Goal: Task Accomplishment & Management: Use online tool/utility

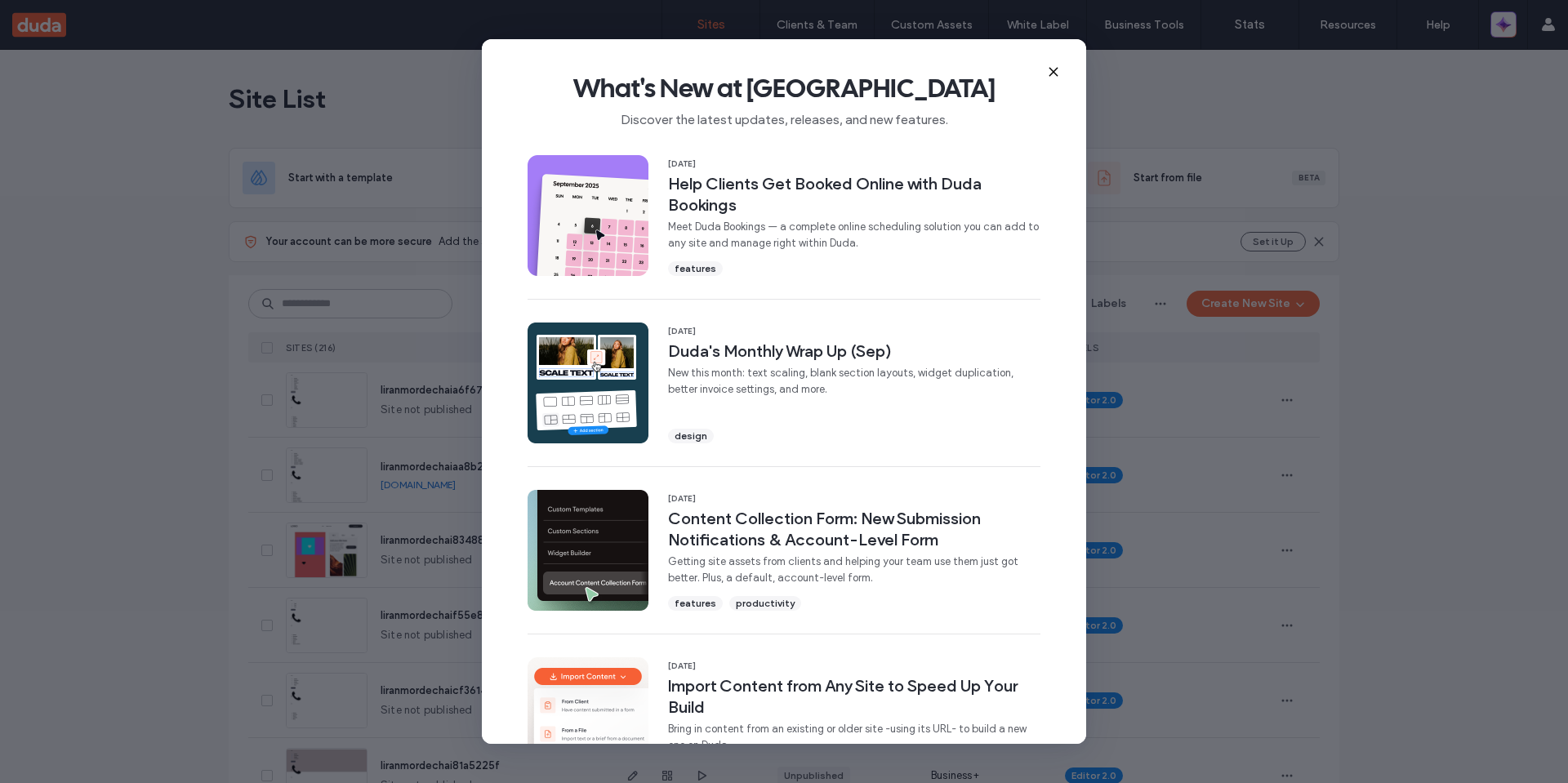
click at [1053, 70] on icon at bounding box center [1054, 72] width 13 height 13
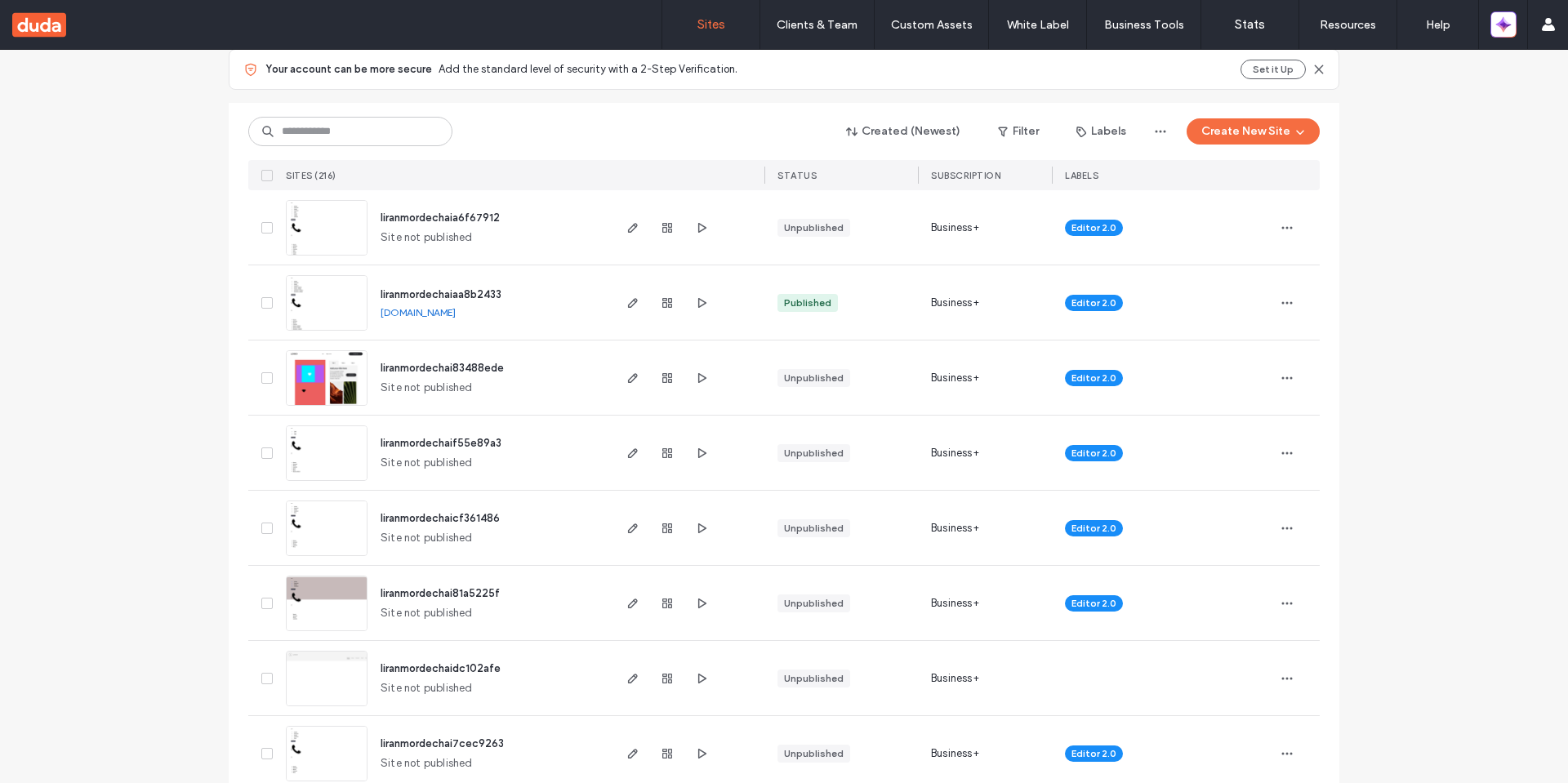
scroll to position [196, 0]
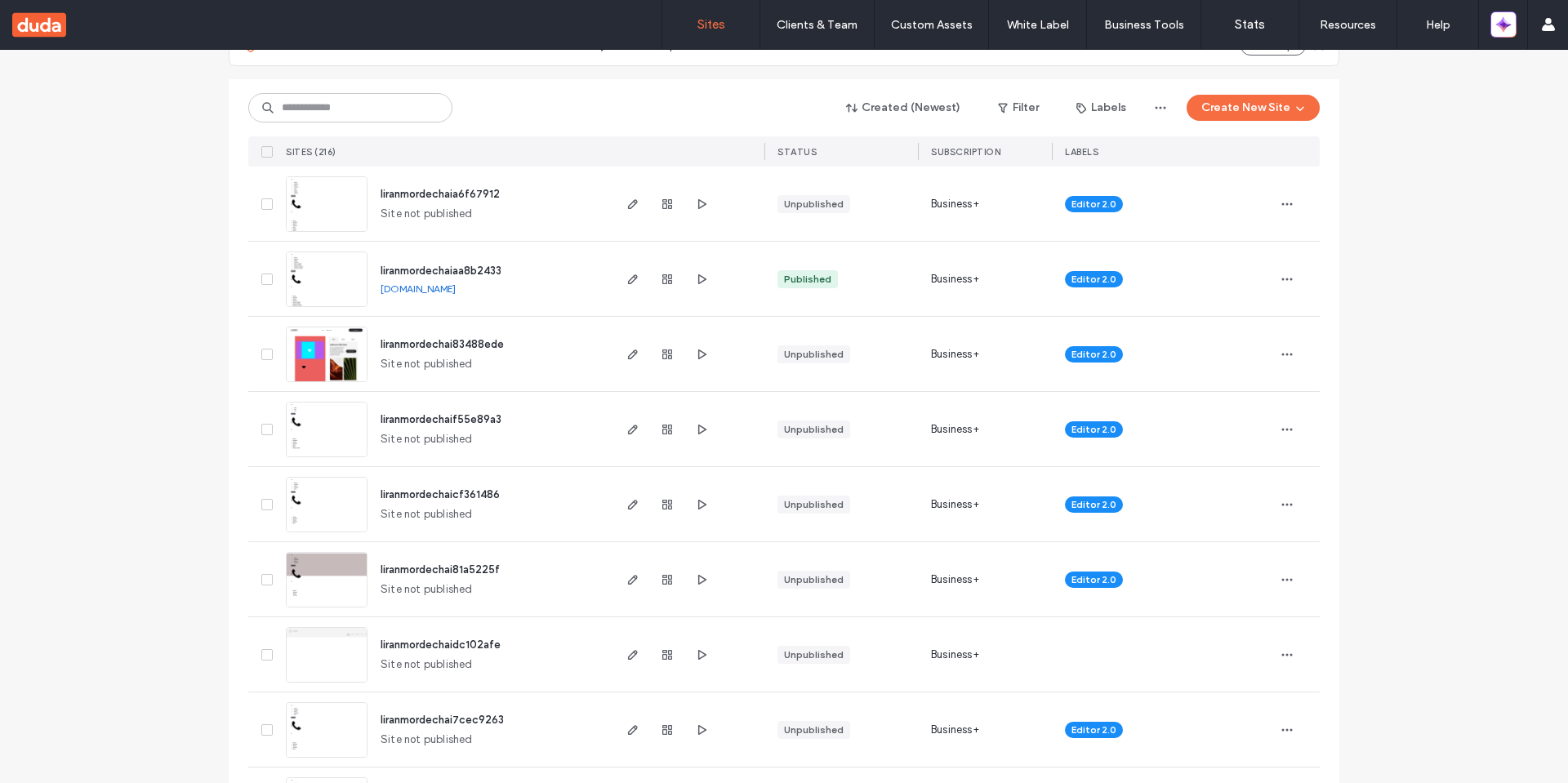
click at [314, 200] on img at bounding box center [327, 232] width 80 height 111
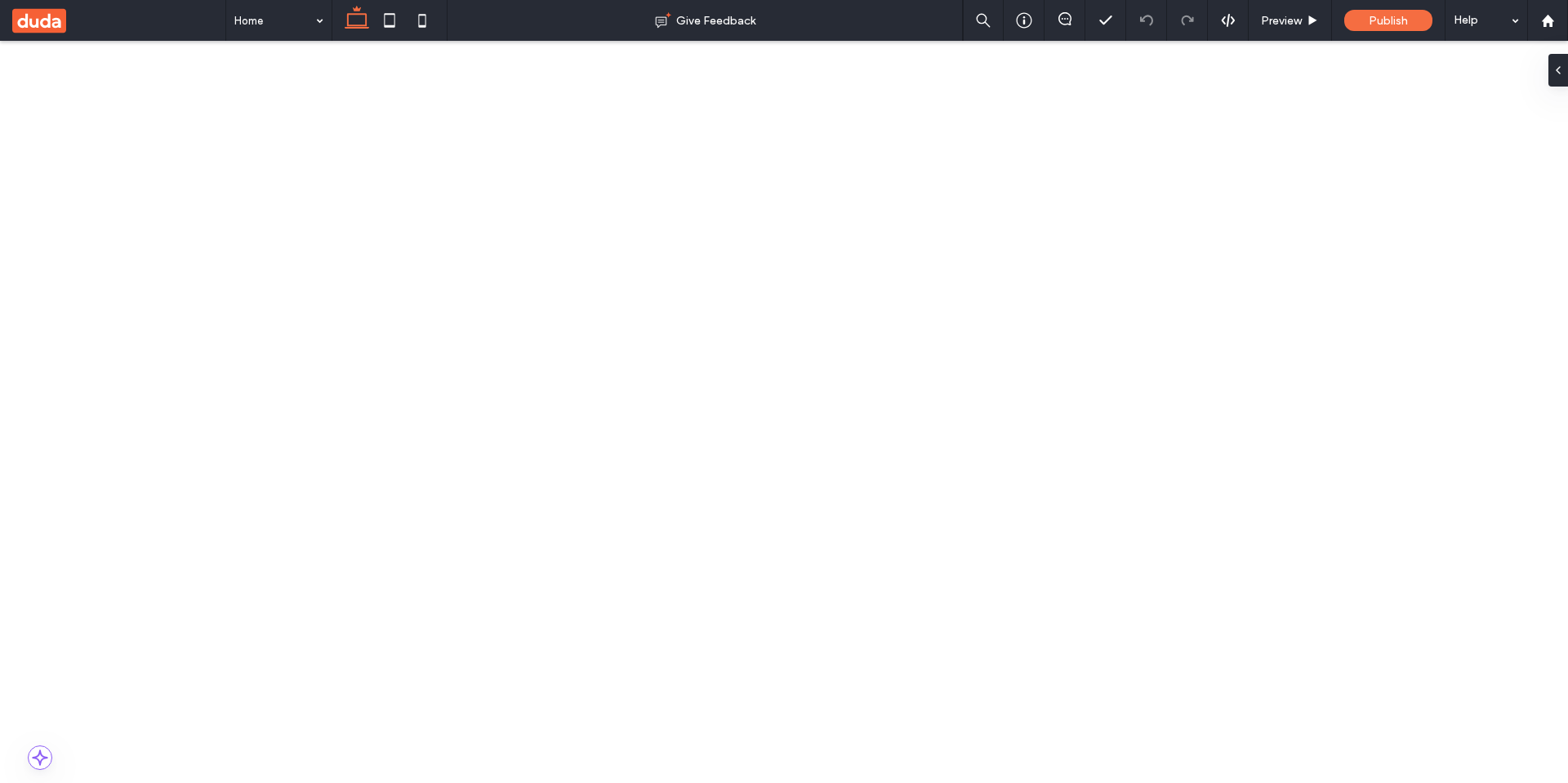
drag, startPoint x: 716, startPoint y: 1577, endPoint x: 537, endPoint y: 1556, distance: 180.2
type input "**"
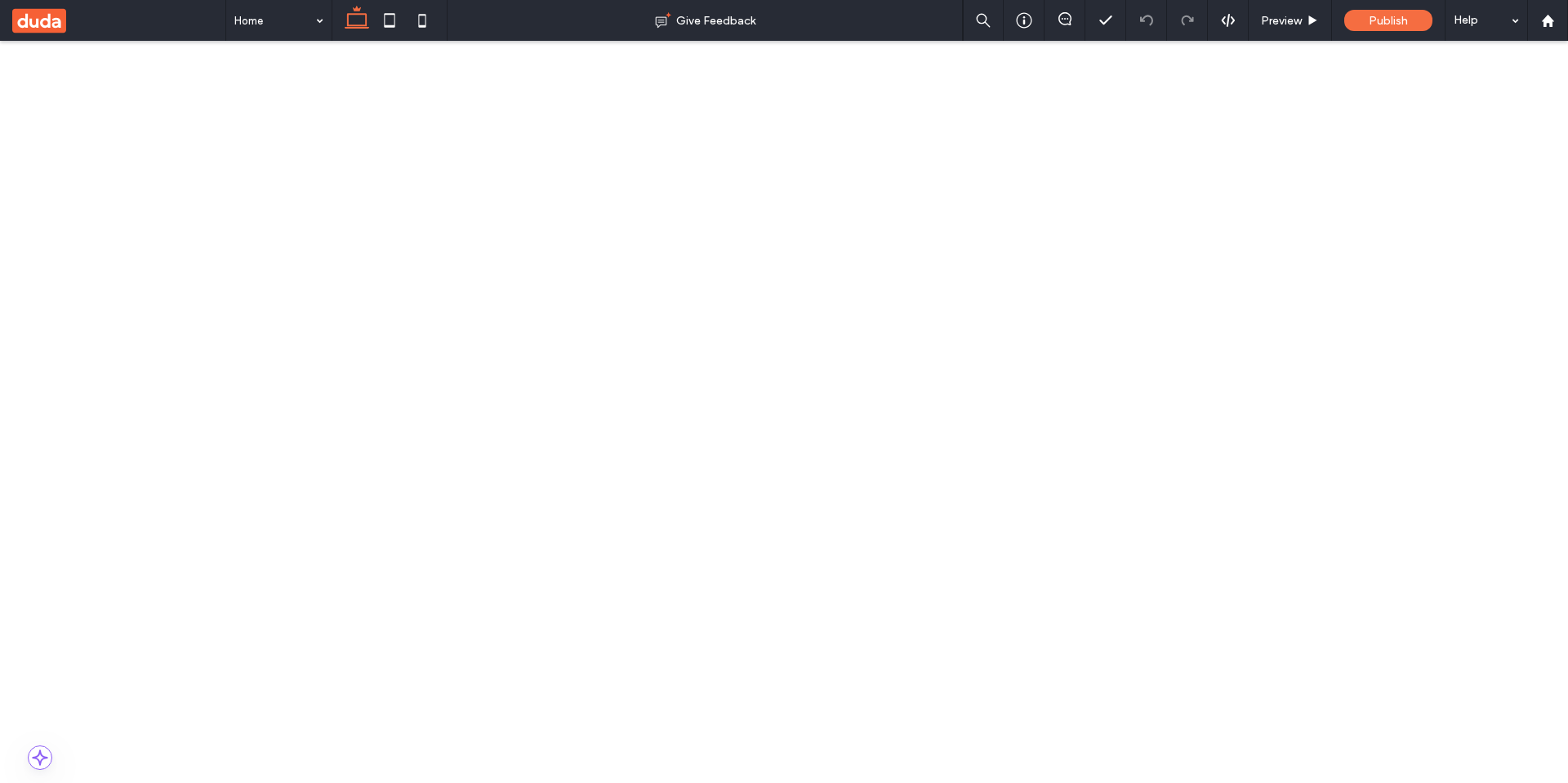
type input "*****"
drag, startPoint x: 537, startPoint y: 1582, endPoint x: 762, endPoint y: 1592, distance: 225.2
type input "**"
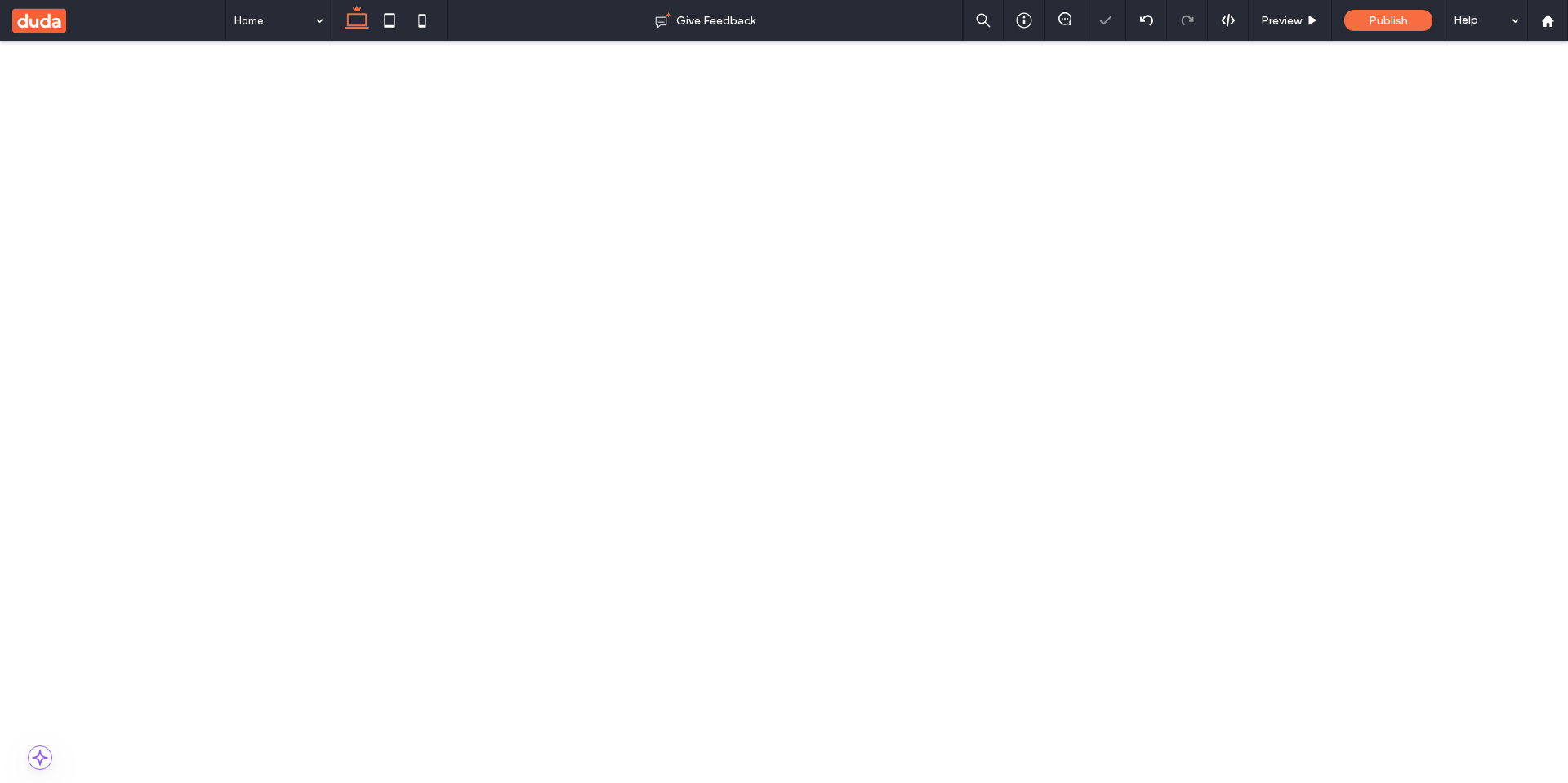
type input "*****"
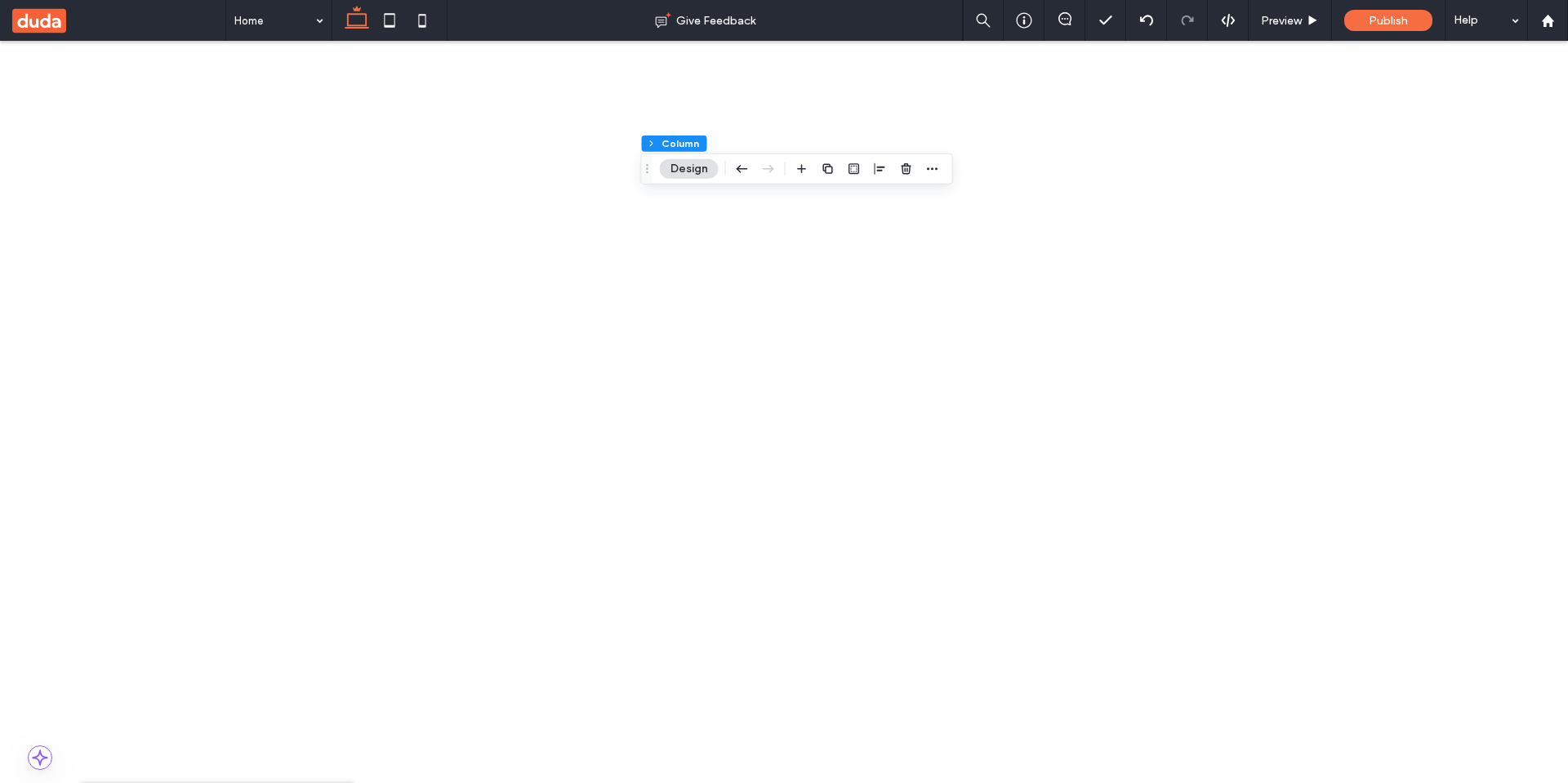
scroll to position [588, 0]
drag, startPoint x: 1018, startPoint y: 1550, endPoint x: 1005, endPoint y: 1652, distance: 102.8
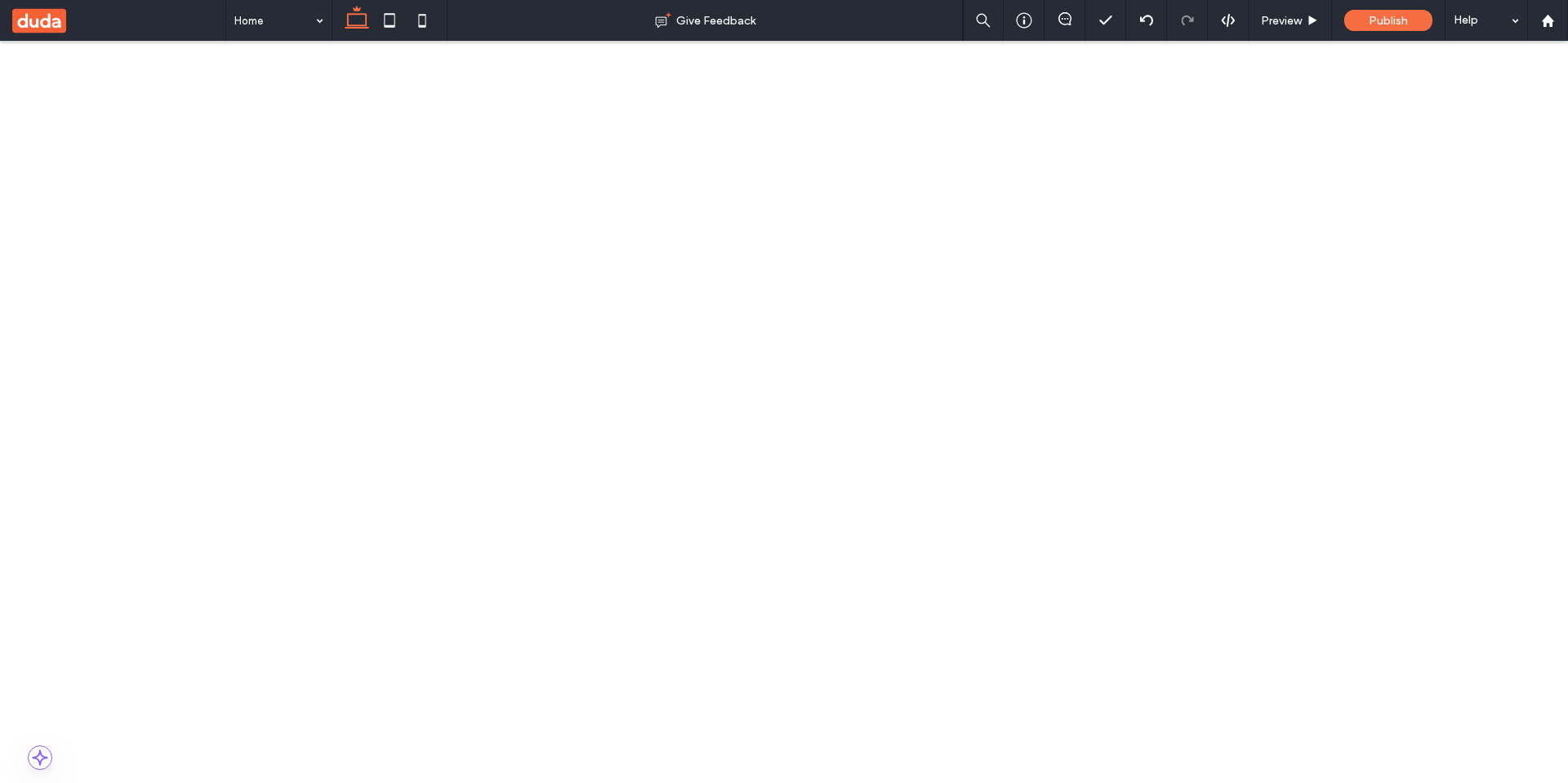
drag, startPoint x: 1017, startPoint y: 1655, endPoint x: 1023, endPoint y: 1609, distance: 46.4
drag, startPoint x: 1019, startPoint y: 1611, endPoint x: 1021, endPoint y: 1658, distance: 47.0
drag, startPoint x: 1214, startPoint y: 1719, endPoint x: 994, endPoint y: 1680, distance: 223.4
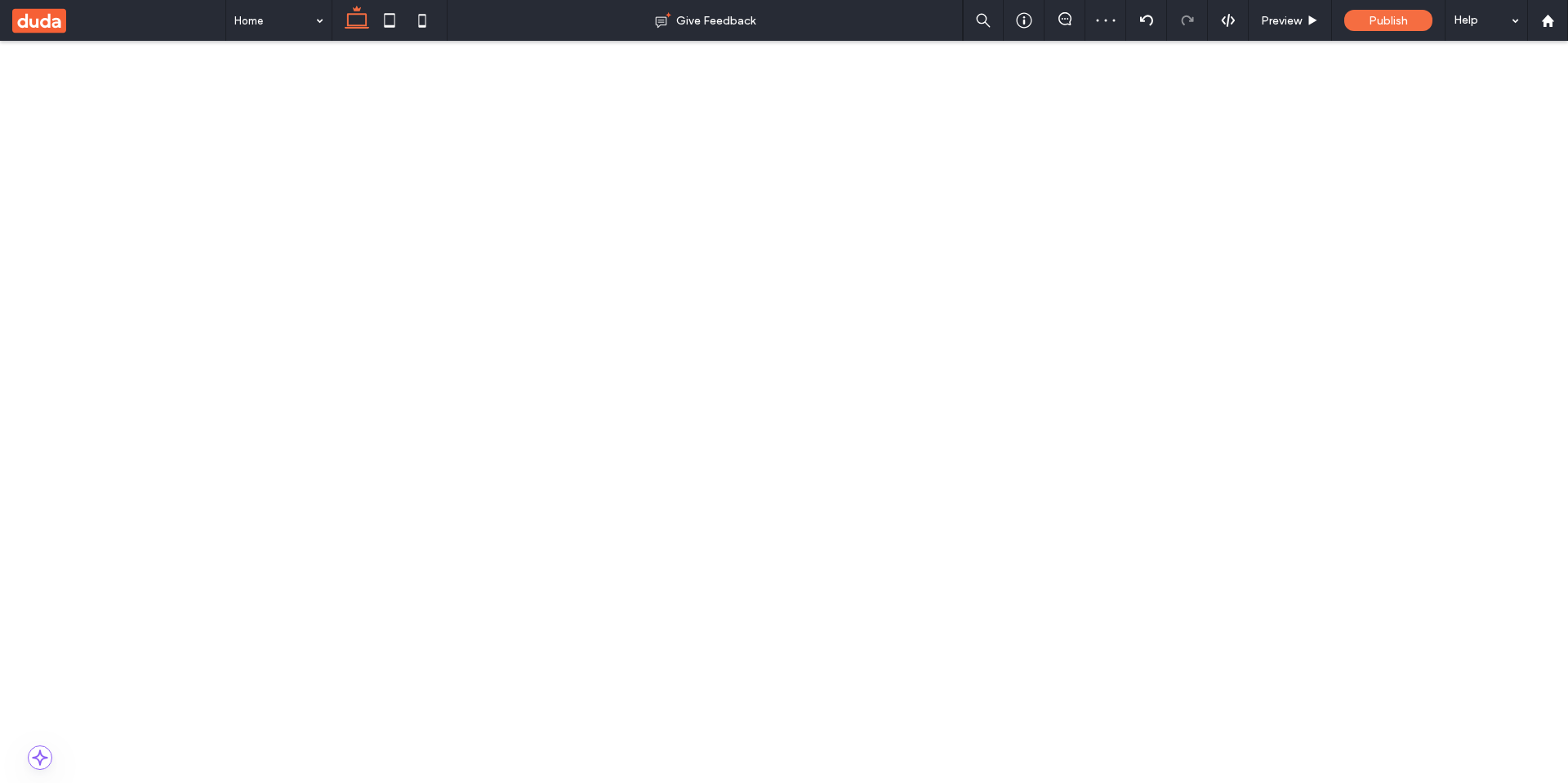
type input "**"
type input "****"
drag, startPoint x: 994, startPoint y: 1787, endPoint x: 976, endPoint y: 1780, distance: 19.3
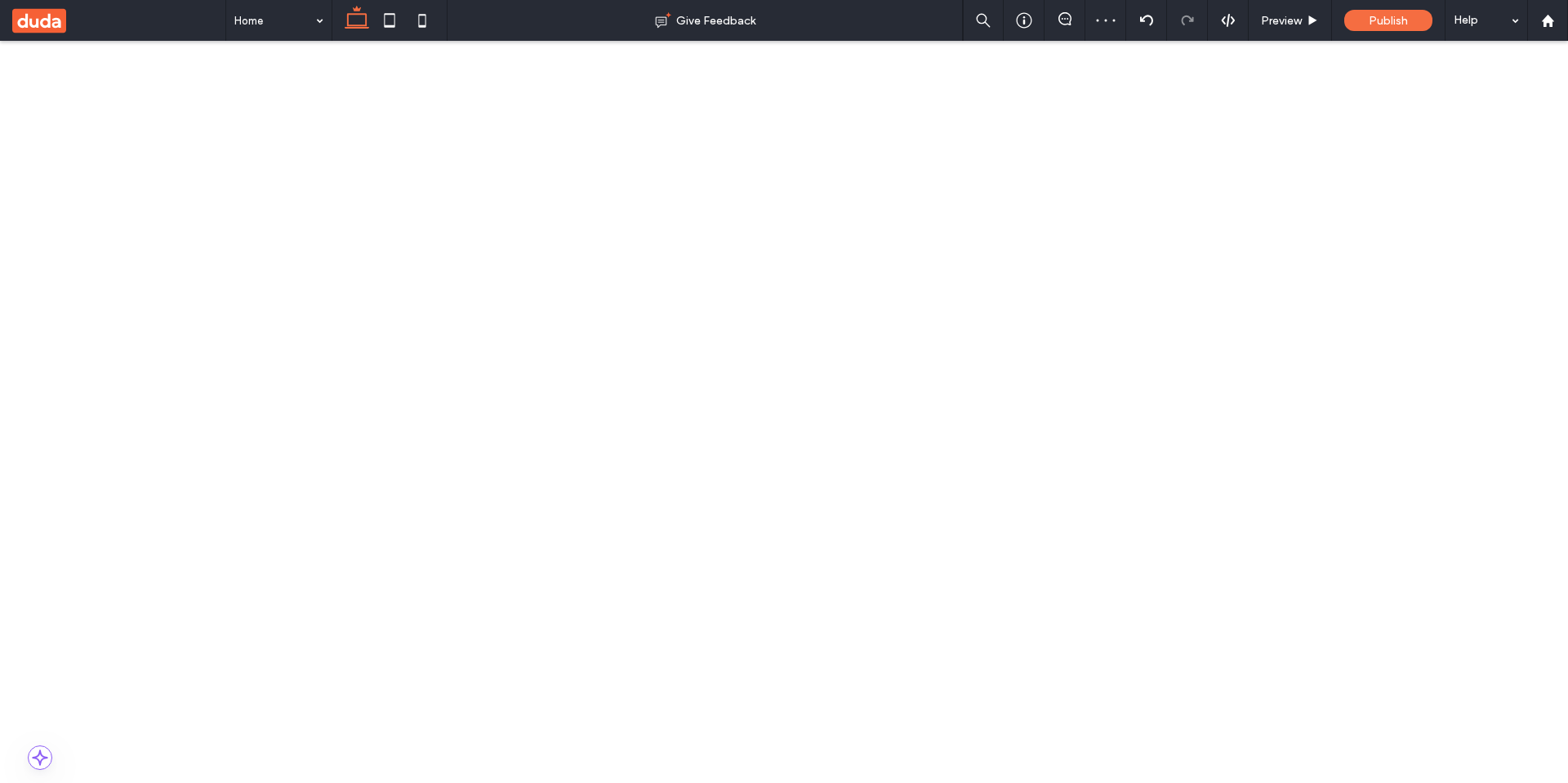
type input "**"
type input "***"
drag, startPoint x: 896, startPoint y: 1657, endPoint x: 891, endPoint y: 1607, distance: 50.2
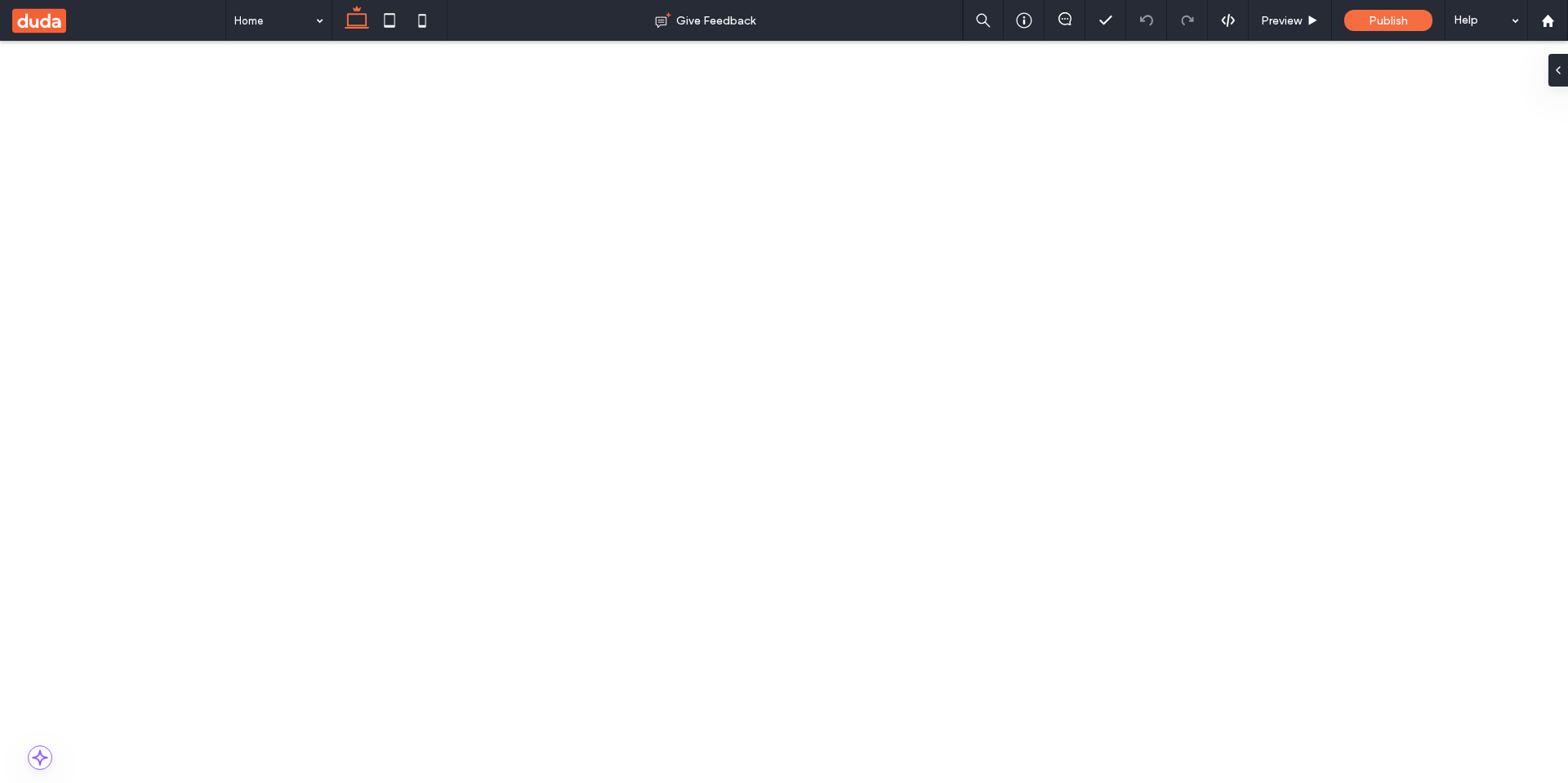
click at [1045, 160] on span "button" at bounding box center [1046, 170] width 20 height 20
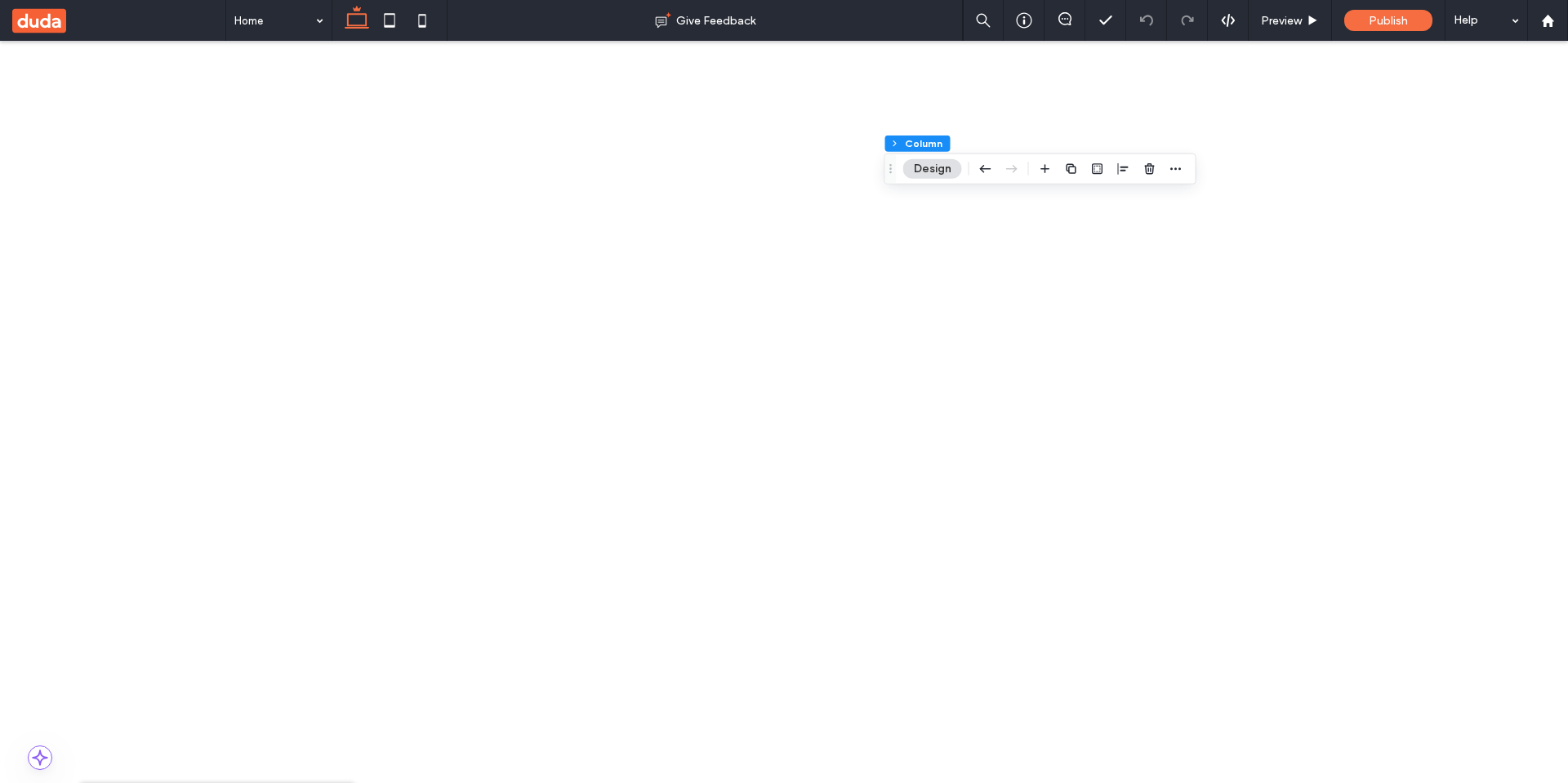
scroll to position [392, 0]
drag, startPoint x: 944, startPoint y: 1620, endPoint x: 1036, endPoint y: 1613, distance: 92.3
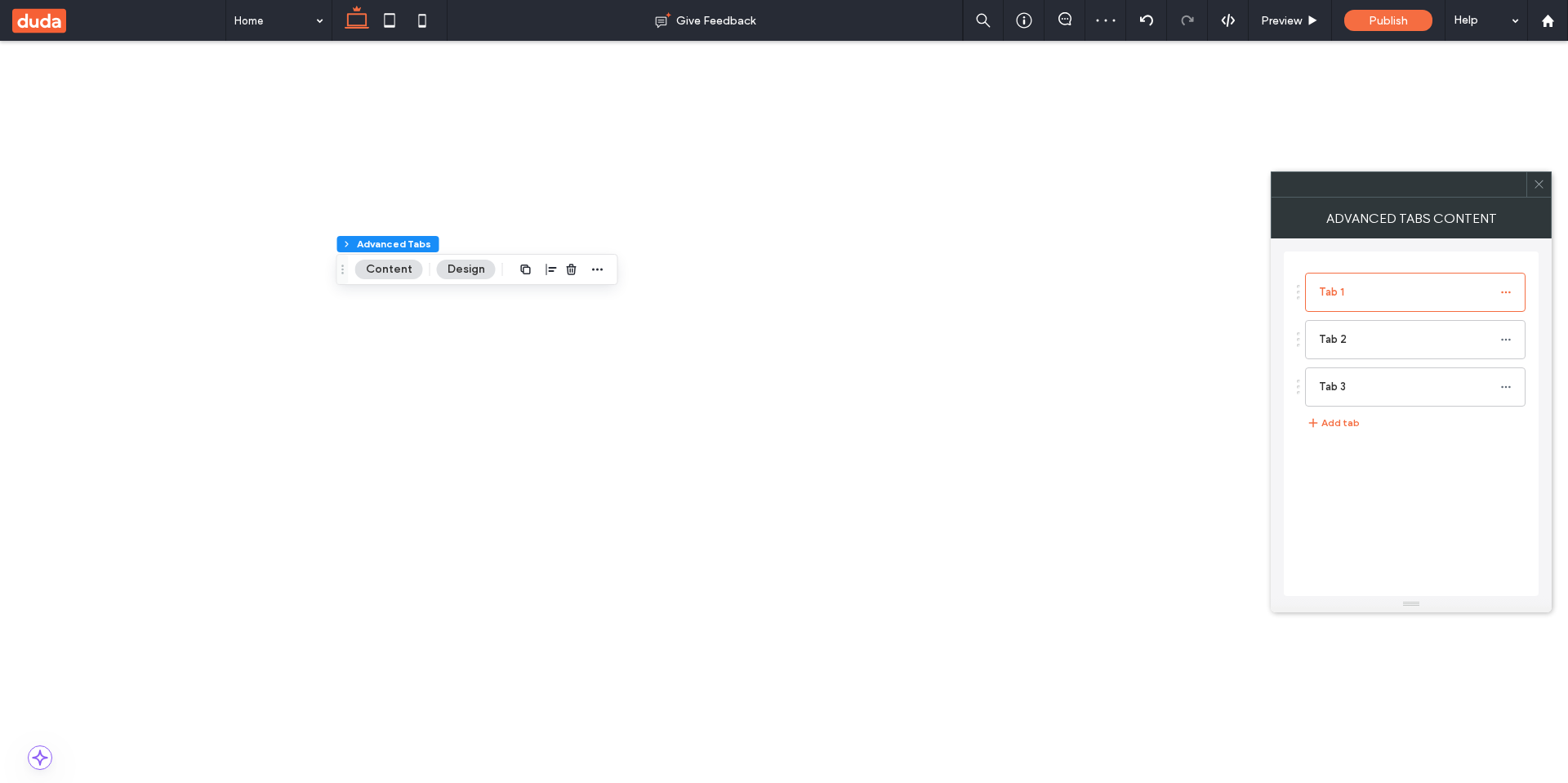
drag, startPoint x: 1538, startPoint y: 189, endPoint x: 1022, endPoint y: 214, distance: 516.6
click at [1538, 189] on icon at bounding box center [1539, 184] width 13 height 13
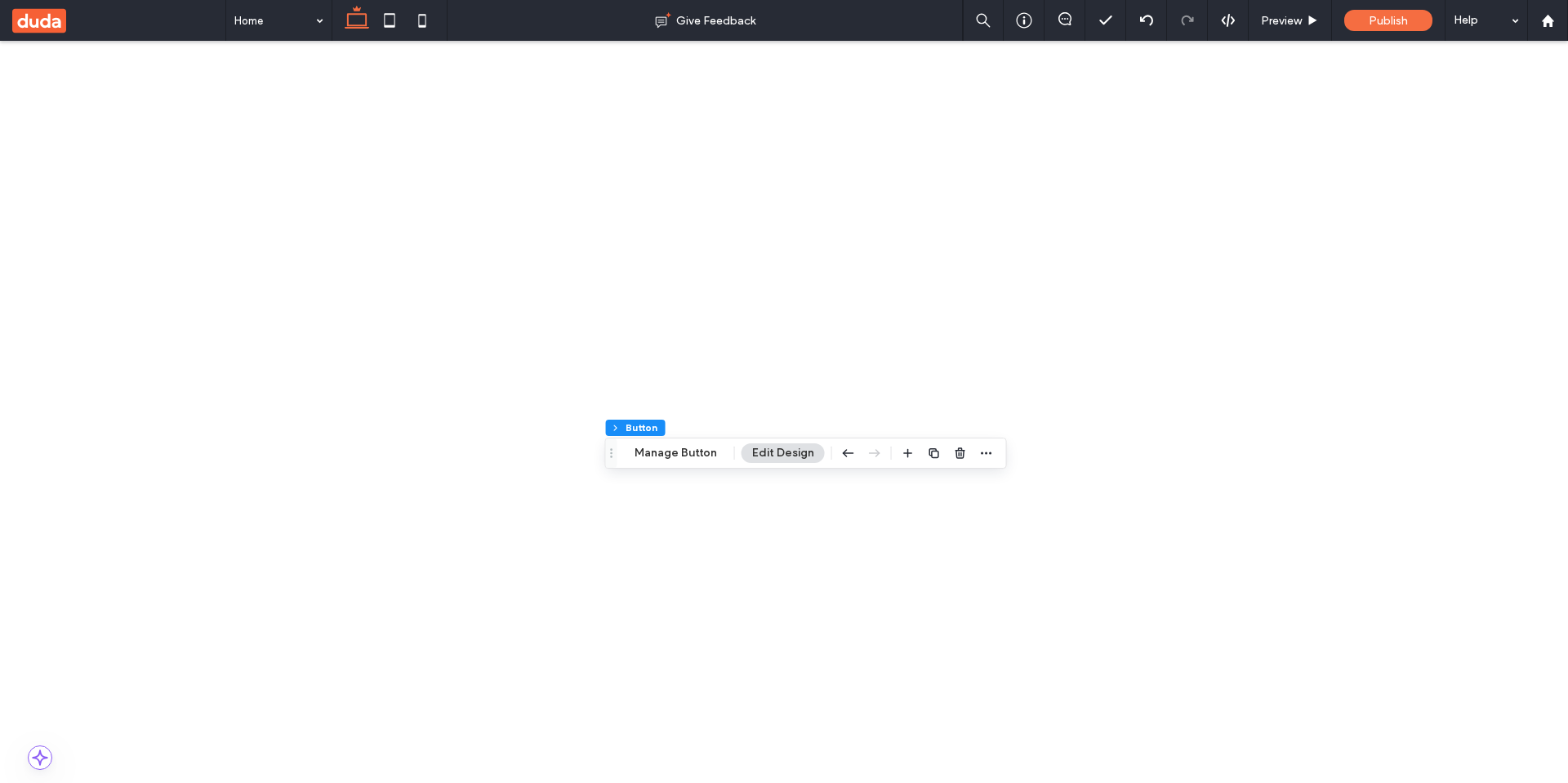
type input "**"
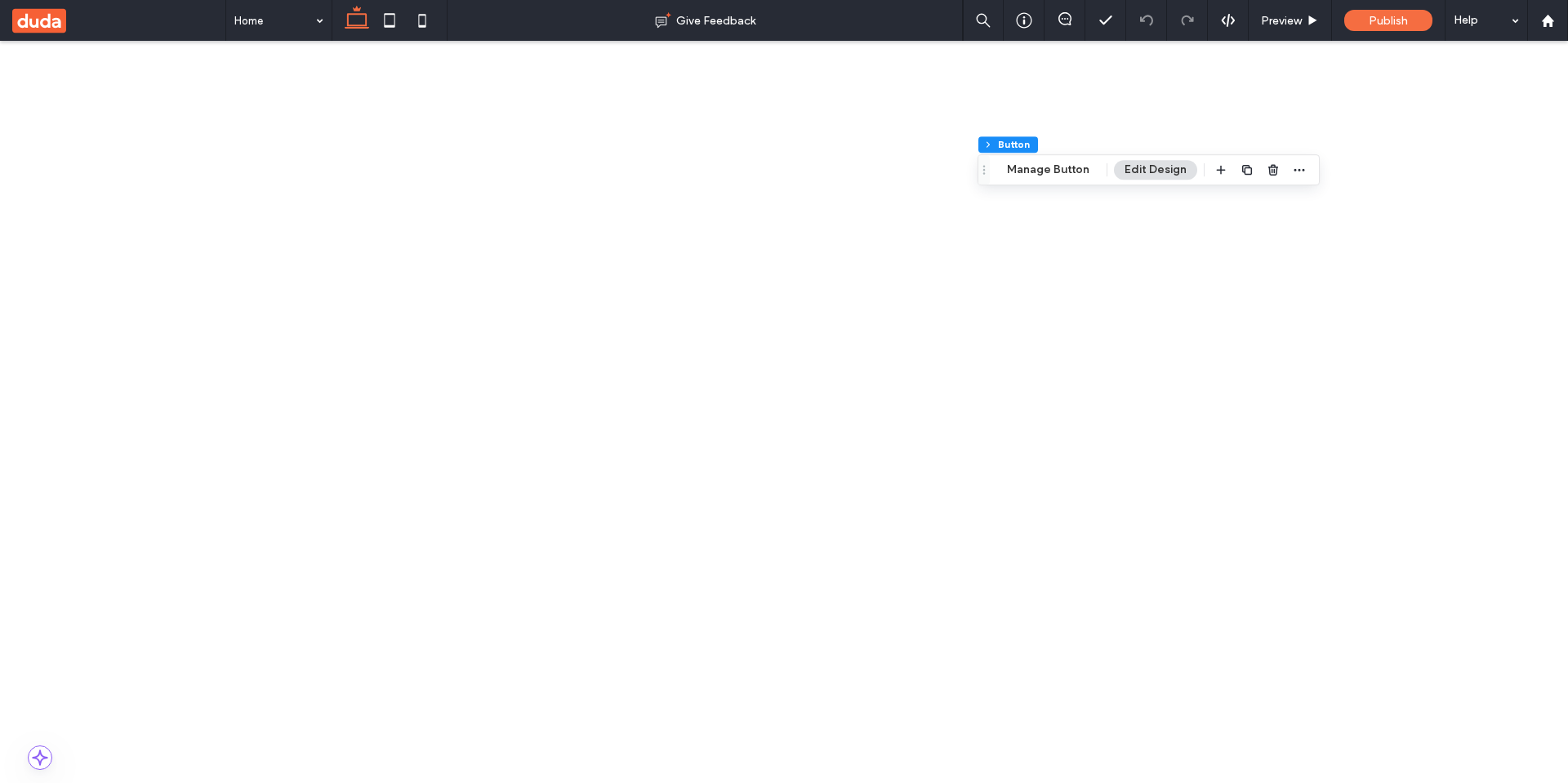
scroll to position [98, 0]
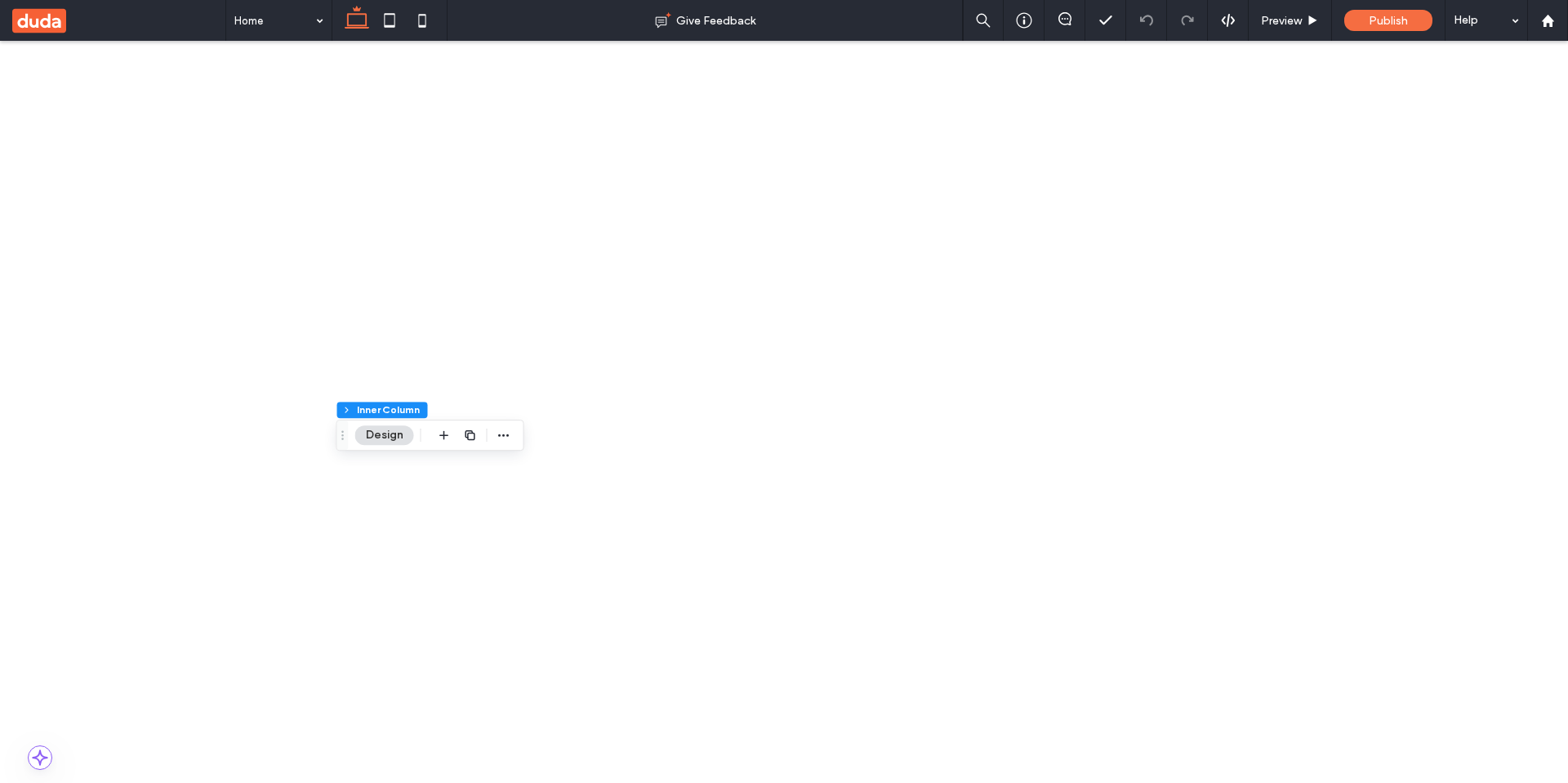
type input "****"
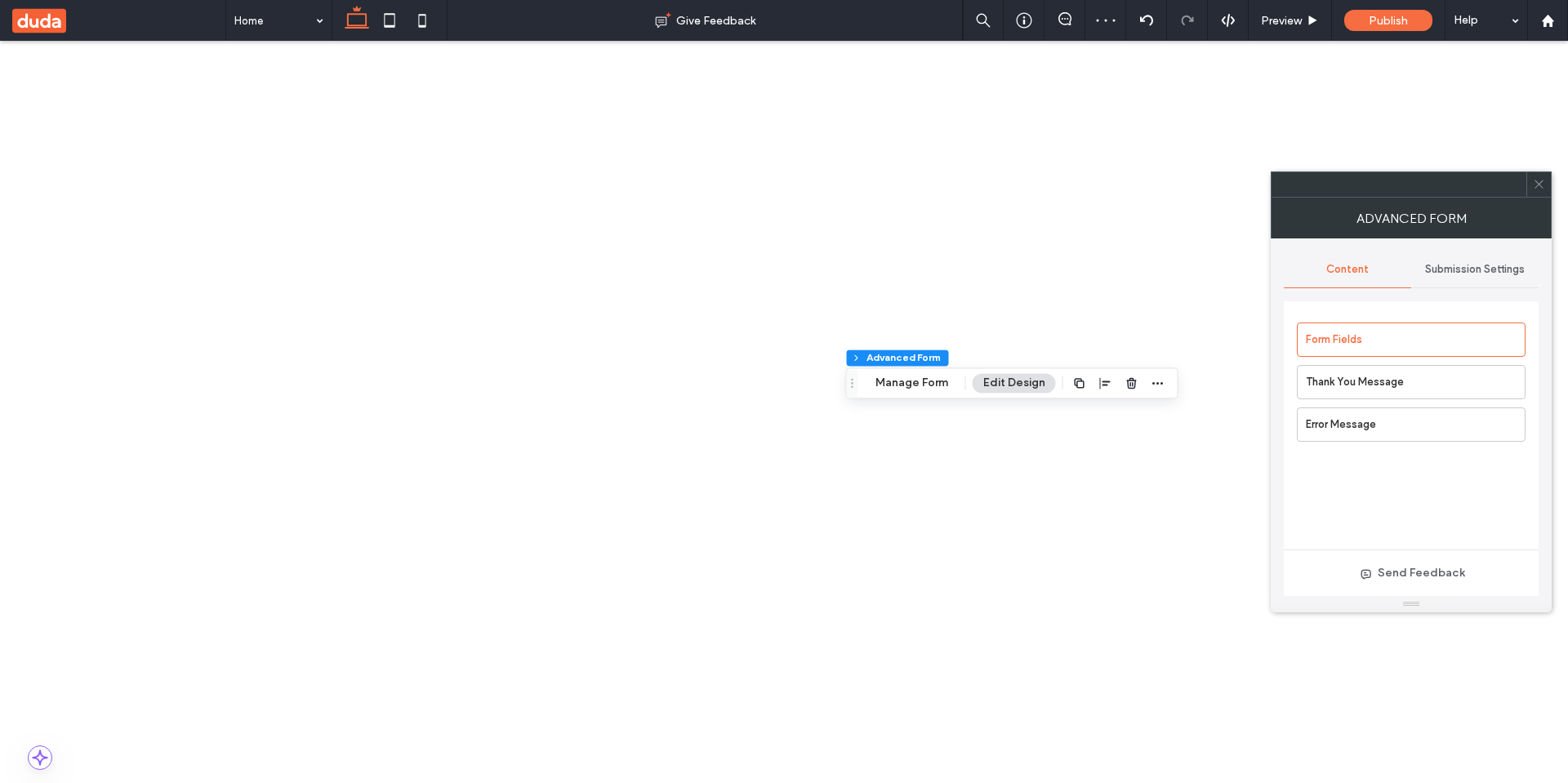
click at [1540, 181] on icon at bounding box center [1539, 184] width 13 height 13
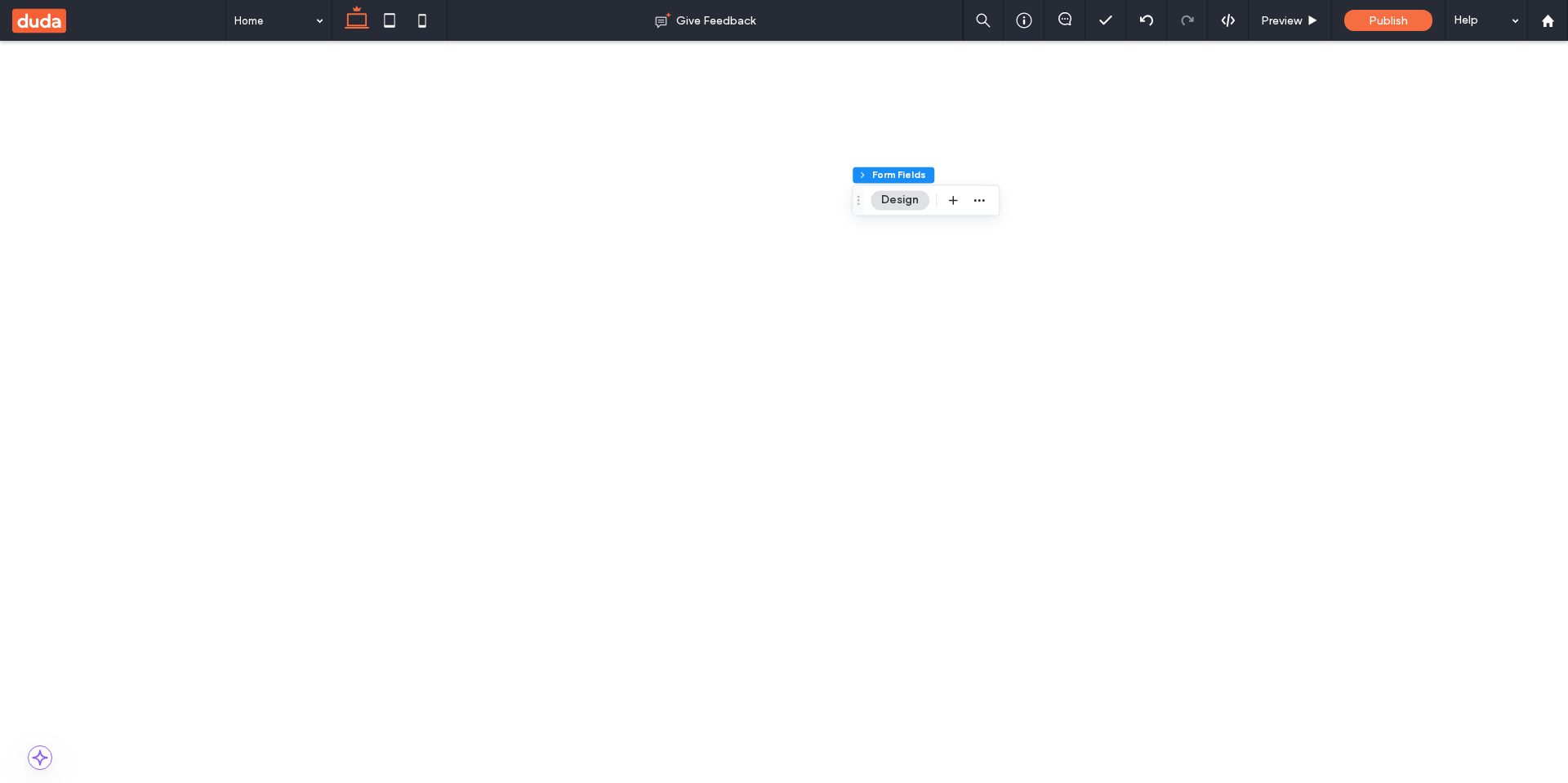
scroll to position [392, 0]
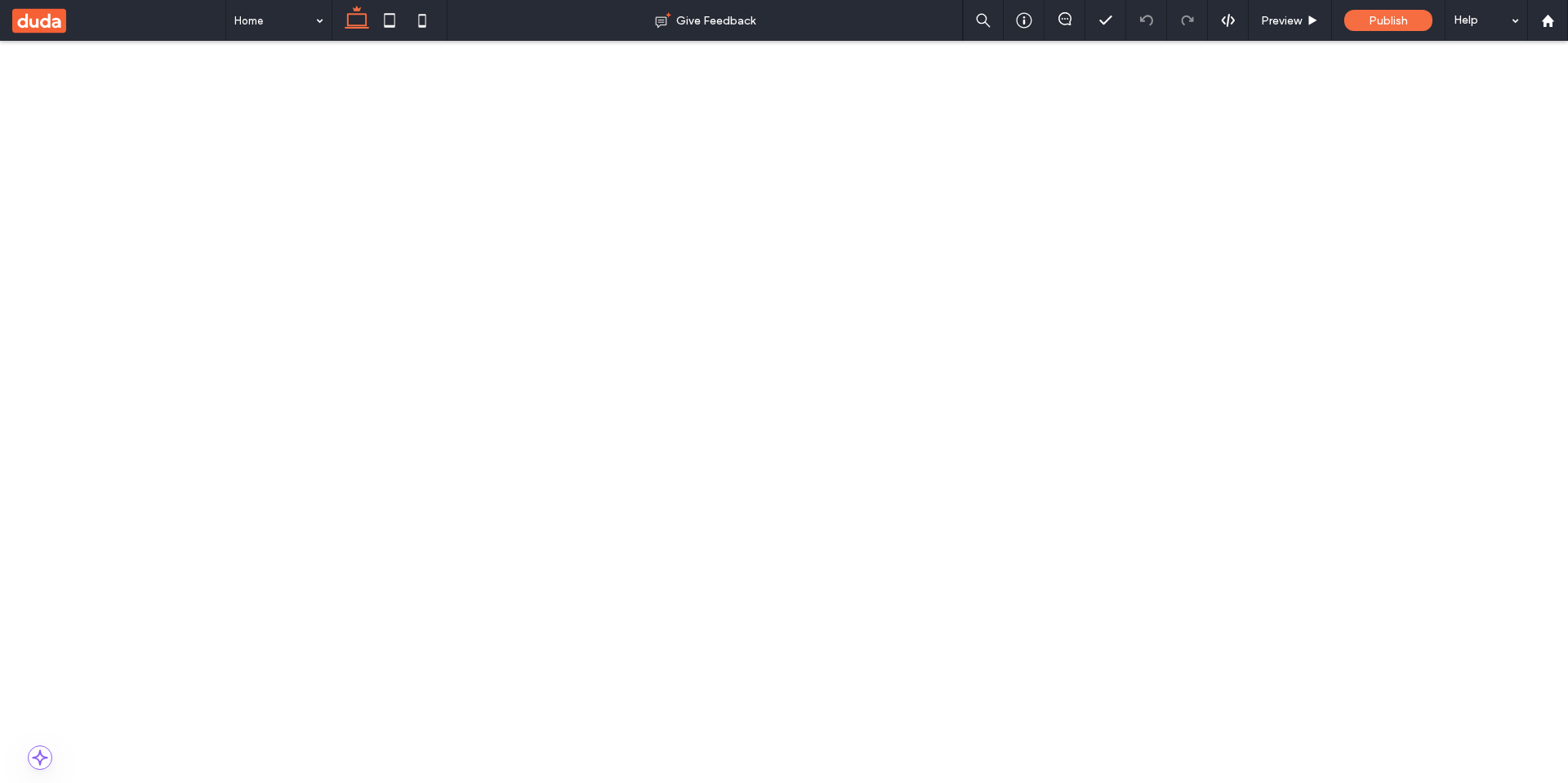
drag, startPoint x: 600, startPoint y: 2022, endPoint x: 616, endPoint y: 1722, distance: 300.4
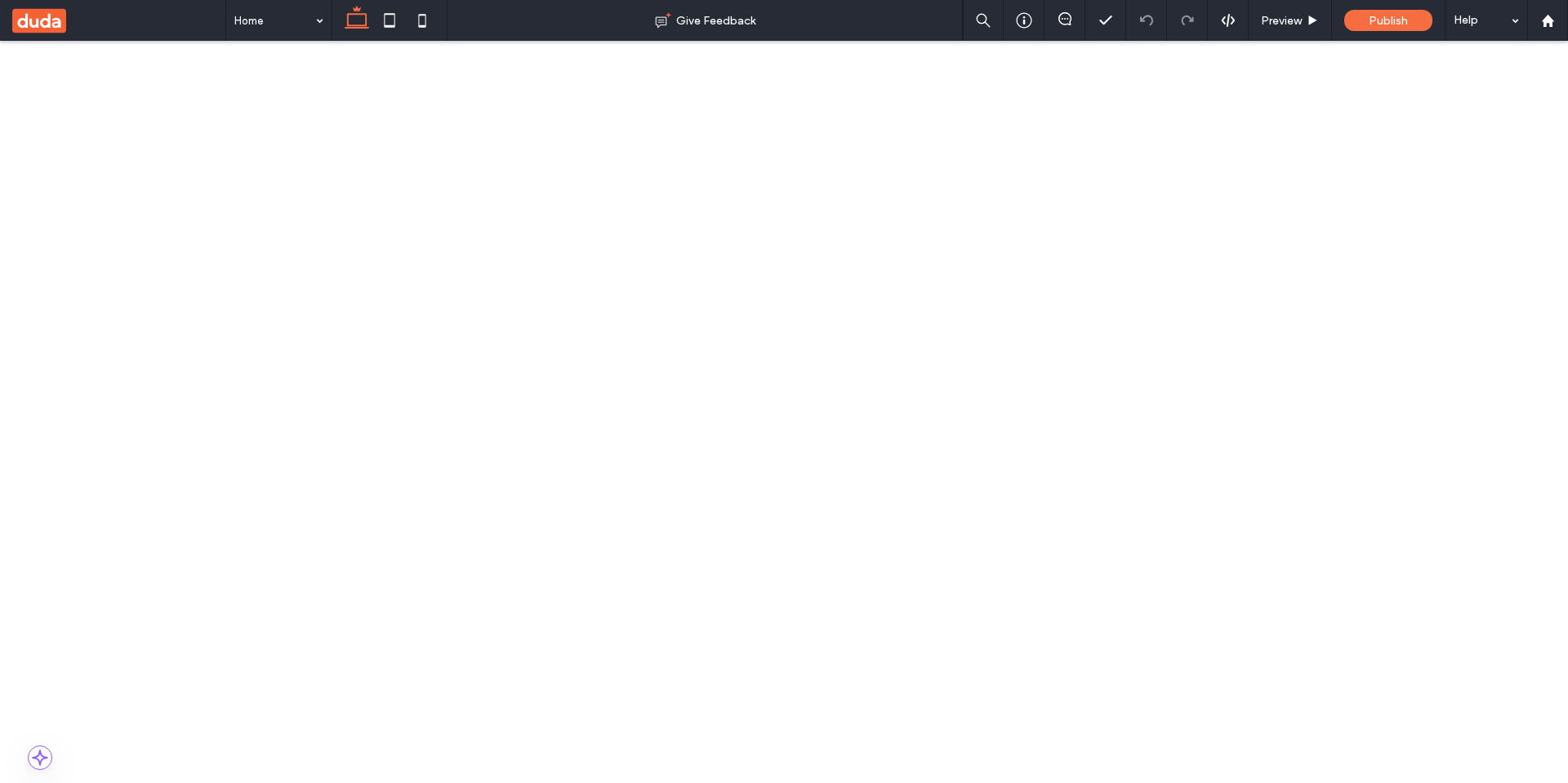
click at [627, 782] on span at bounding box center [784, 759] width 1568 height 122
drag, startPoint x: 618, startPoint y: 2012, endPoint x: 620, endPoint y: 1735, distance: 277.0
drag, startPoint x: 617, startPoint y: 1742, endPoint x: 1110, endPoint y: 1554, distance: 527.6
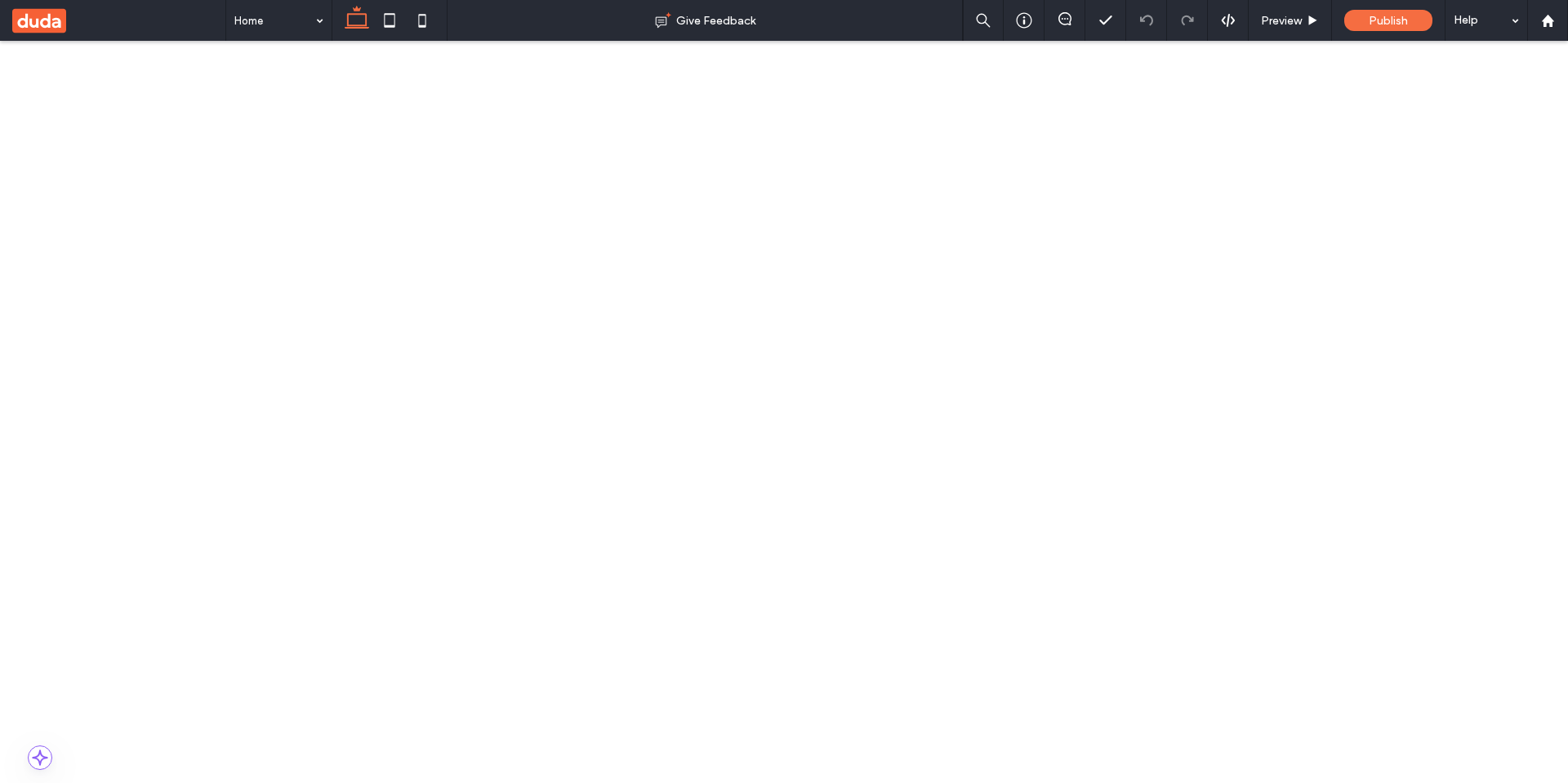
drag, startPoint x: 1092, startPoint y: 1572, endPoint x: 1041, endPoint y: 1572, distance: 51.0
drag, startPoint x: 944, startPoint y: 1649, endPoint x: 422, endPoint y: 1615, distance: 523.1
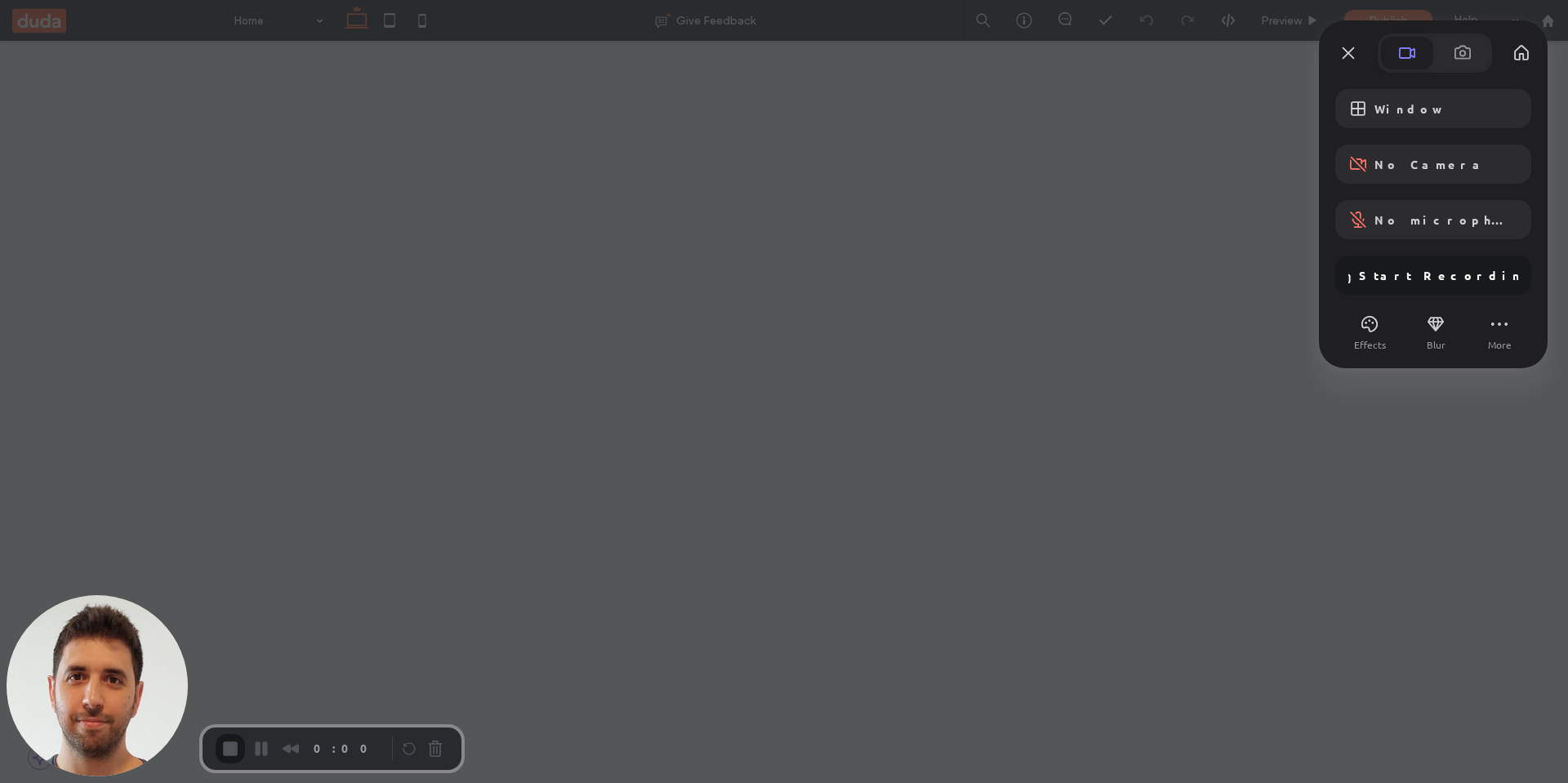
click at [1466, 57] on span at bounding box center [1463, 53] width 20 height 20
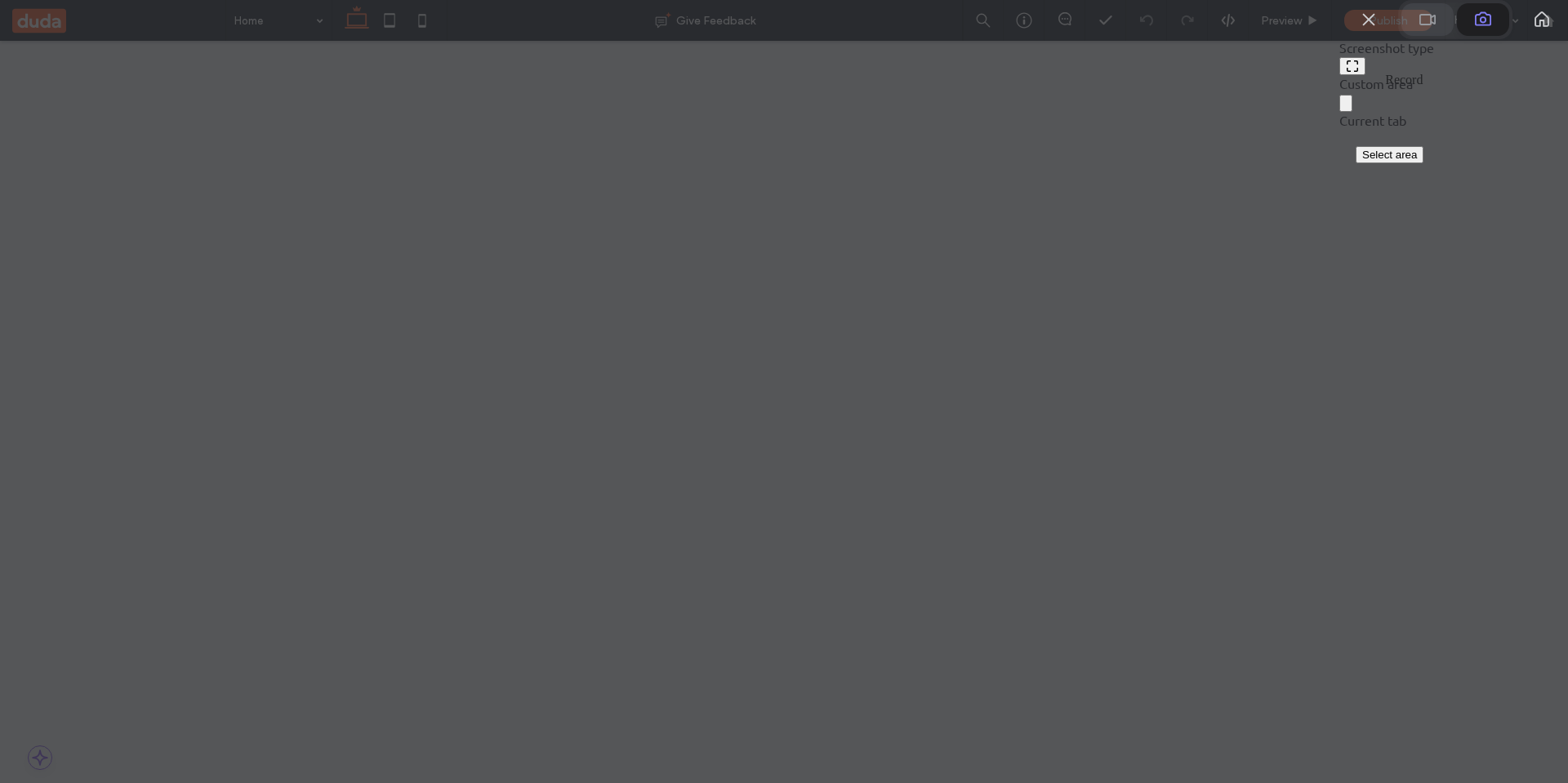
click at [1418, 36] on button at bounding box center [1427, 19] width 52 height 32
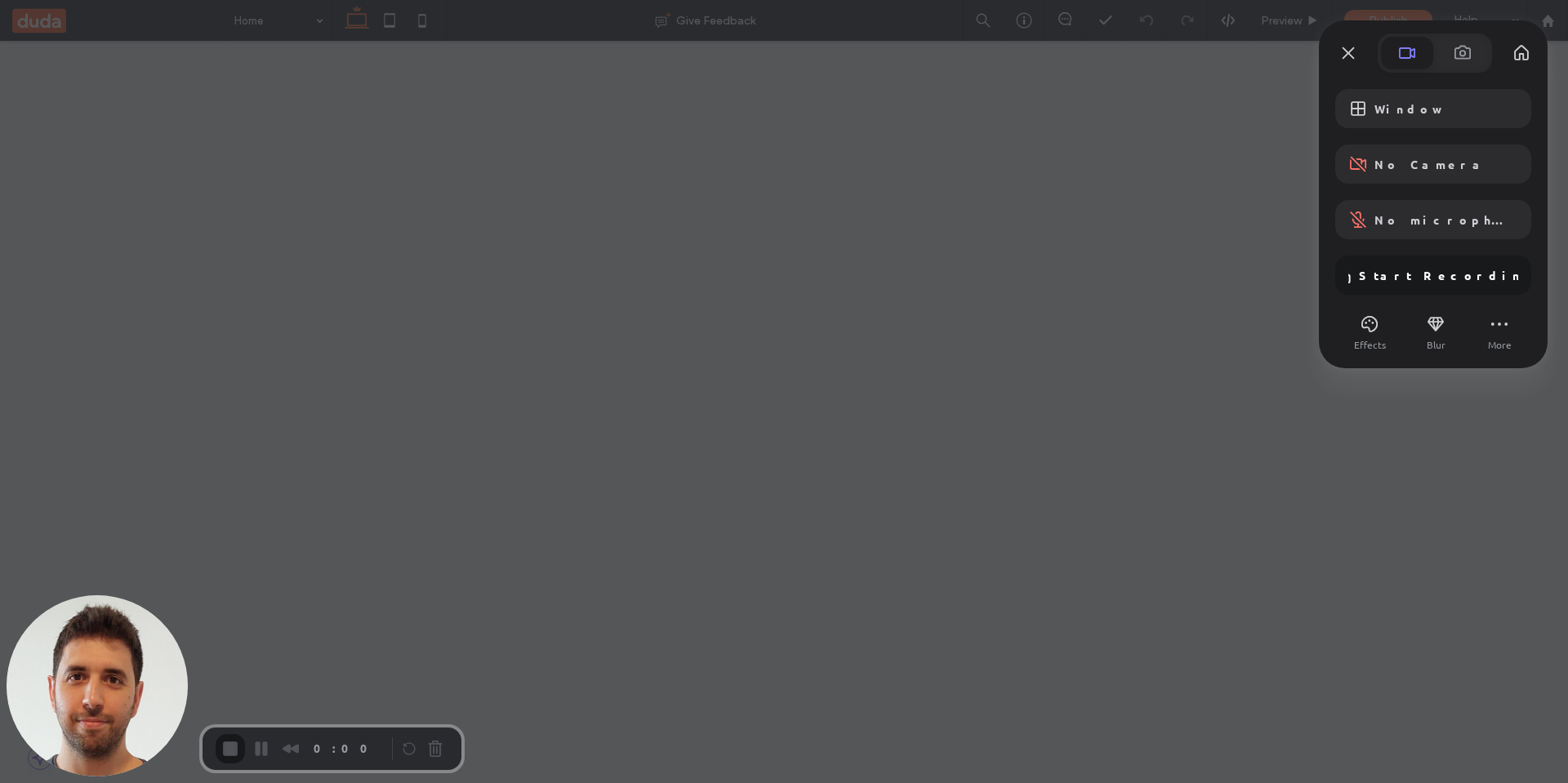
click at [1451, 280] on div "Window No Camera No microphone Start Recording" at bounding box center [1434, 192] width 196 height 206
click at [1422, 271] on div "Window No Camera No microphone Start Recording" at bounding box center [1434, 192] width 196 height 206
click at [1400, 281] on div "Window No Camera No microphone Start Recording" at bounding box center [1434, 192] width 196 height 206
click at [1431, 269] on div "Window No Camera No microphone Start Recording" at bounding box center [1434, 192] width 196 height 206
click at [1410, 117] on div "Window" at bounding box center [1434, 109] width 196 height 39
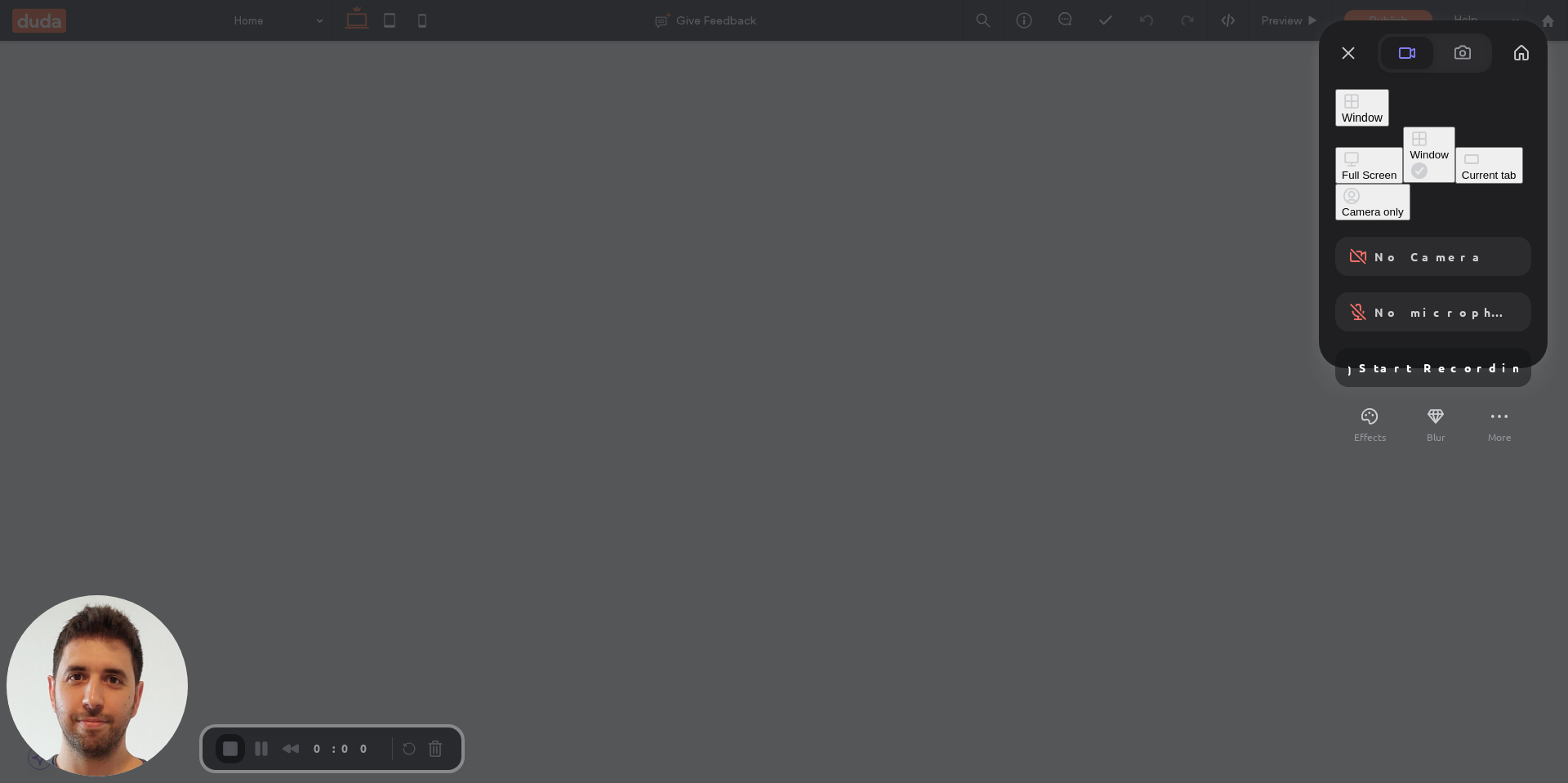
click at [1462, 181] on div "Current tab" at bounding box center [1490, 175] width 55 height 13
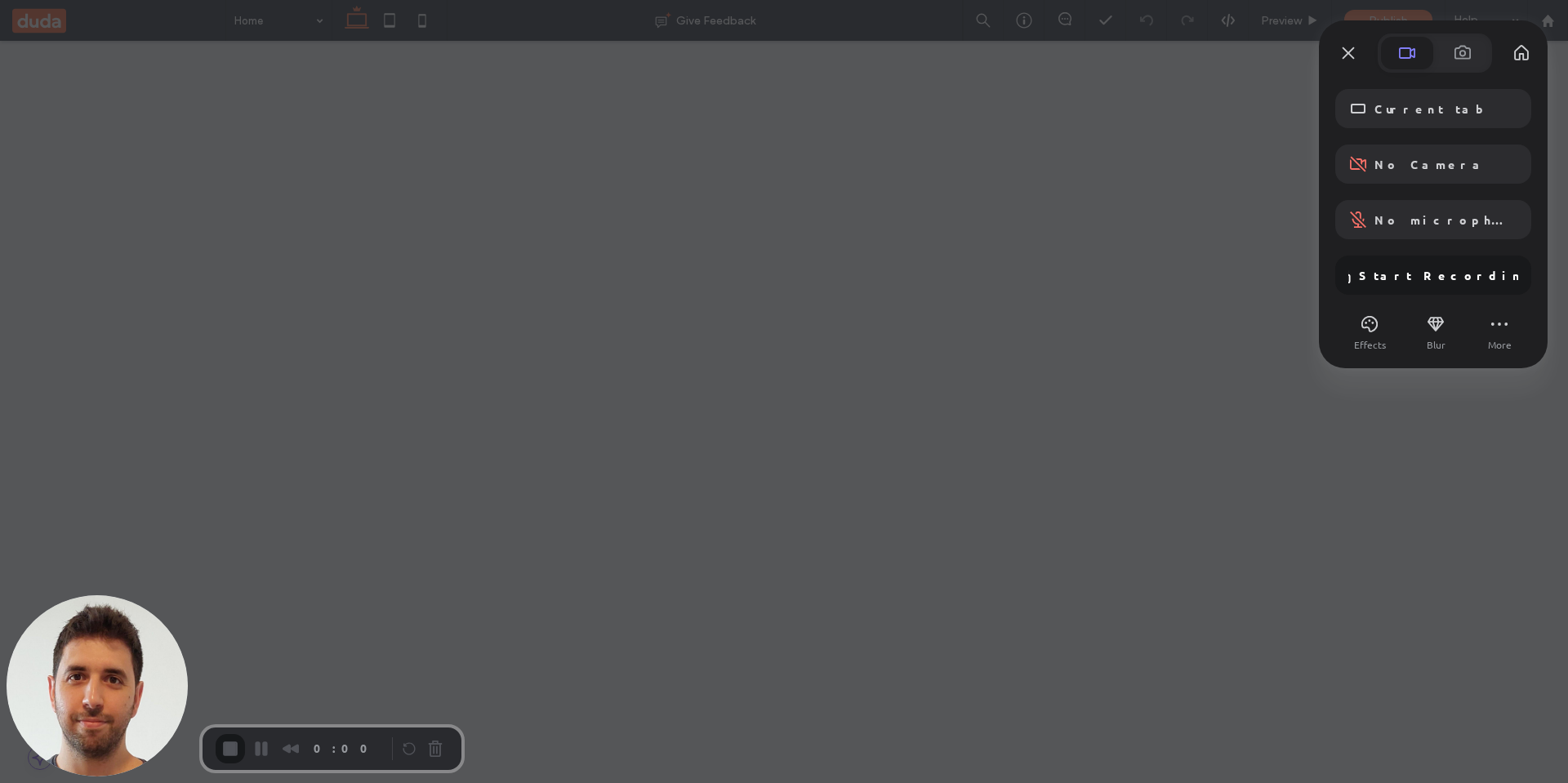
click at [1443, 274] on div "Current tab No Camera No microphone Start Recording" at bounding box center [1434, 192] width 196 height 206
click at [1368, 332] on button "Effects" at bounding box center [1369, 324] width 26 height 26
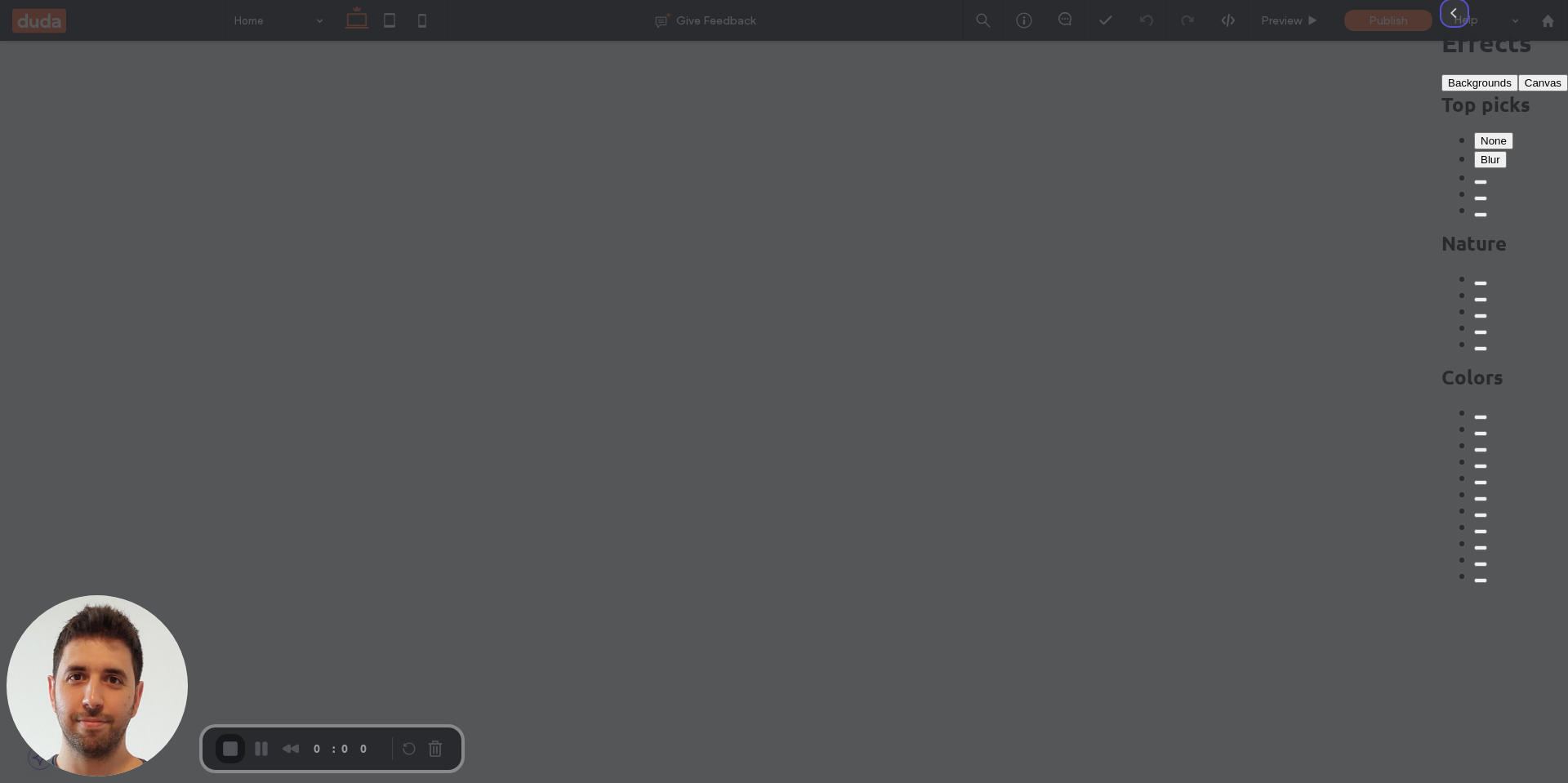
click at [1442, 26] on button "back" at bounding box center [1454, 13] width 26 height 26
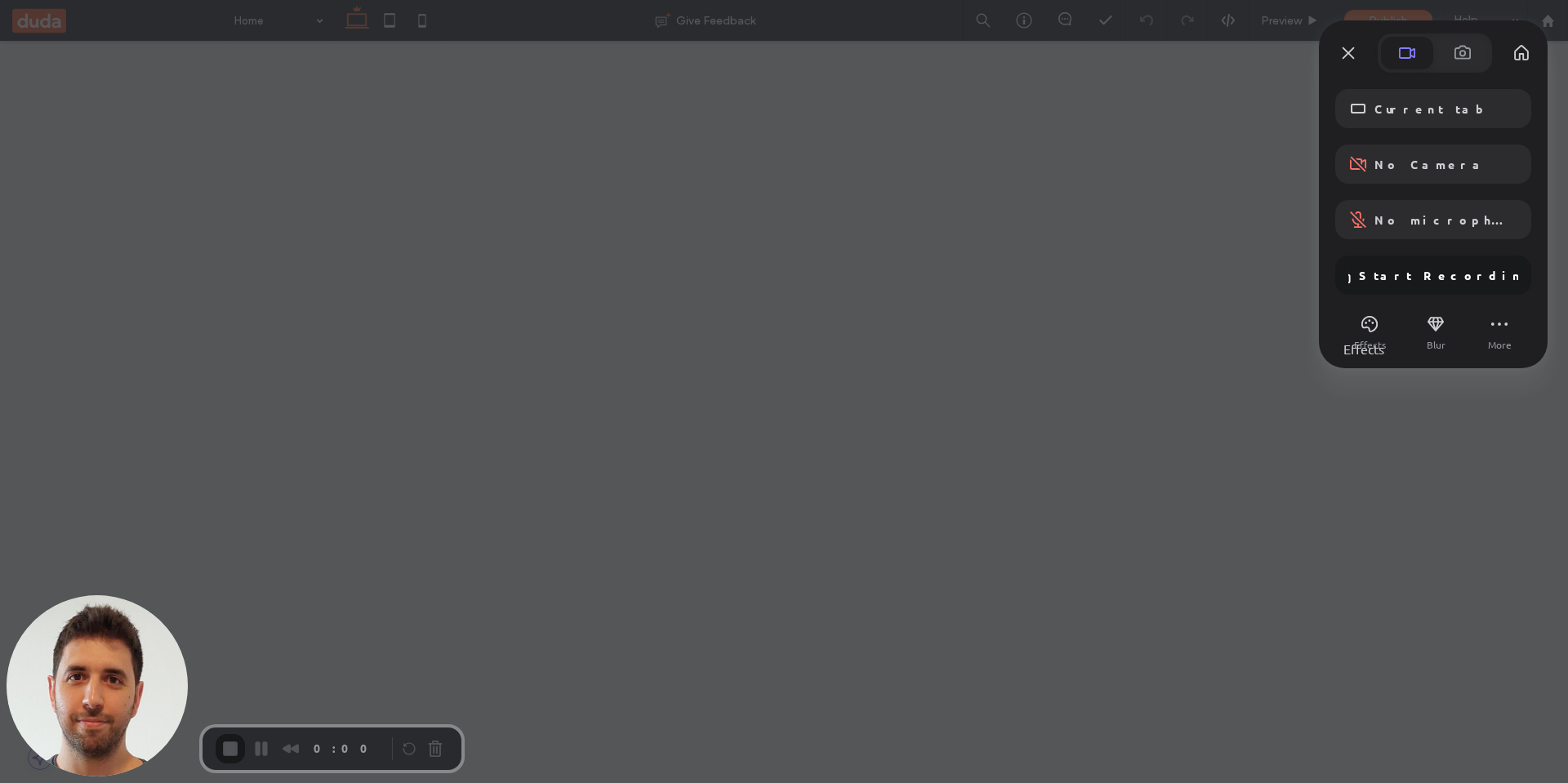
click at [1436, 275] on div "Current tab No Camera No microphone Start Recording" at bounding box center [1434, 192] width 196 height 206
click at [1451, 57] on button at bounding box center [1462, 53] width 52 height 32
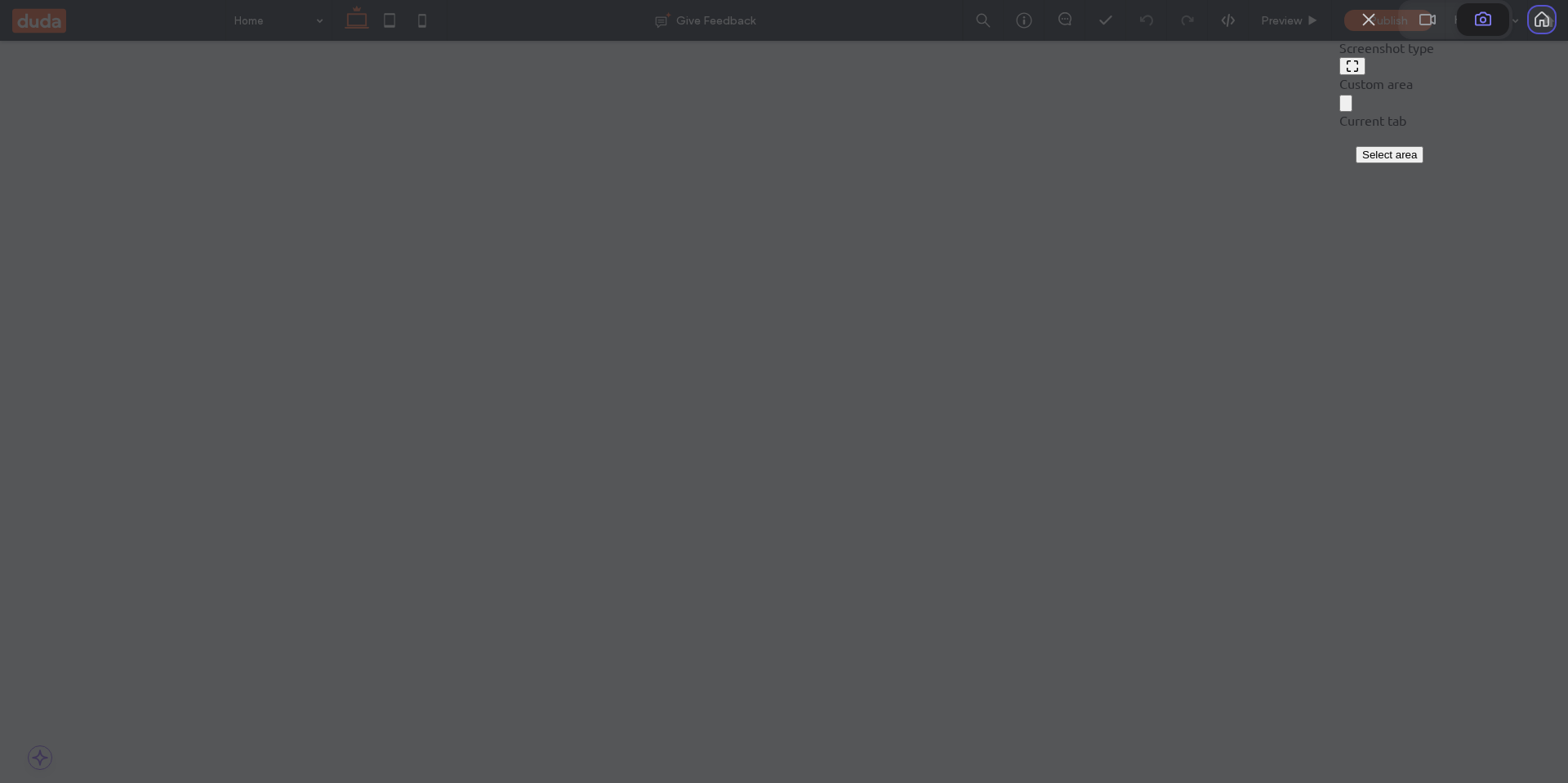
click at [1529, 32] on button "My library" at bounding box center [1542, 20] width 26 height 26
click at [1418, 29] on span at bounding box center [1428, 20] width 20 height 20
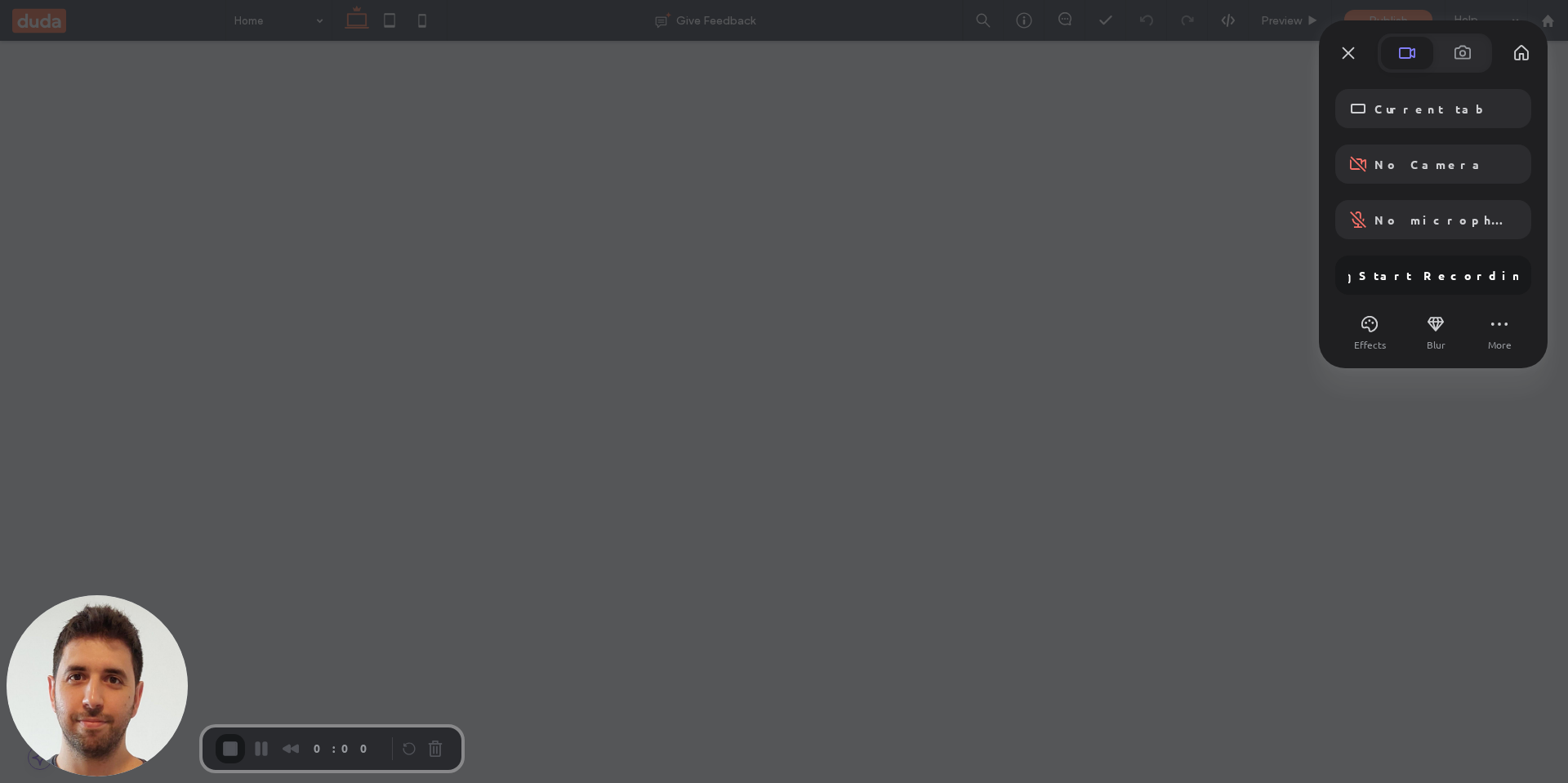
click at [462, 473] on div at bounding box center [784, 391] width 1568 height 783
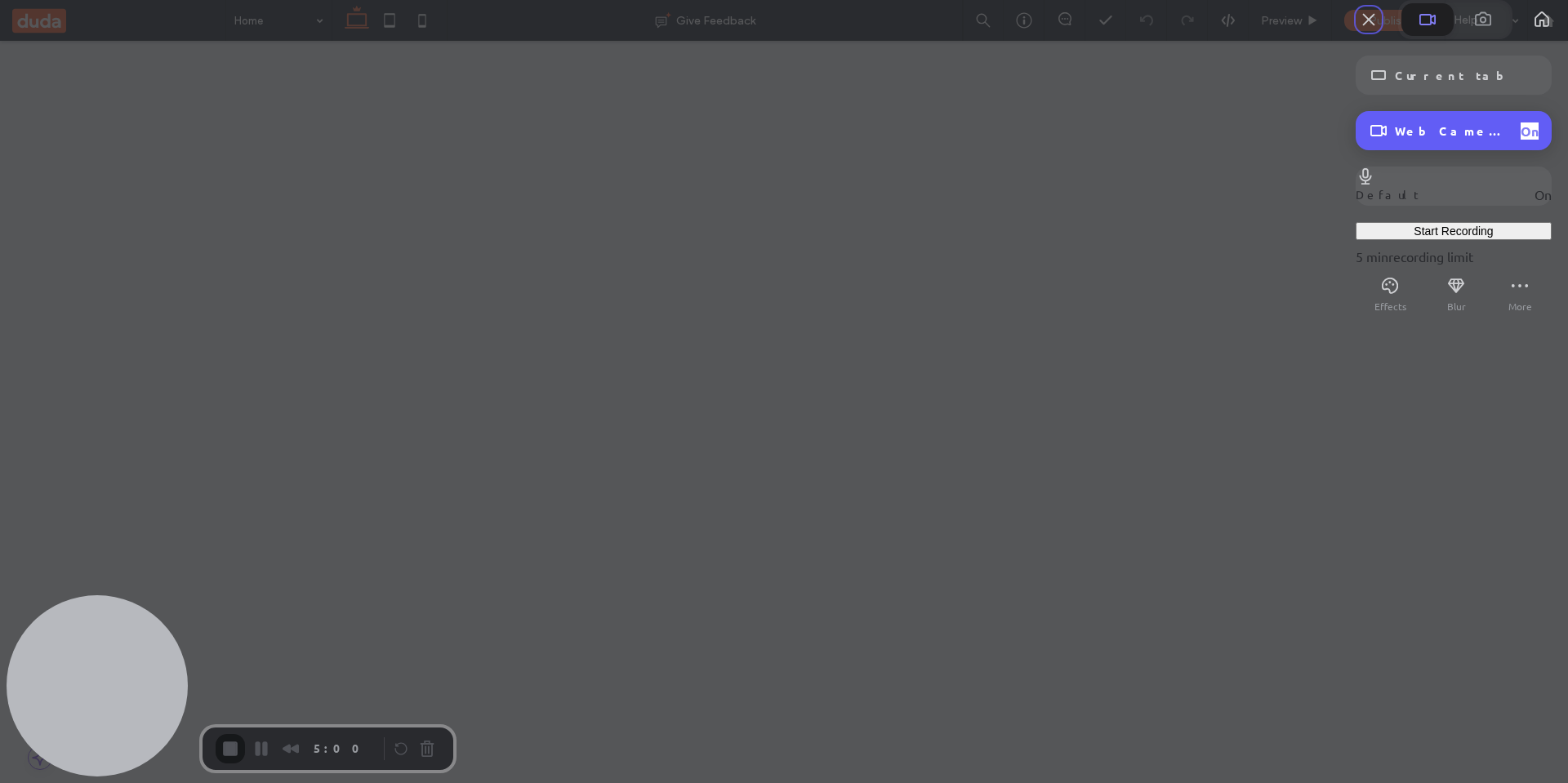
click at [1521, 140] on span "On" at bounding box center [1530, 131] width 18 height 18
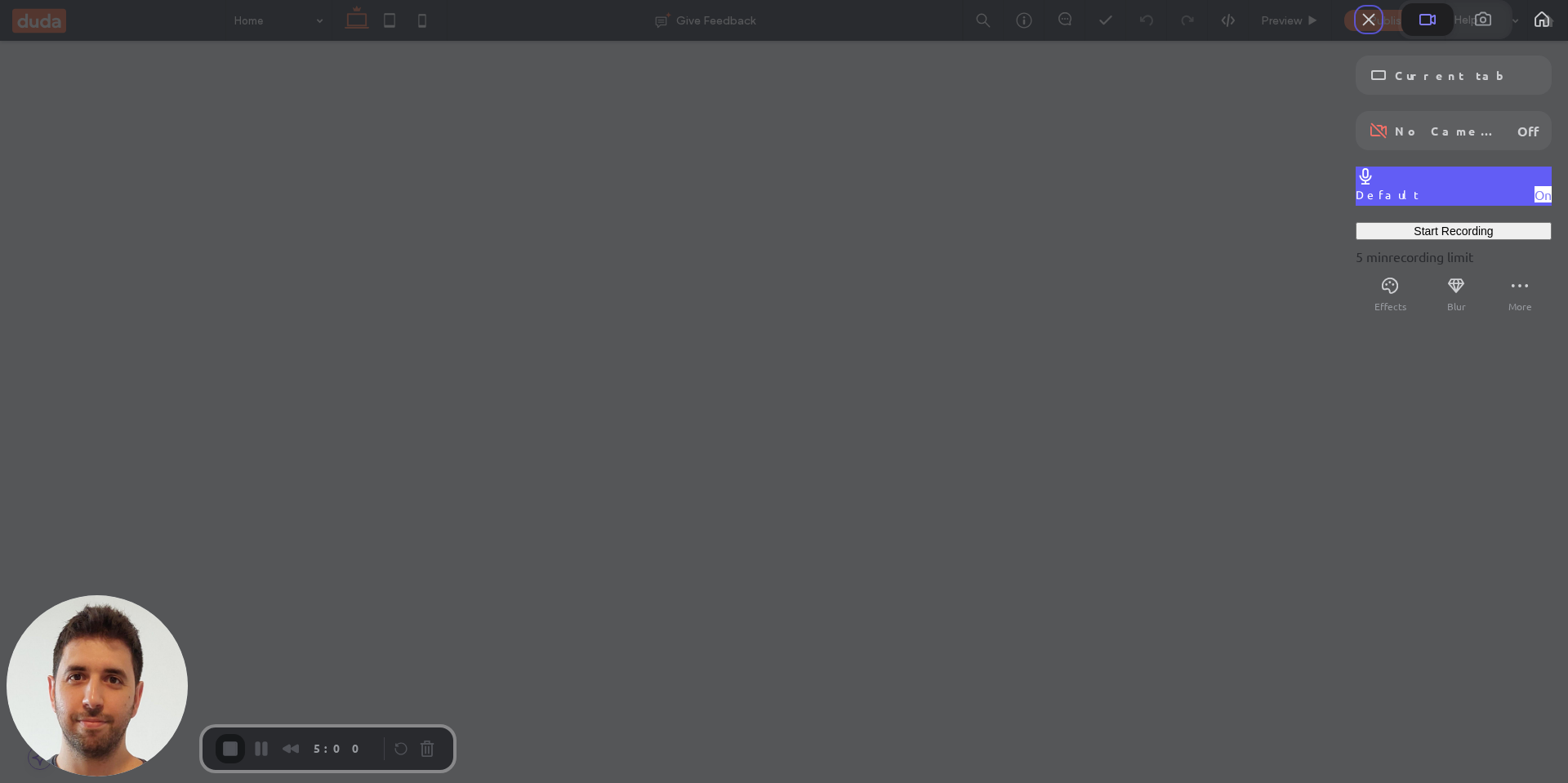
click at [1535, 203] on span "On" at bounding box center [1544, 194] width 18 height 17
click at [1436, 238] on span "Start Recording" at bounding box center [1453, 230] width 79 height 13
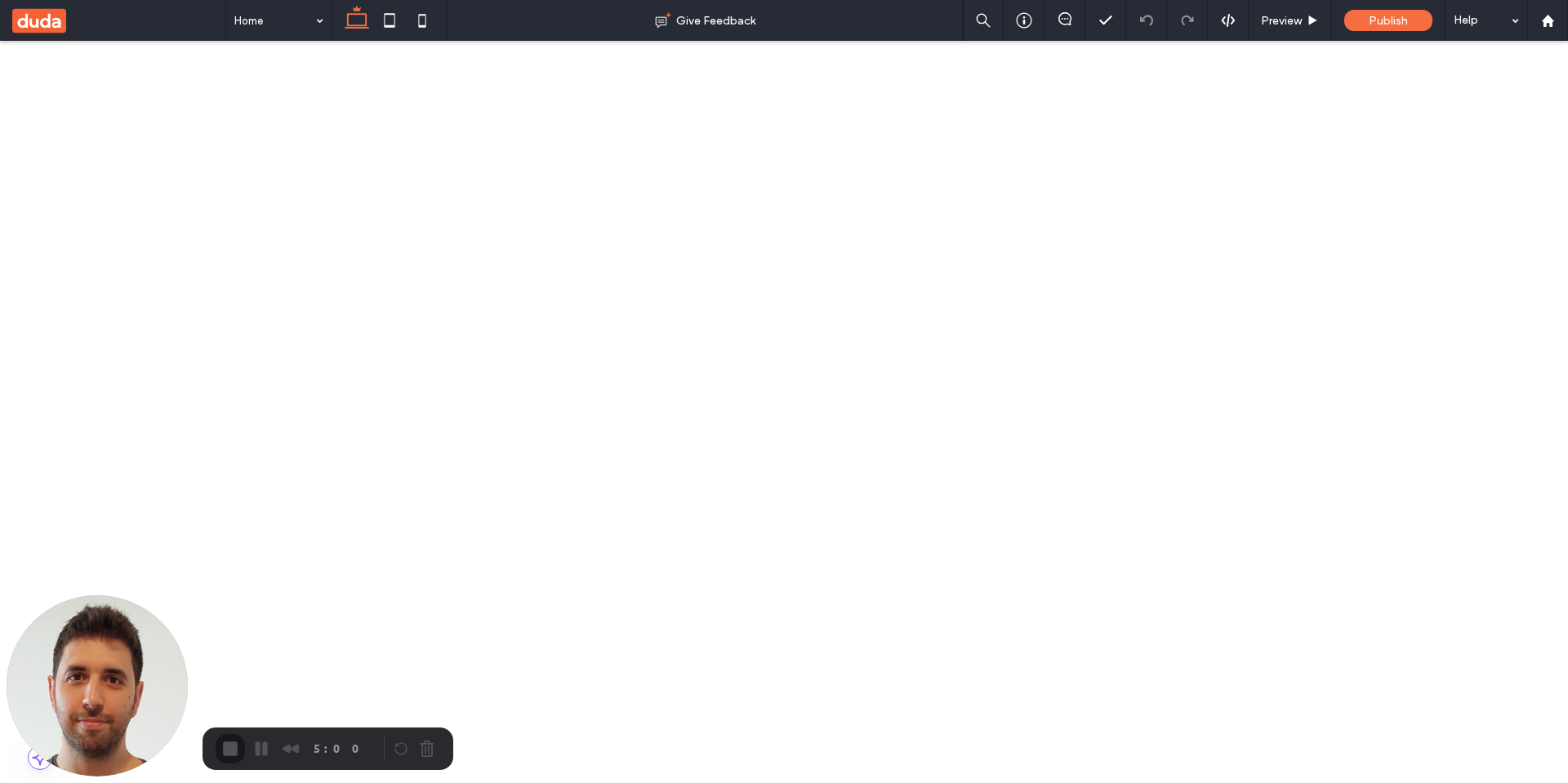
drag, startPoint x: 453, startPoint y: 1698, endPoint x: 1090, endPoint y: 1690, distance: 637.1
drag, startPoint x: 1013, startPoint y: 1694, endPoint x: 763, endPoint y: 1686, distance: 250.1
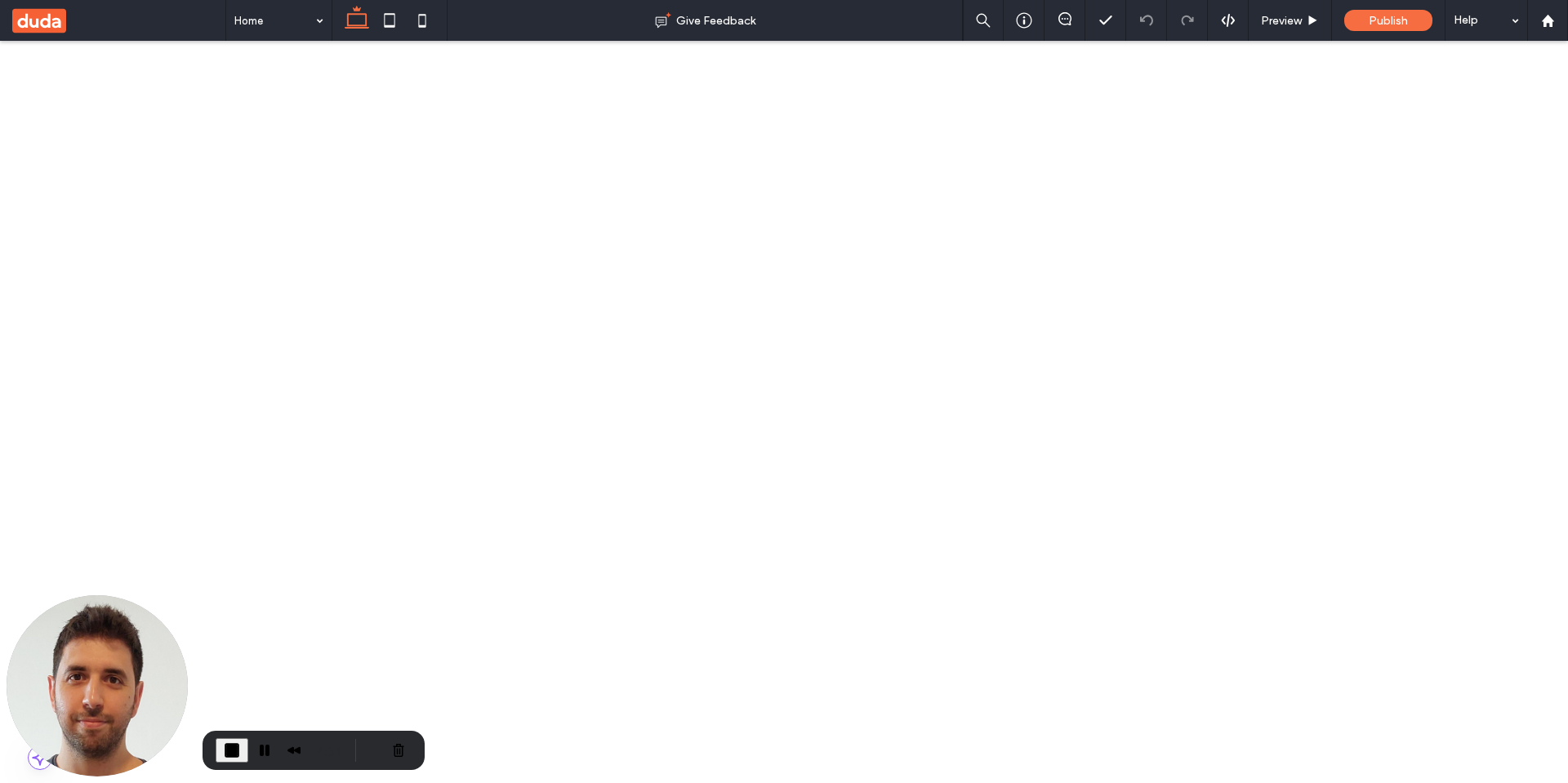
drag, startPoint x: 871, startPoint y: 1730, endPoint x: 587, endPoint y: 1829, distance: 300.8
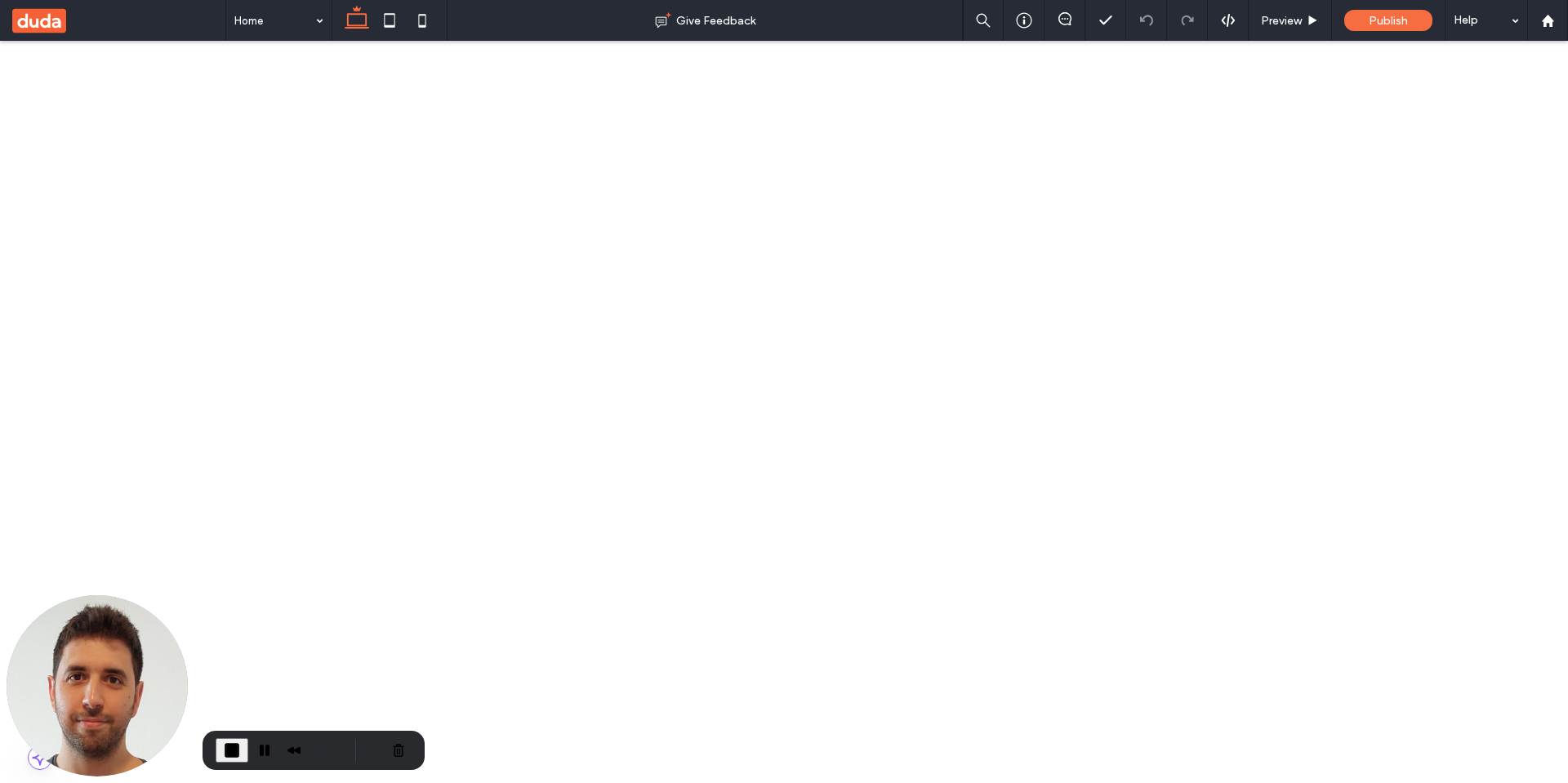
drag, startPoint x: 625, startPoint y: 1843, endPoint x: 415, endPoint y: 1673, distance: 270.2
drag, startPoint x: 434, startPoint y: 1686, endPoint x: 1138, endPoint y: 1788, distance: 711.4
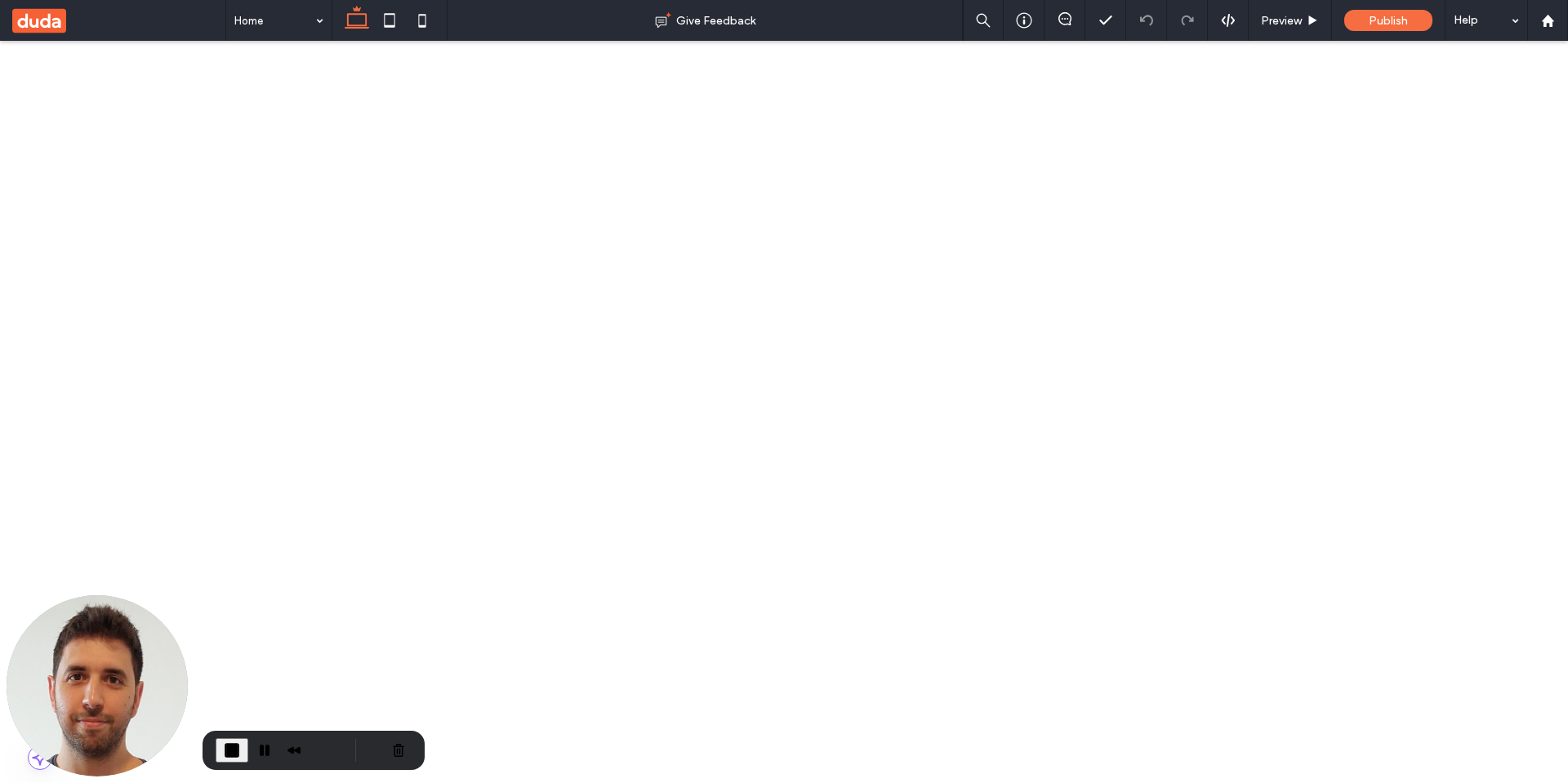
drag, startPoint x: 1106, startPoint y: 1784, endPoint x: 418, endPoint y: 1713, distance: 691.7
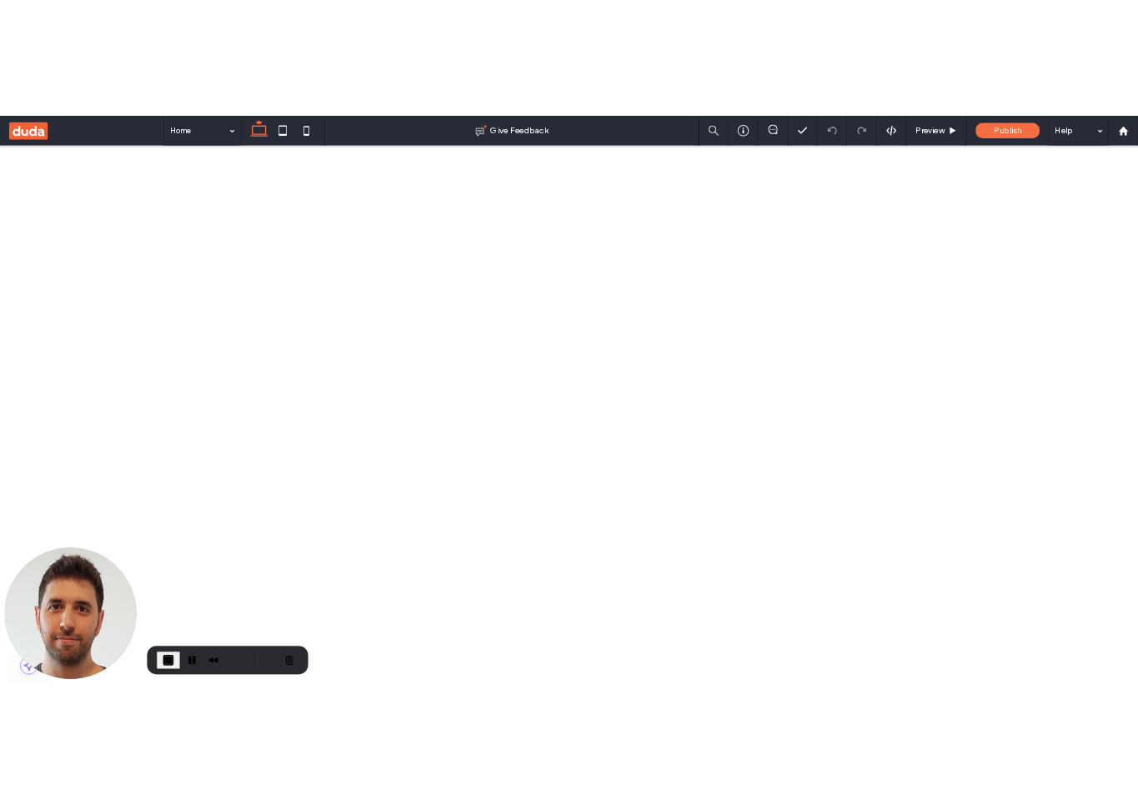
scroll to position [0, 0]
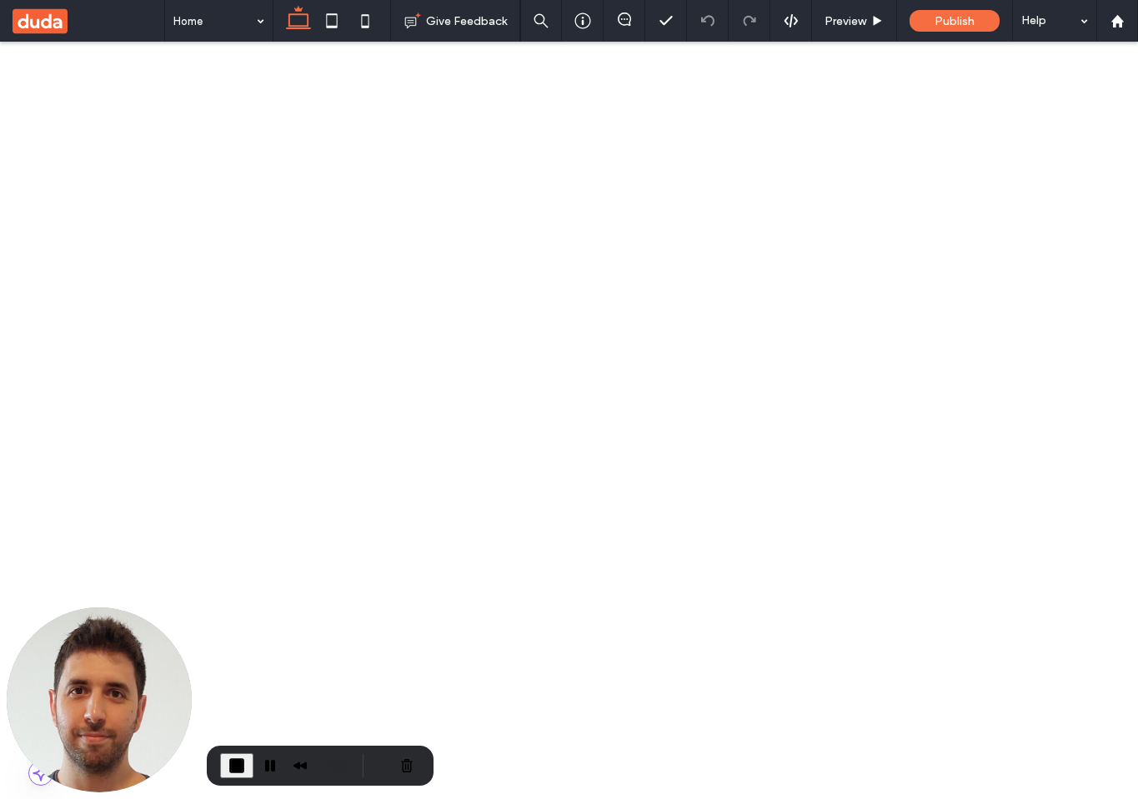
drag, startPoint x: 294, startPoint y: 1734, endPoint x: 389, endPoint y: 1735, distance: 95.0
drag, startPoint x: 338, startPoint y: 1726, endPoint x: 396, endPoint y: 1642, distance: 102.0
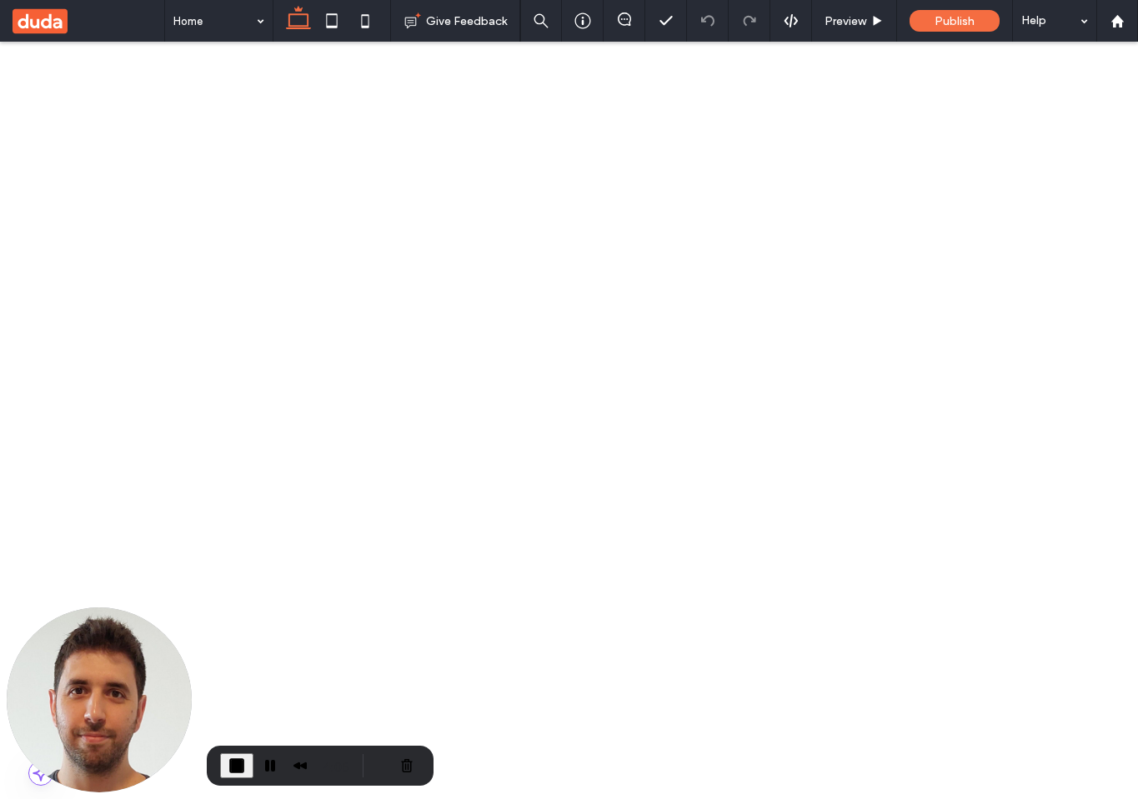
scroll to position [600, 0]
drag, startPoint x: 431, startPoint y: 1792, endPoint x: 449, endPoint y: 1750, distance: 45.5
drag, startPoint x: 443, startPoint y: 1740, endPoint x: 728, endPoint y: 1740, distance: 285.1
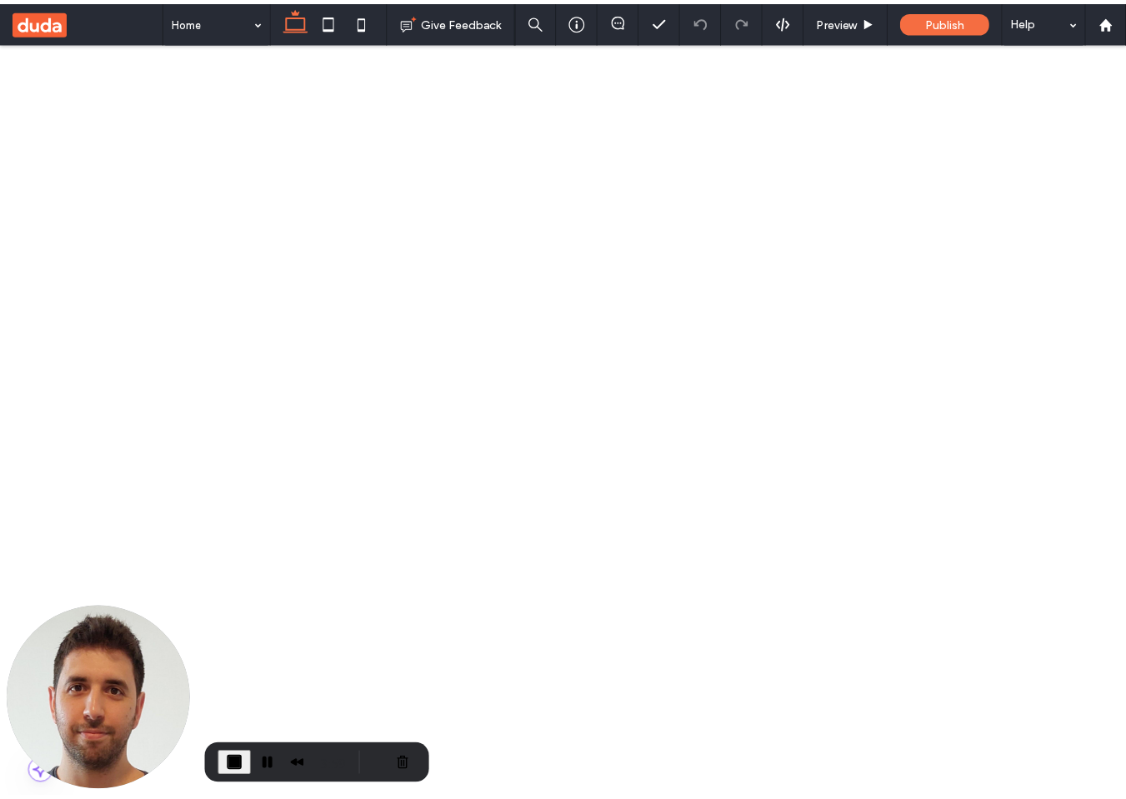
scroll to position [286, 0]
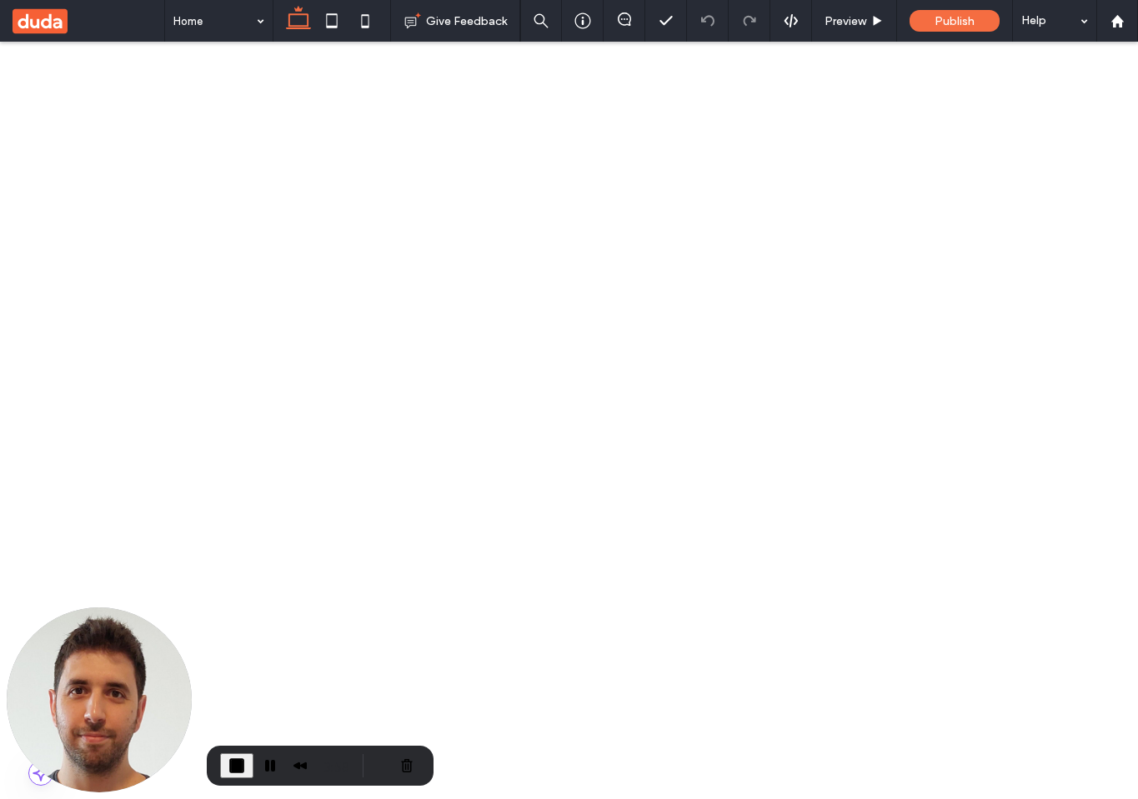
drag, startPoint x: 563, startPoint y: 1609, endPoint x: 267, endPoint y: 1589, distance: 296.5
drag, startPoint x: 449, startPoint y: 1649, endPoint x: 646, endPoint y: 1661, distance: 197.1
click at [235, 763] on span "End Recording" at bounding box center [237, 766] width 20 height 20
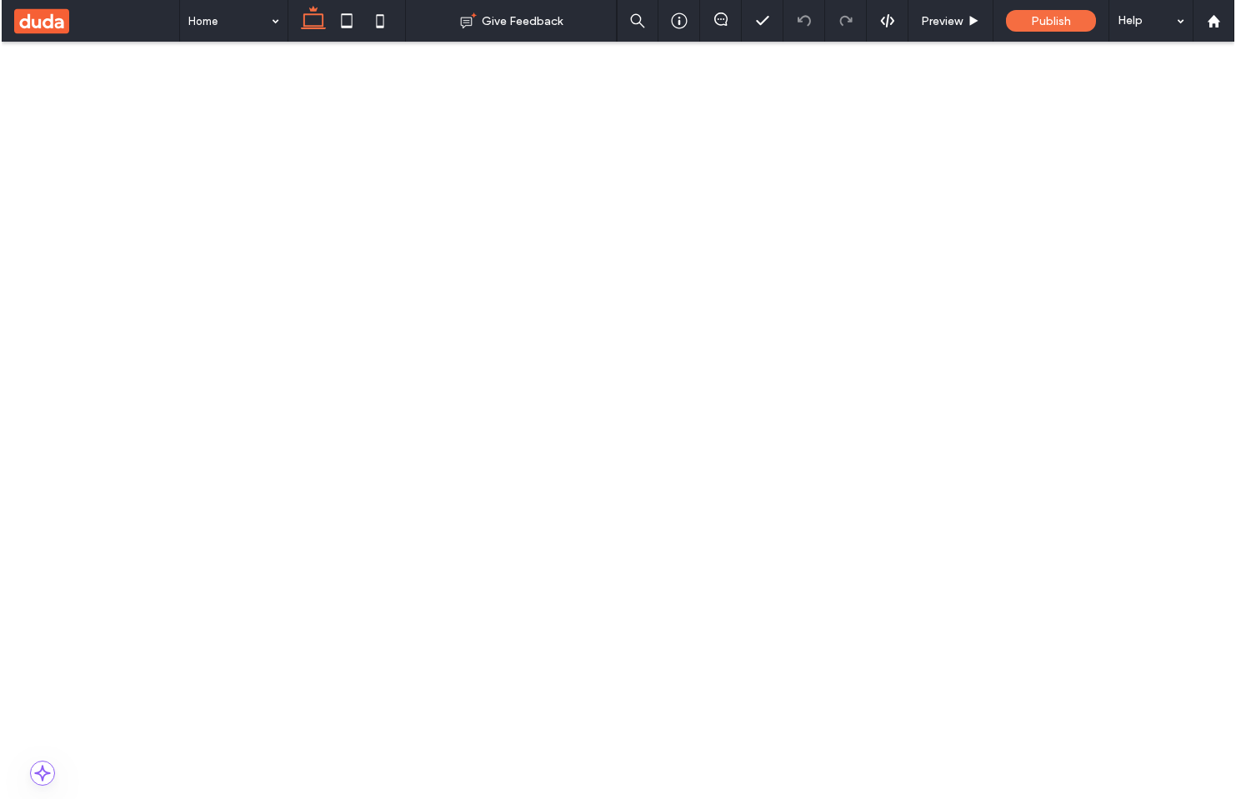
scroll to position [290, 0]
drag, startPoint x: 464, startPoint y: 1707, endPoint x: 245, endPoint y: 1869, distance: 272.4
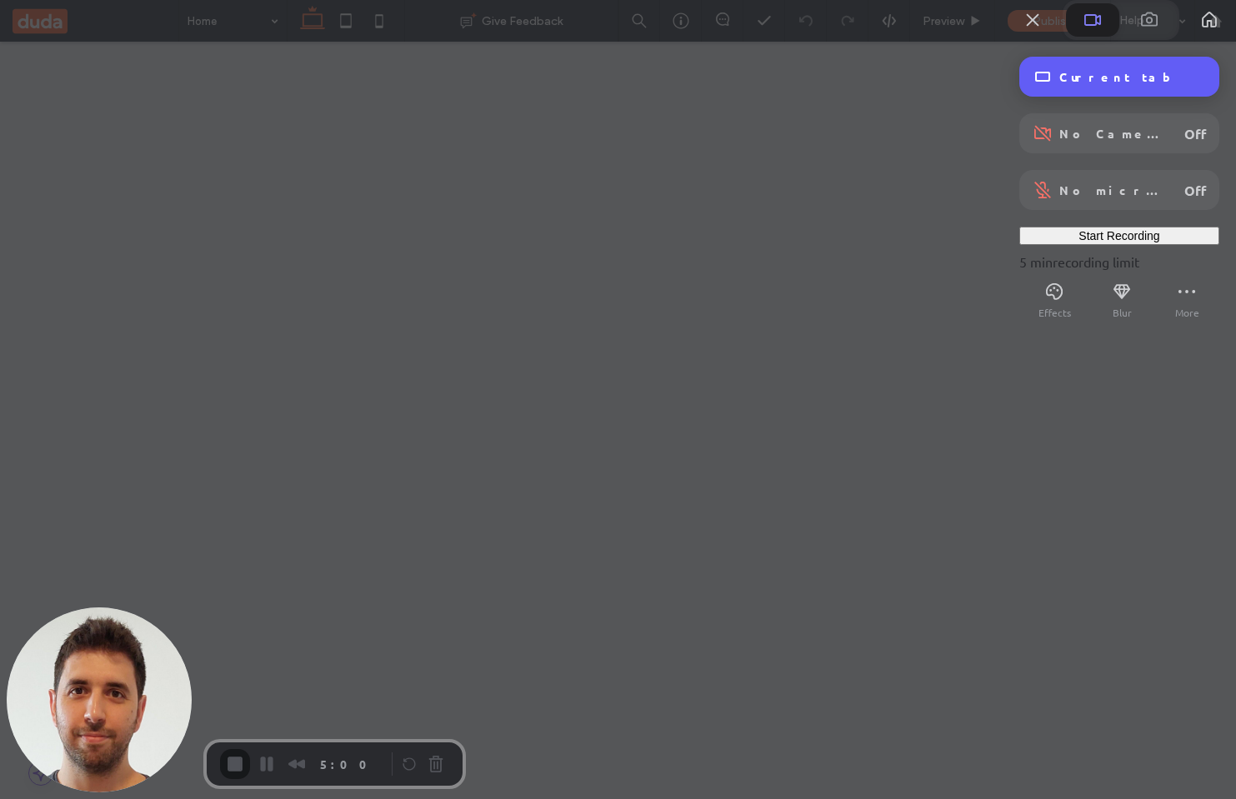
click at [1113, 97] on div "Current tab" at bounding box center [1119, 77] width 200 height 40
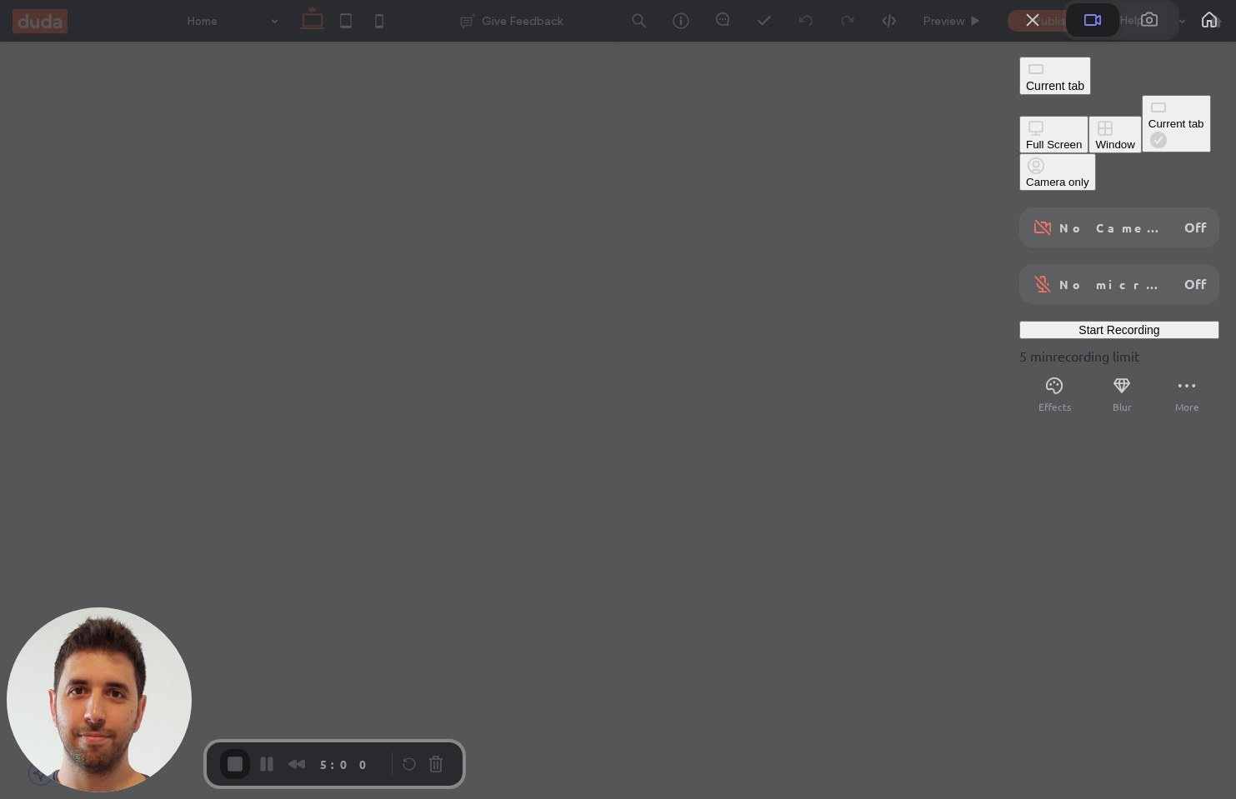
click at [1026, 138] on div "Full Screen" at bounding box center [1054, 144] width 56 height 13
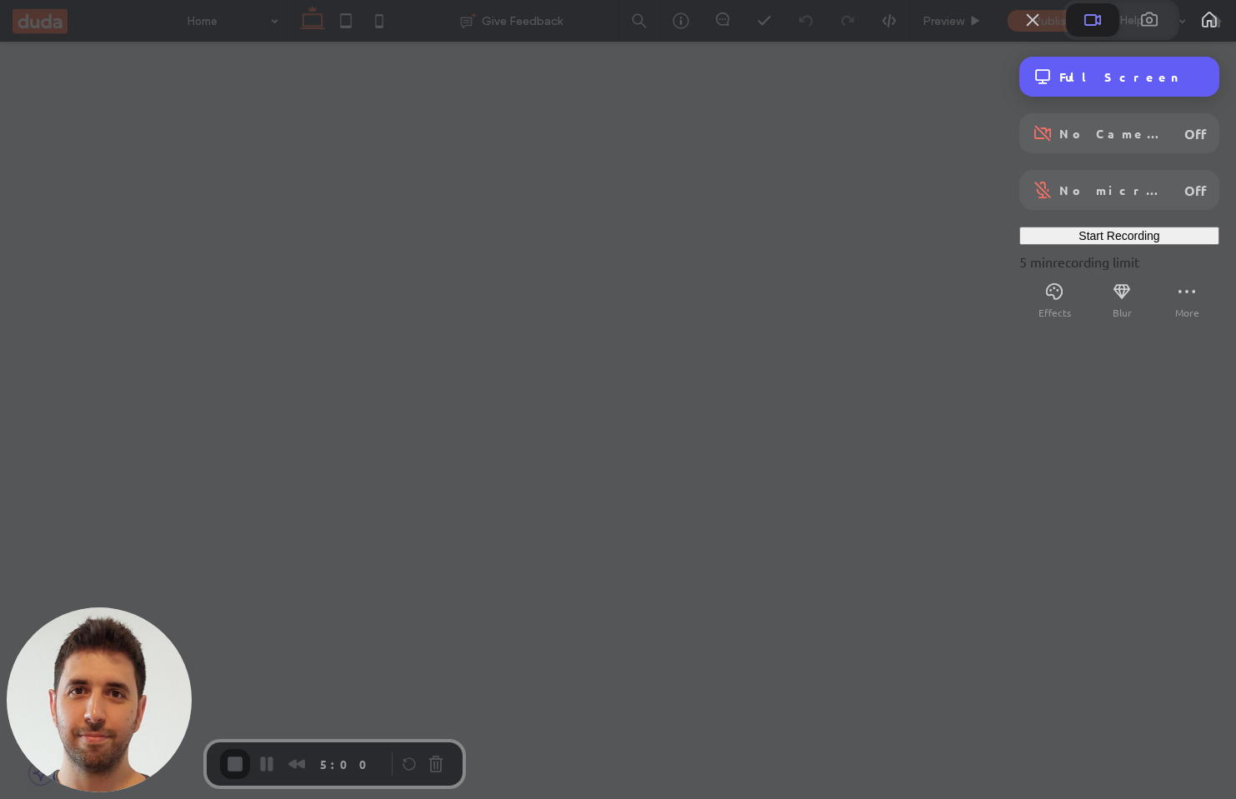
click at [1129, 84] on span "Full Screen" at bounding box center [1132, 76] width 147 height 15
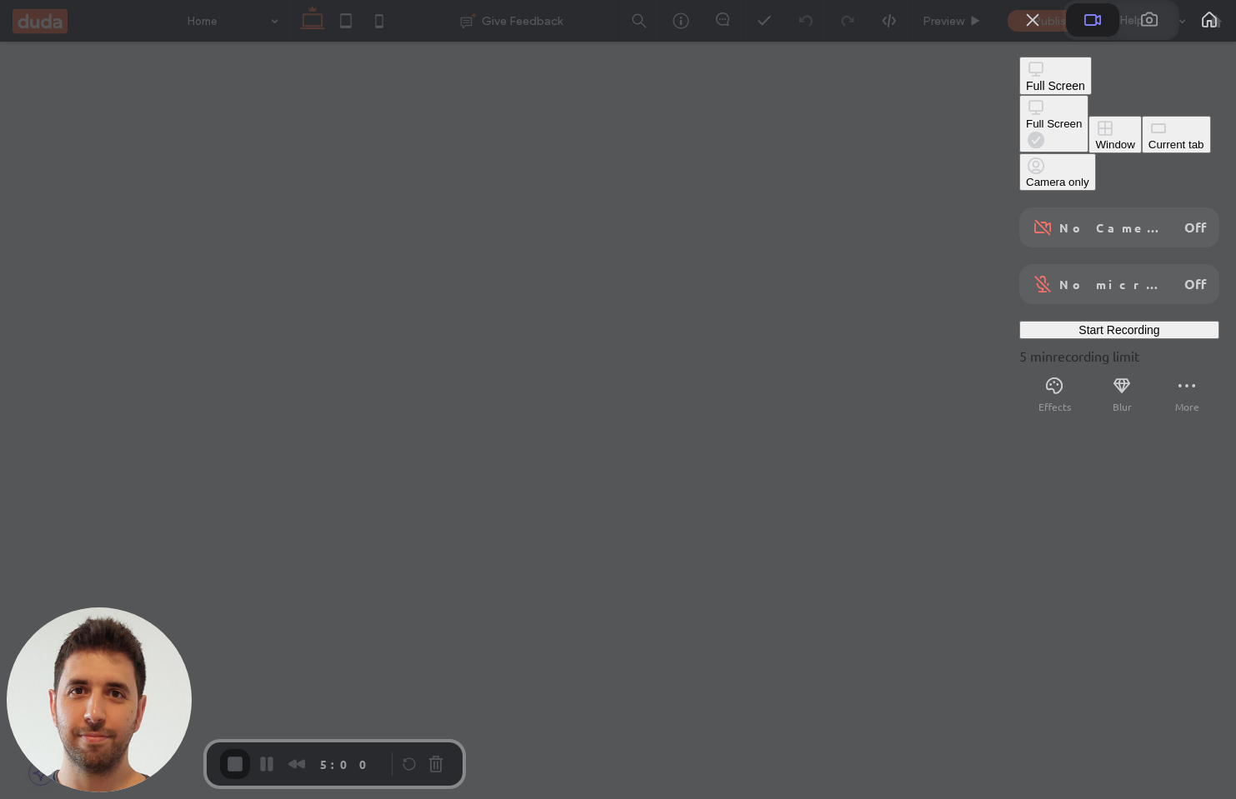
click at [1095, 151] on div "Window" at bounding box center [1114, 144] width 39 height 13
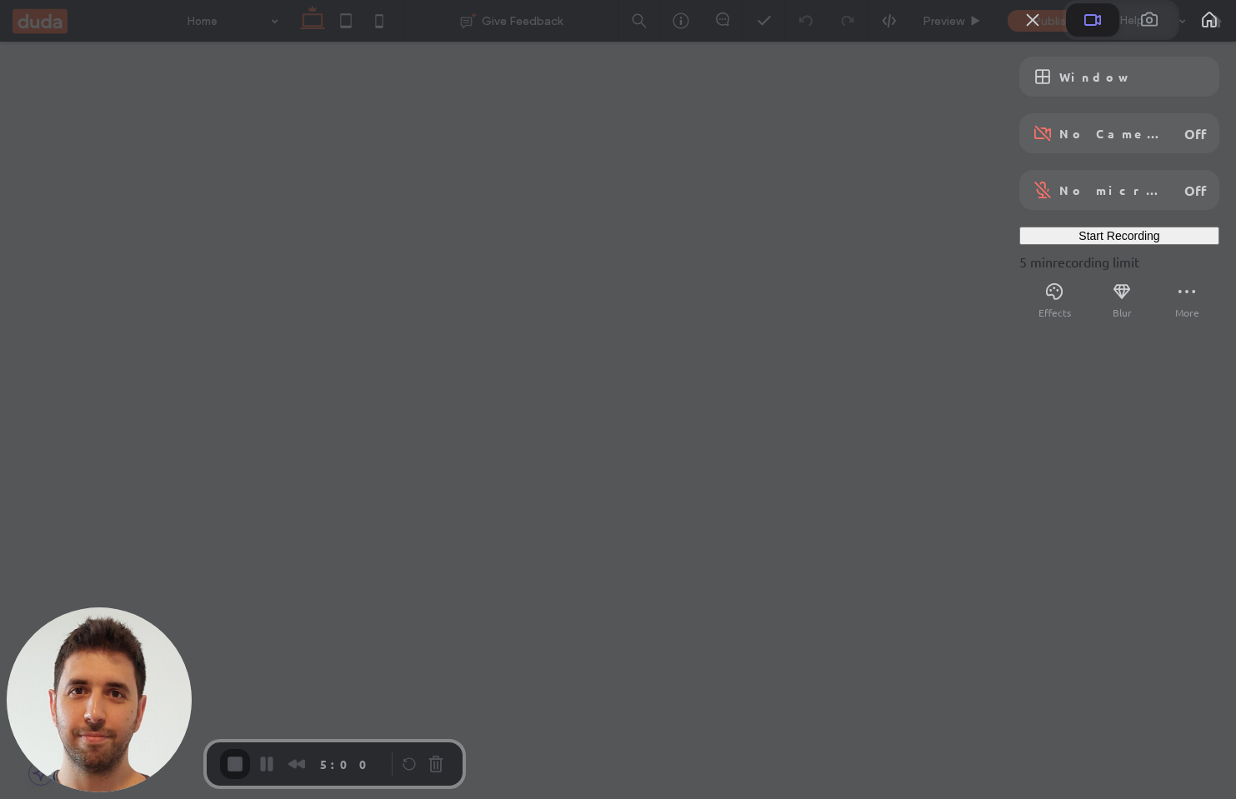
click at [1097, 243] on span "Start Recording" at bounding box center [1119, 235] width 81 height 13
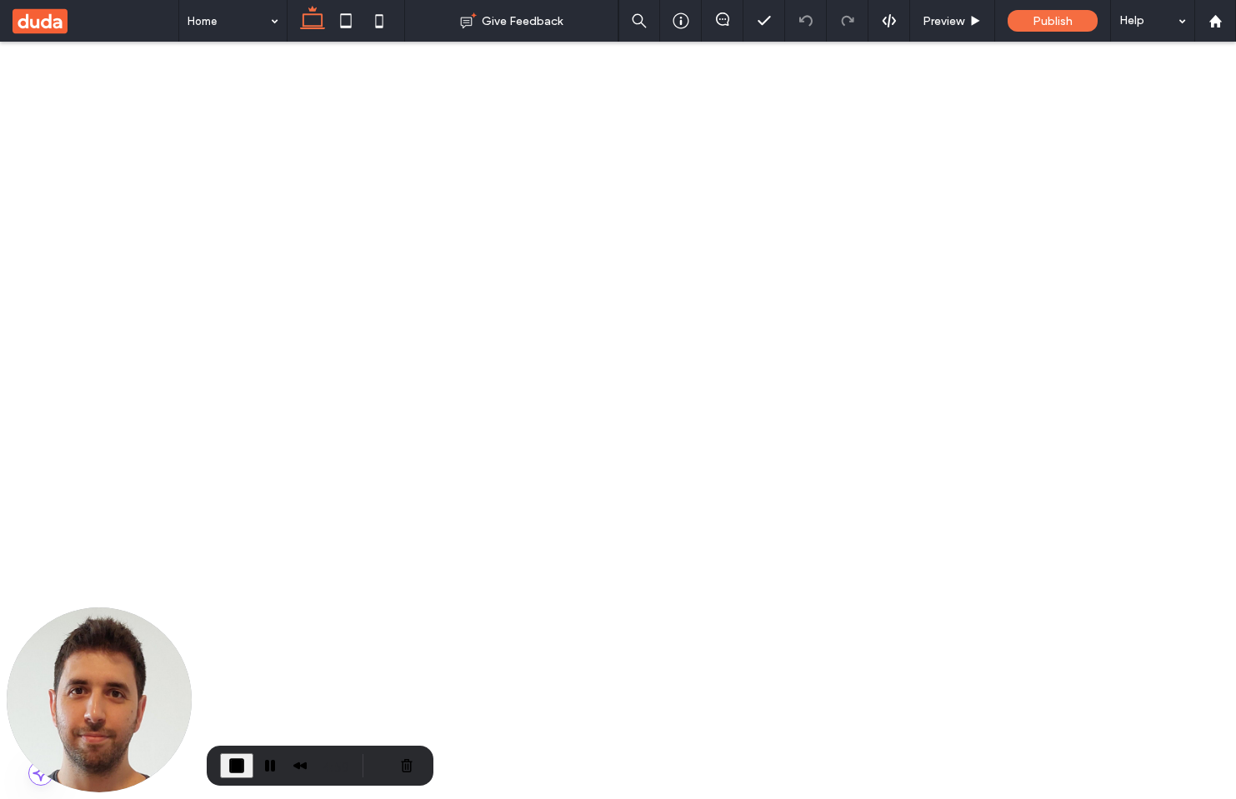
drag, startPoint x: 375, startPoint y: 1738, endPoint x: 541, endPoint y: 1672, distance: 178.5
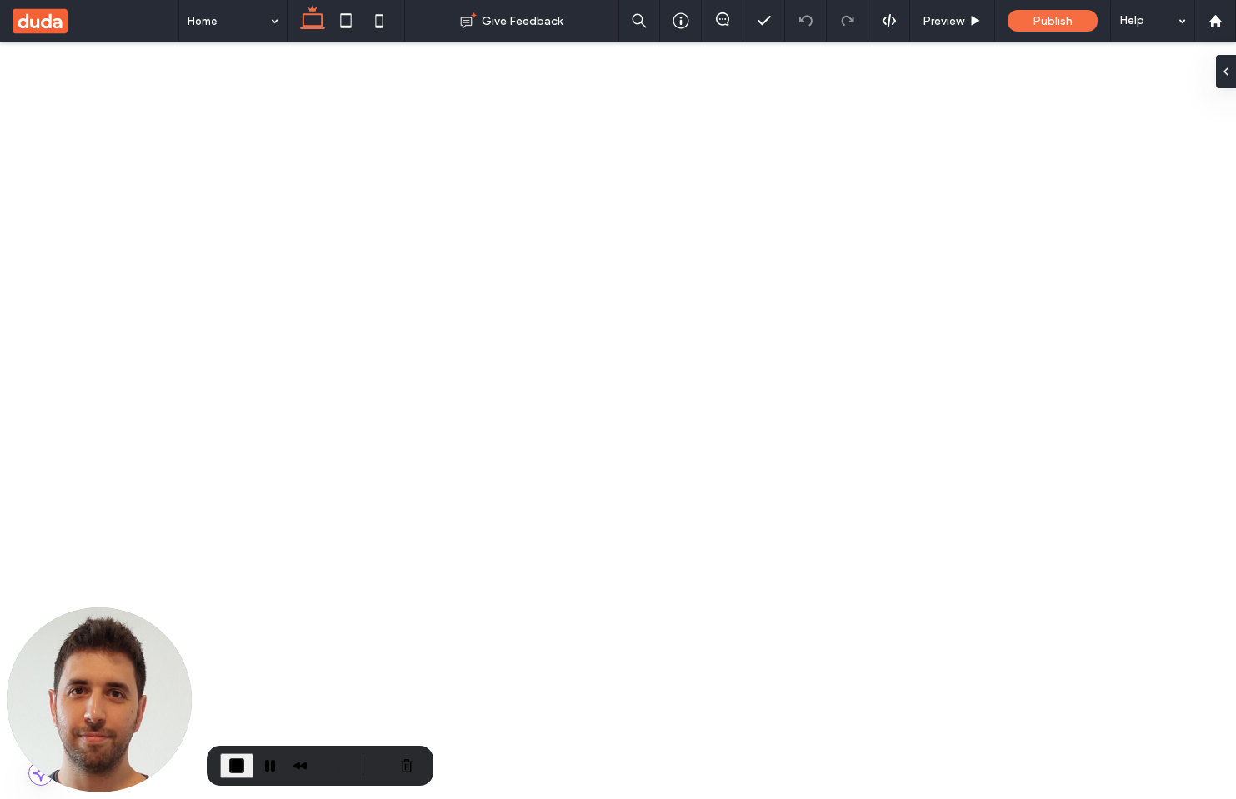
drag, startPoint x: 529, startPoint y: 1685, endPoint x: 331, endPoint y: 1840, distance: 251.8
drag, startPoint x: 451, startPoint y: 1780, endPoint x: 481, endPoint y: 1901, distance: 125.3
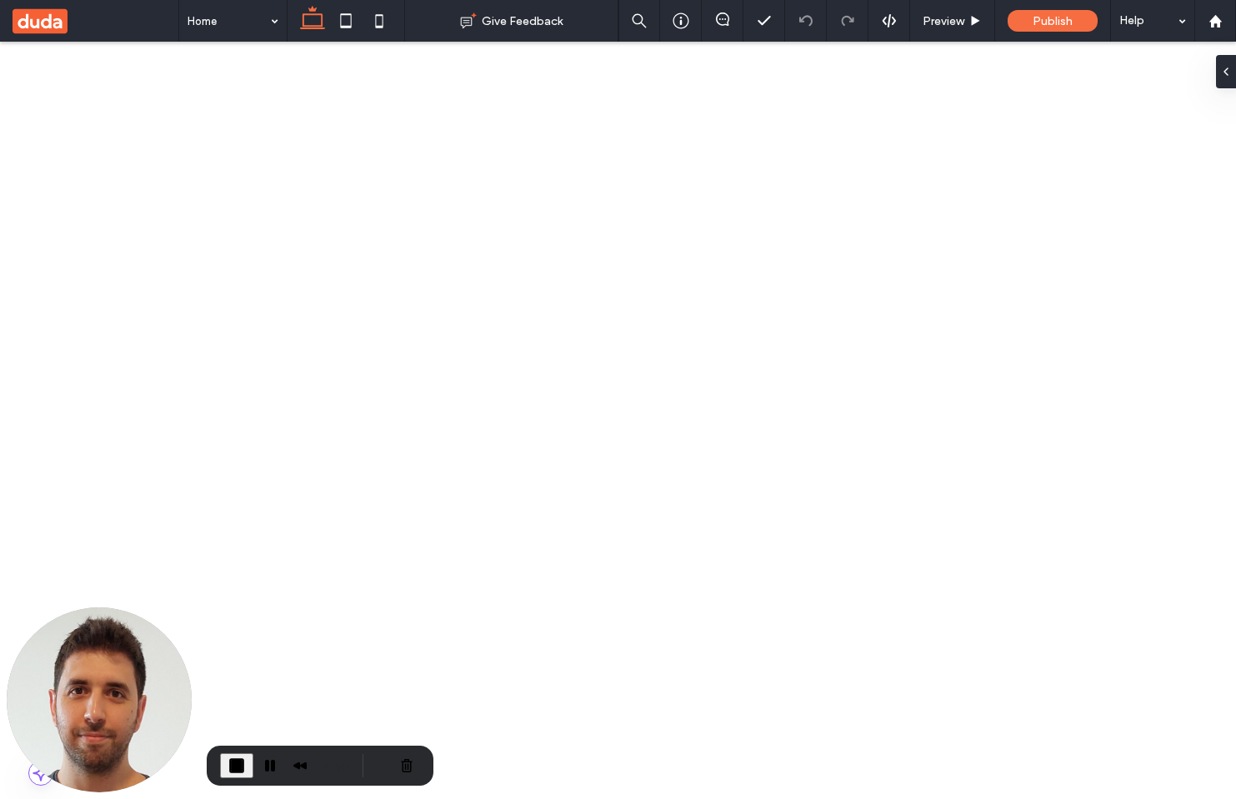
scroll to position [400, 0]
drag, startPoint x: 495, startPoint y: 1838, endPoint x: 944, endPoint y: 1785, distance: 452.4
drag, startPoint x: 871, startPoint y: 1762, endPoint x: 308, endPoint y: 1725, distance: 564.7
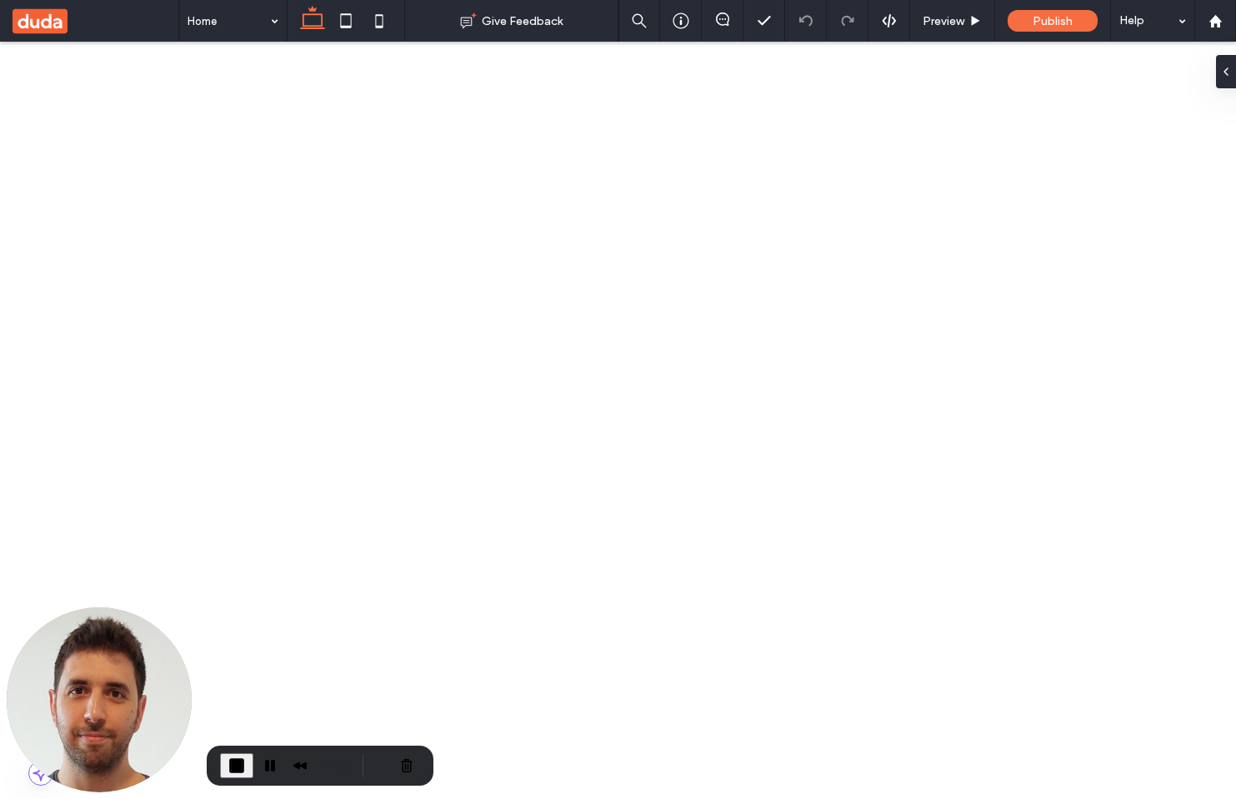
drag, startPoint x: 335, startPoint y: 1659, endPoint x: 859, endPoint y: 1743, distance: 530.0
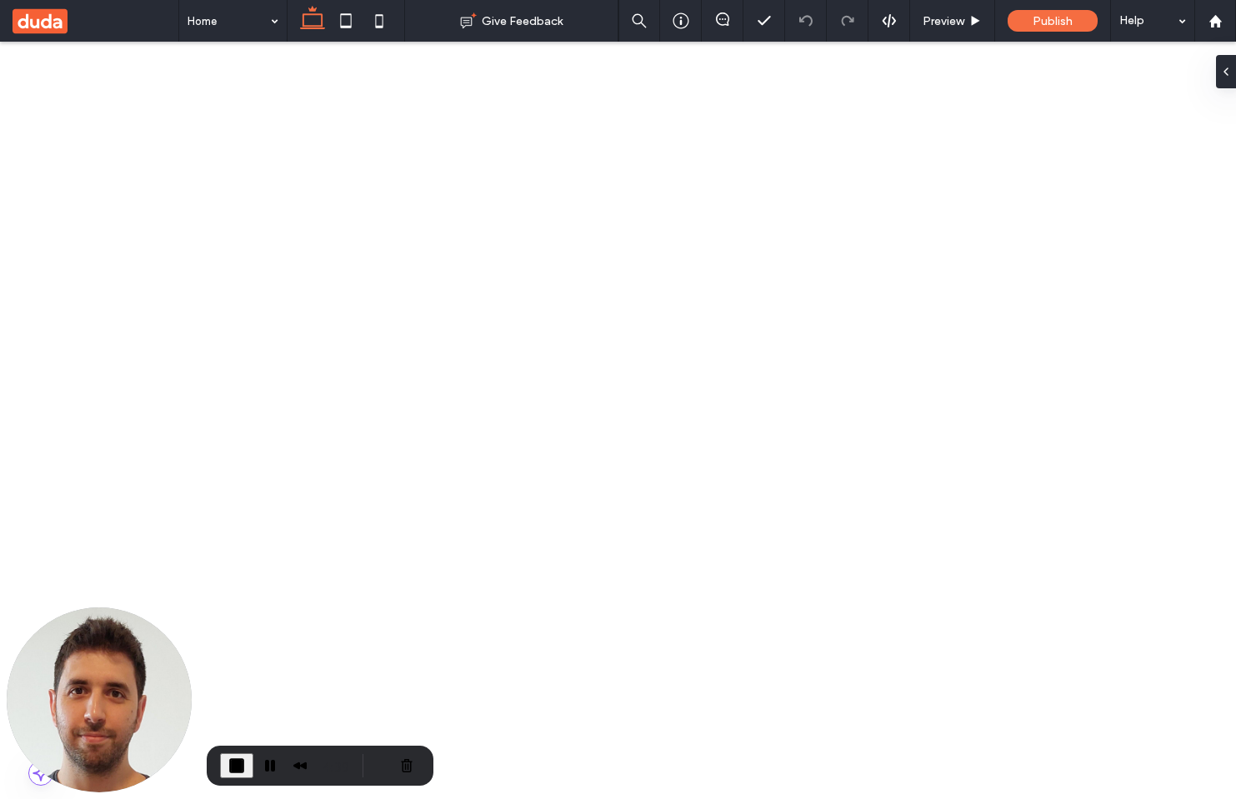
drag, startPoint x: 751, startPoint y: 1738, endPoint x: 281, endPoint y: 1721, distance: 470.4
drag, startPoint x: 357, startPoint y: 1939, endPoint x: 340, endPoint y: 1631, distance: 308.0
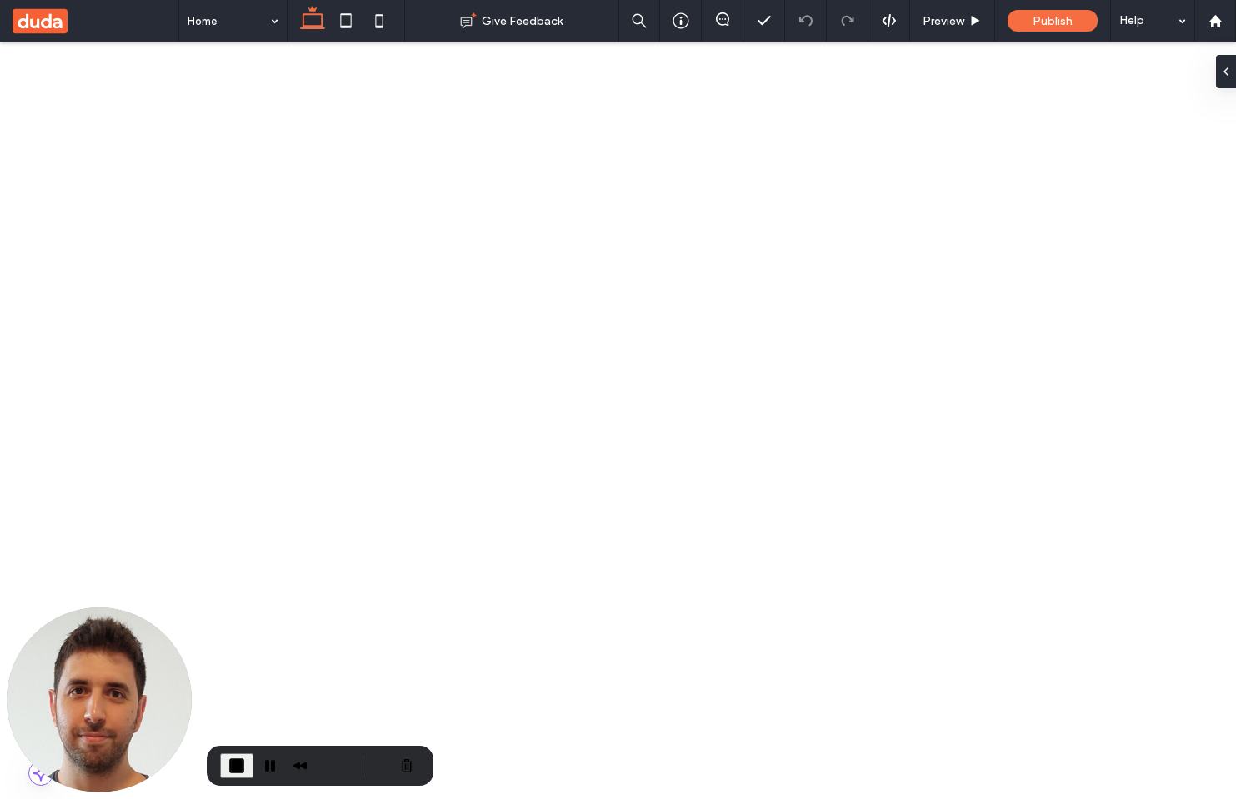
scroll to position [297, 0]
drag, startPoint x: 362, startPoint y: 1730, endPoint x: 341, endPoint y: 2015, distance: 285.0
drag, startPoint x: 335, startPoint y: 1806, endPoint x: 820, endPoint y: 1822, distance: 485.4
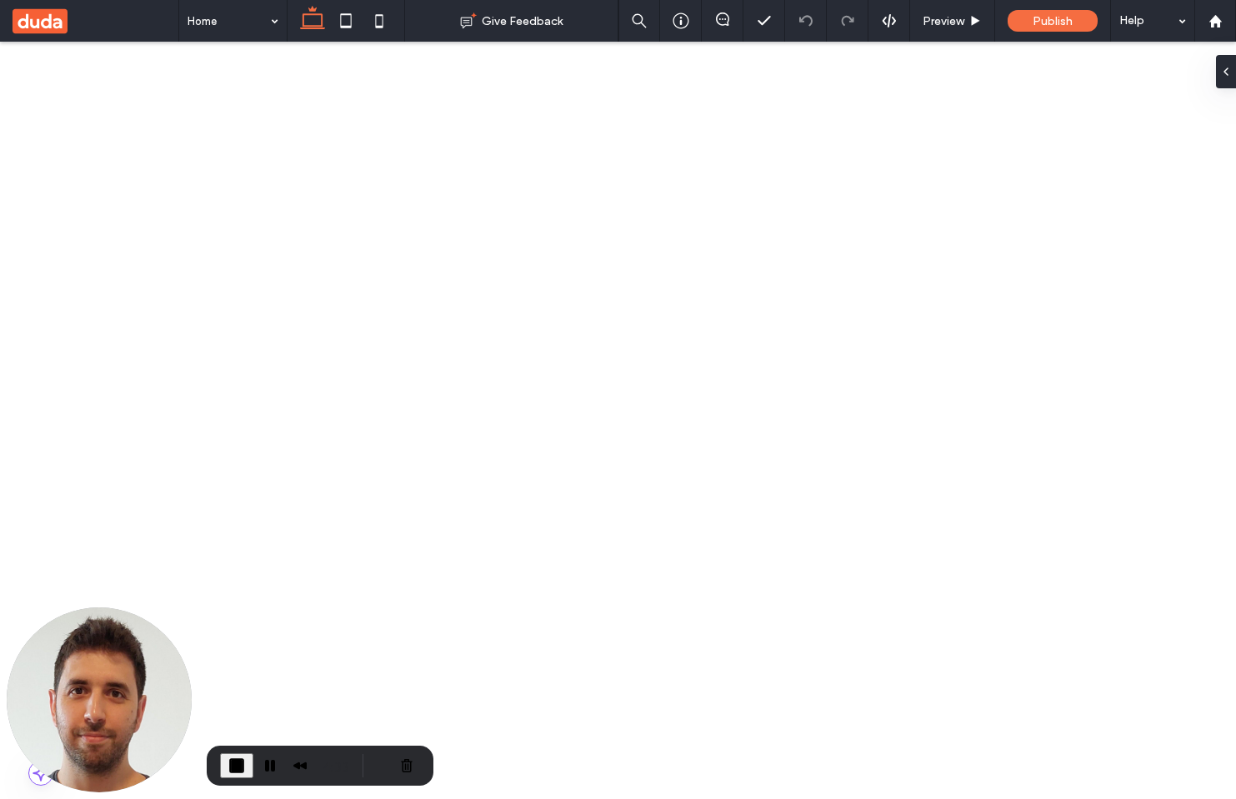
drag, startPoint x: 820, startPoint y: 1822, endPoint x: 322, endPoint y: 1795, distance: 499.1
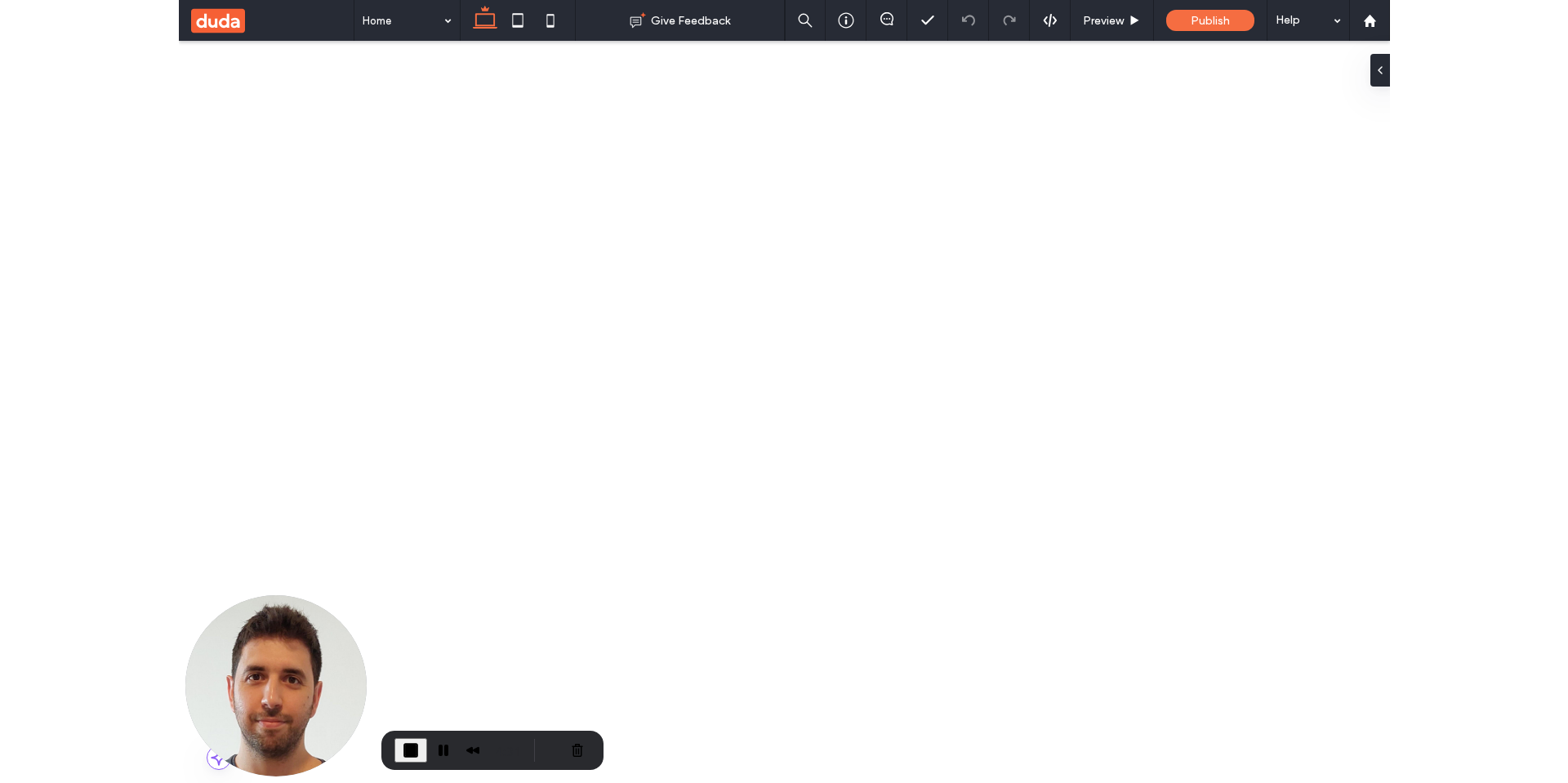
scroll to position [382, 0]
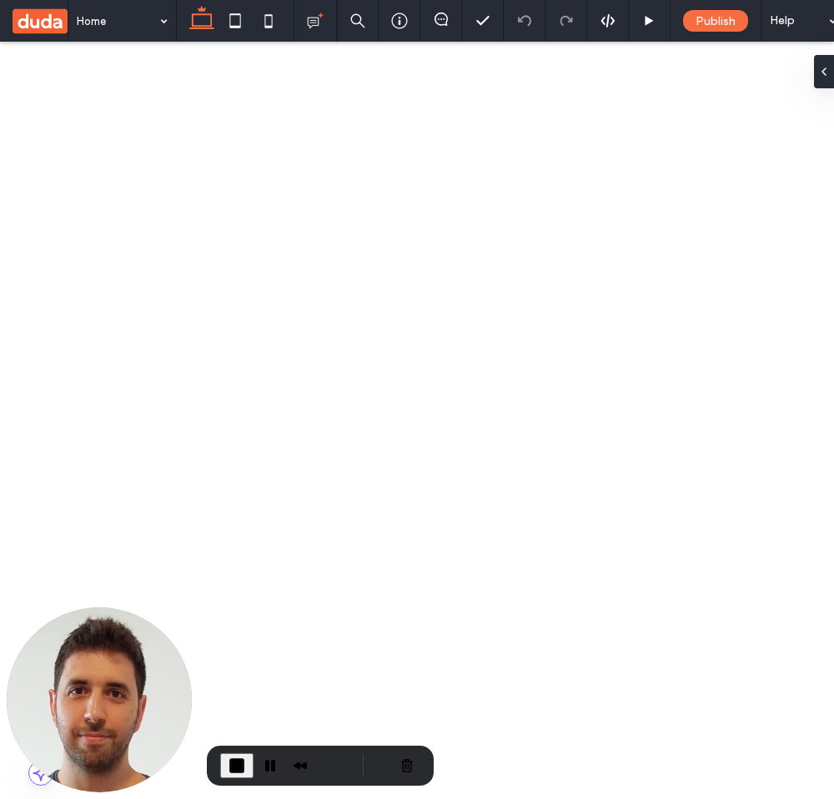
drag, startPoint x: 361, startPoint y: 1695, endPoint x: 525, endPoint y: 1726, distance: 167.1
drag, startPoint x: 524, startPoint y: 1726, endPoint x: 619, endPoint y: 1675, distance: 108.2
drag, startPoint x: 635, startPoint y: 1690, endPoint x: 307, endPoint y: 1688, distance: 328.4
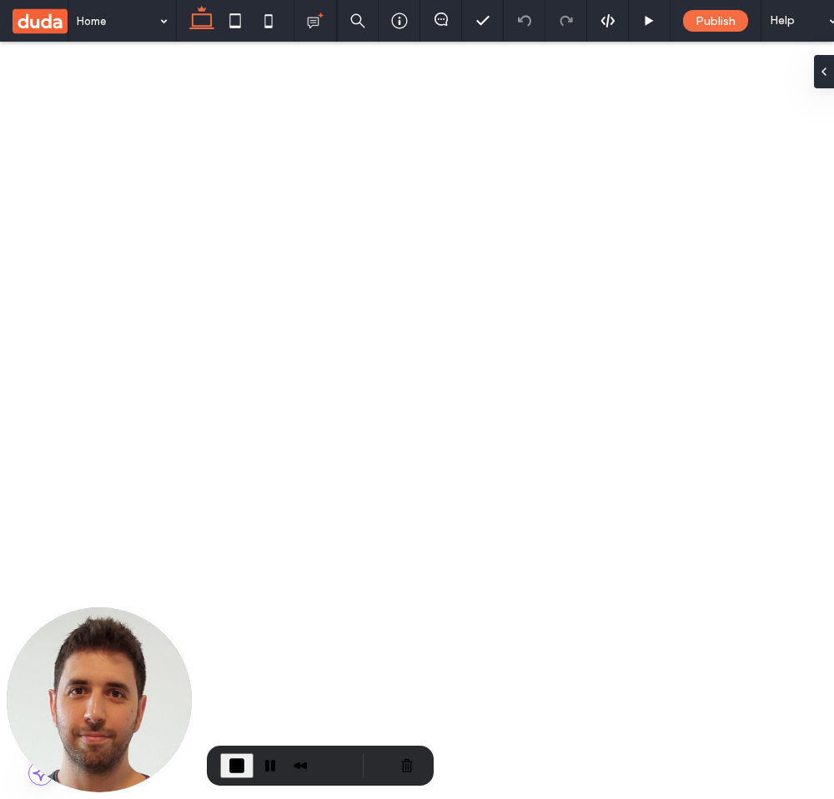
drag, startPoint x: 328, startPoint y: 1678, endPoint x: 565, endPoint y: 1695, distance: 238.1
click at [242, 758] on span "End Recording" at bounding box center [237, 766] width 20 height 20
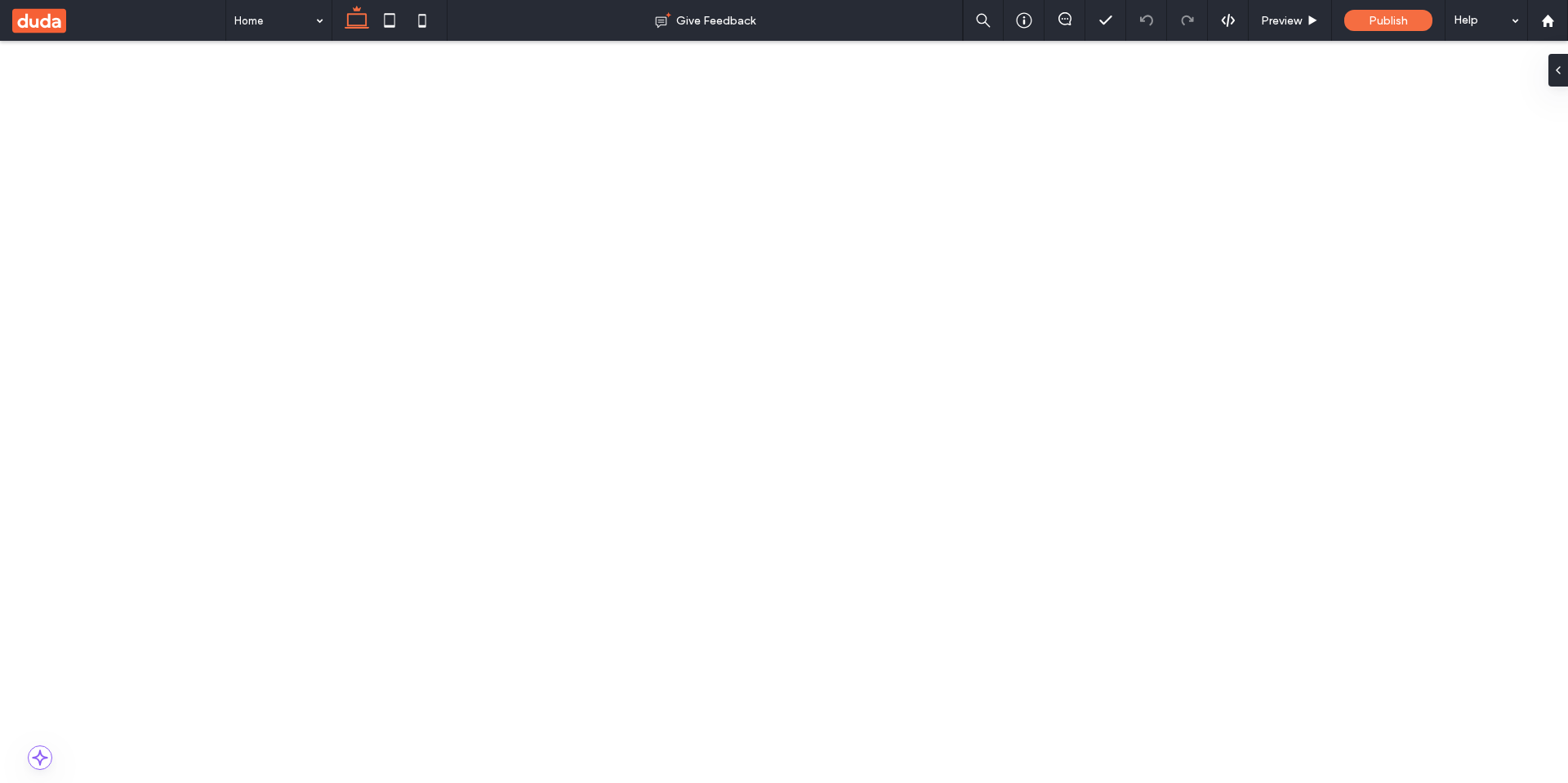
scroll to position [294, 0]
drag, startPoint x: 547, startPoint y: 1784, endPoint x: 588, endPoint y: 1708, distance: 86.4
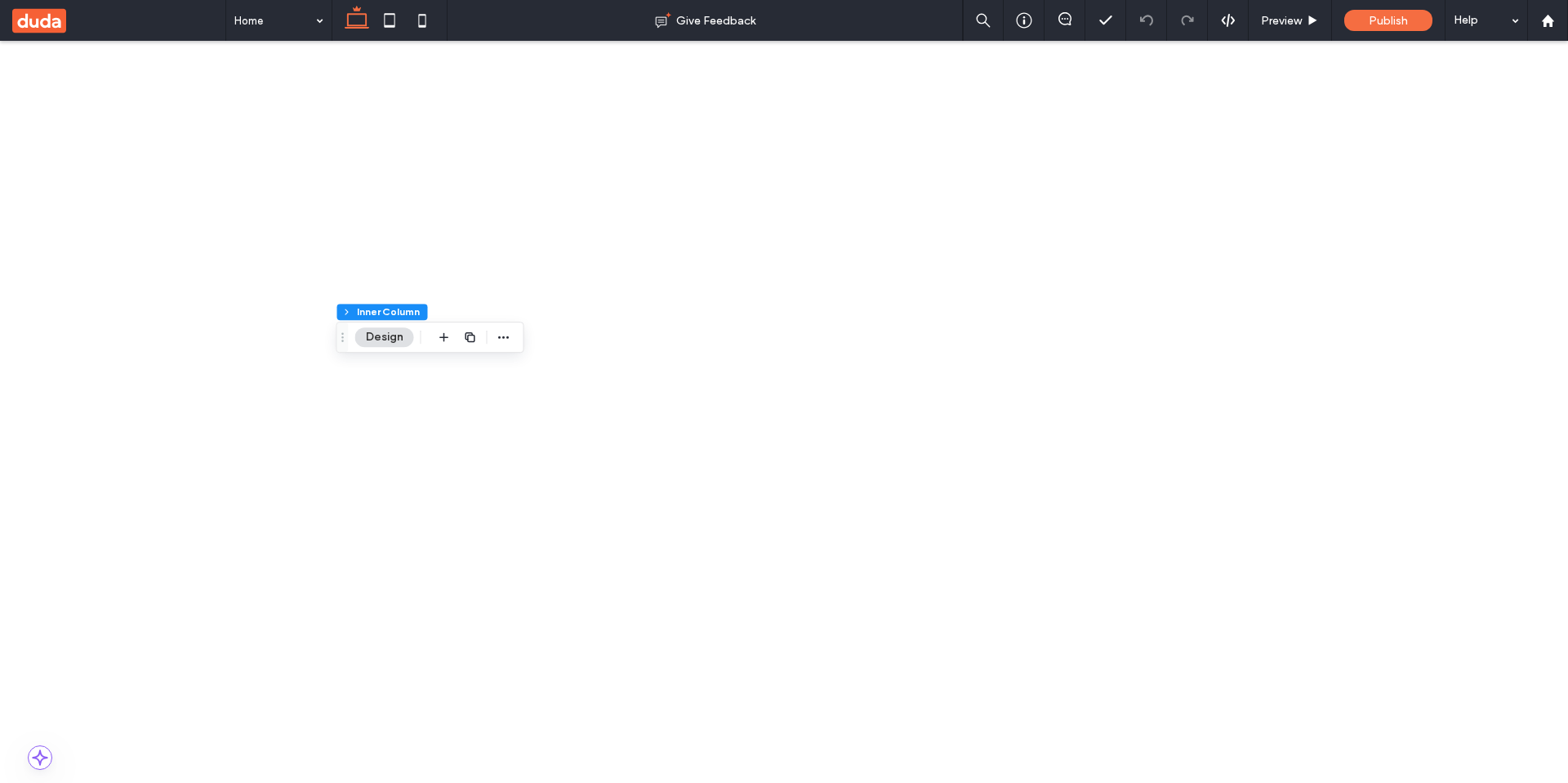
drag, startPoint x: 540, startPoint y: 1800, endPoint x: 572, endPoint y: 1739, distance: 68.9
drag, startPoint x: 574, startPoint y: 1647, endPoint x: 591, endPoint y: 1706, distance: 61.4
drag, startPoint x: 755, startPoint y: 1615, endPoint x: 829, endPoint y: 1615, distance: 74.0
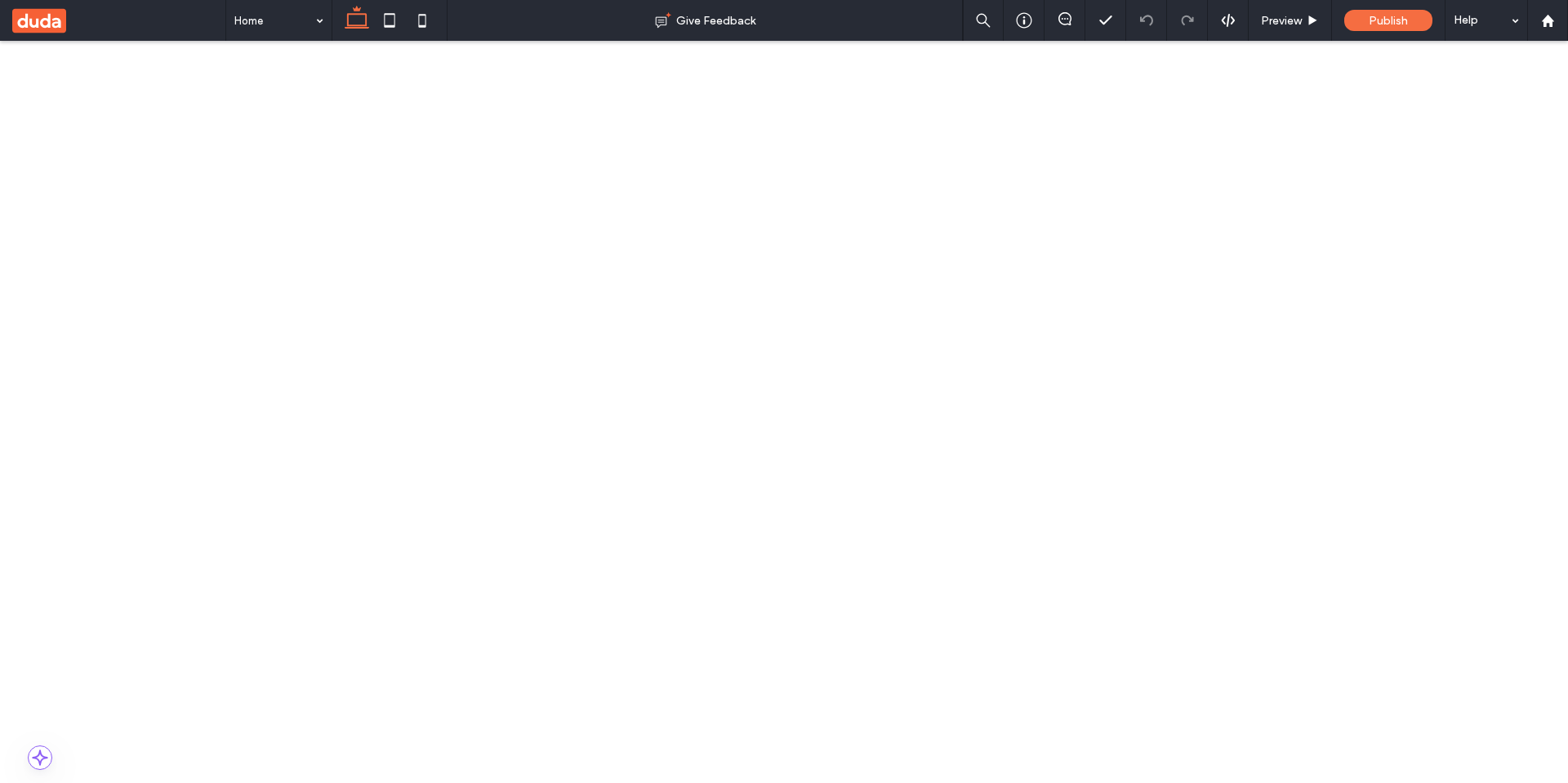
drag, startPoint x: 586, startPoint y: 1648, endPoint x: 603, endPoint y: 1598, distance: 52.8
type input "****"
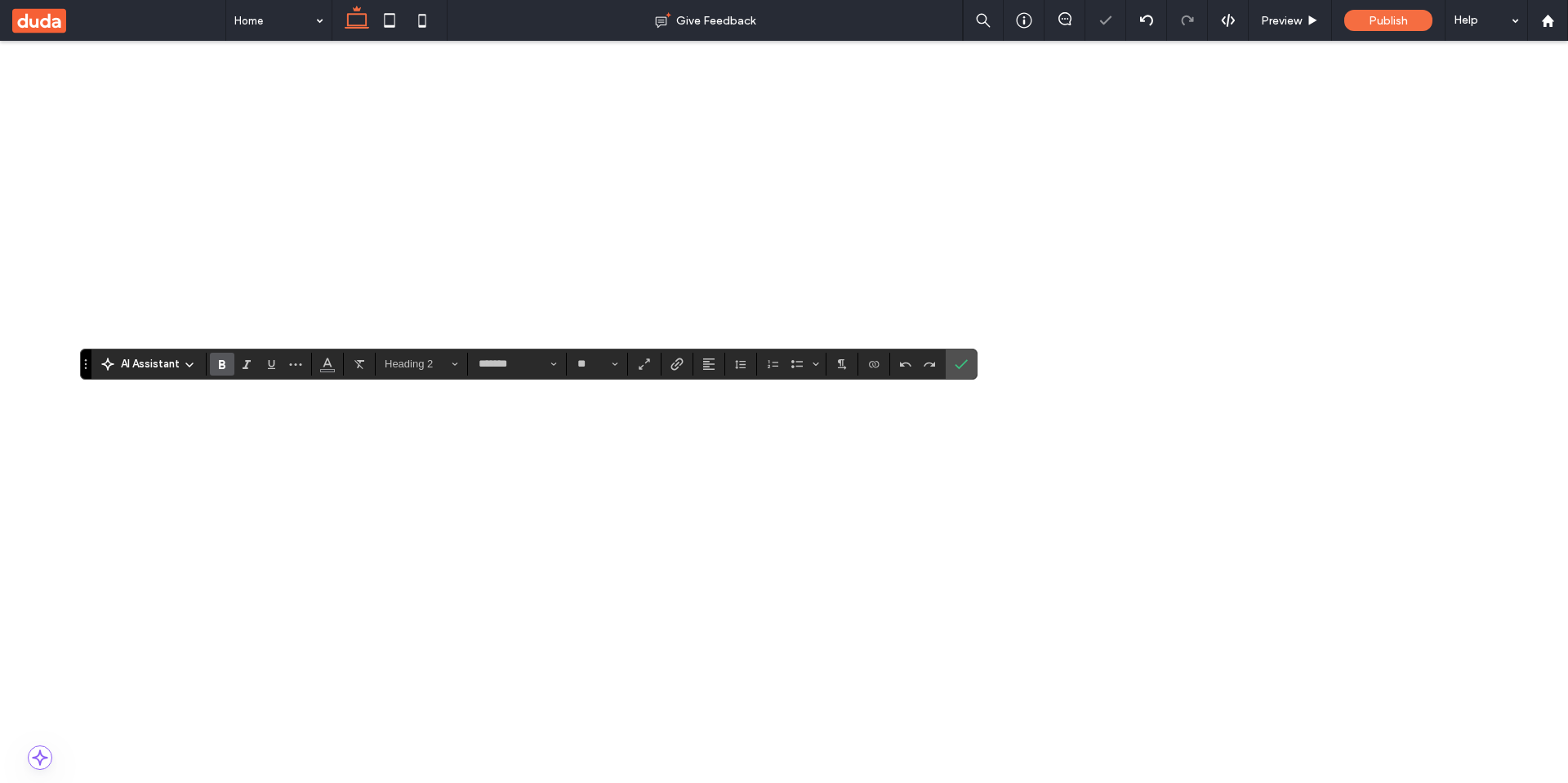
click at [686, 377] on div "AI Assistant Heading 2 ******* **" at bounding box center [529, 365] width 898 height 31
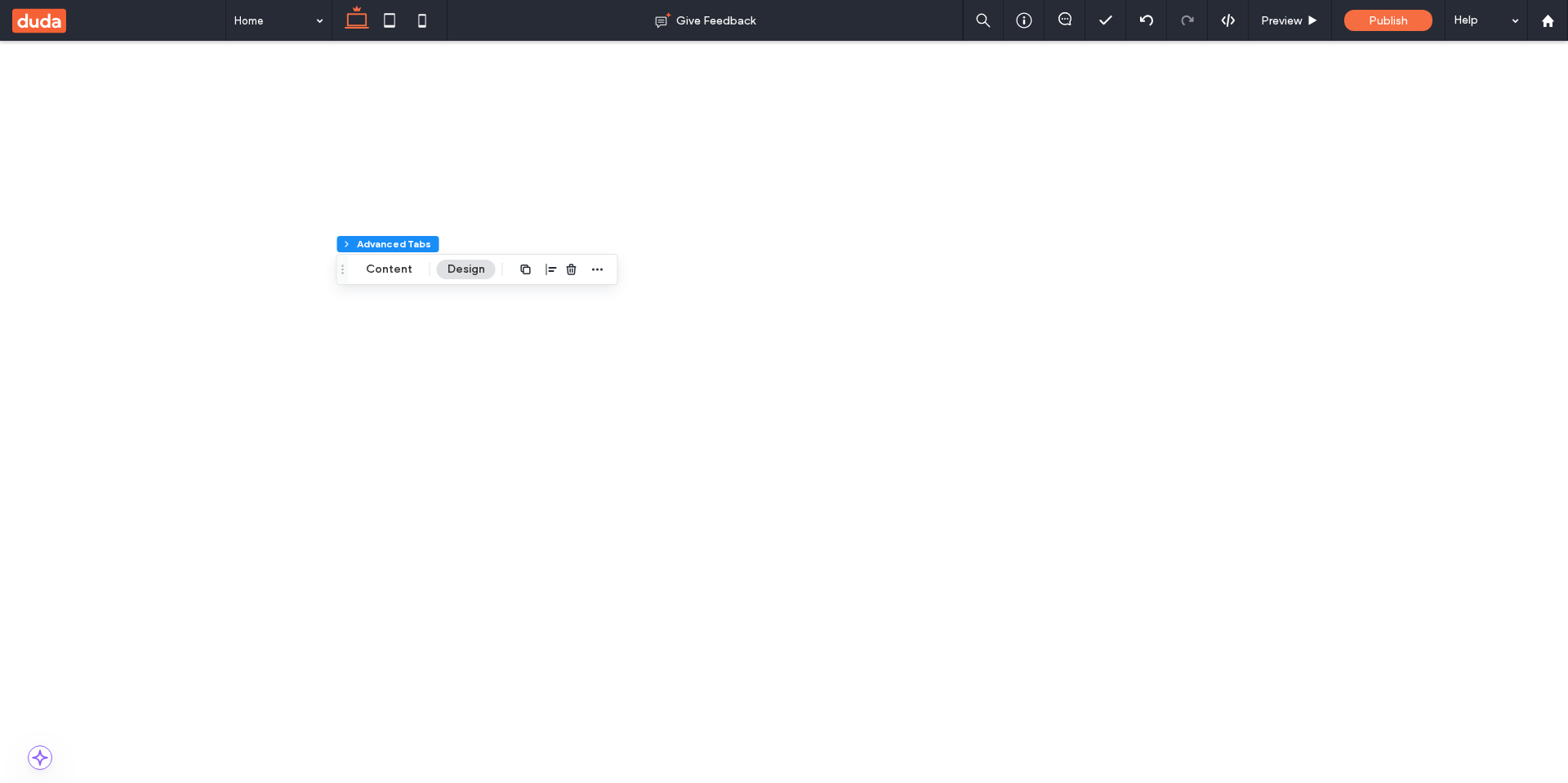
drag, startPoint x: 486, startPoint y: 1786, endPoint x: 496, endPoint y: 1801, distance: 18.0
type input "**"
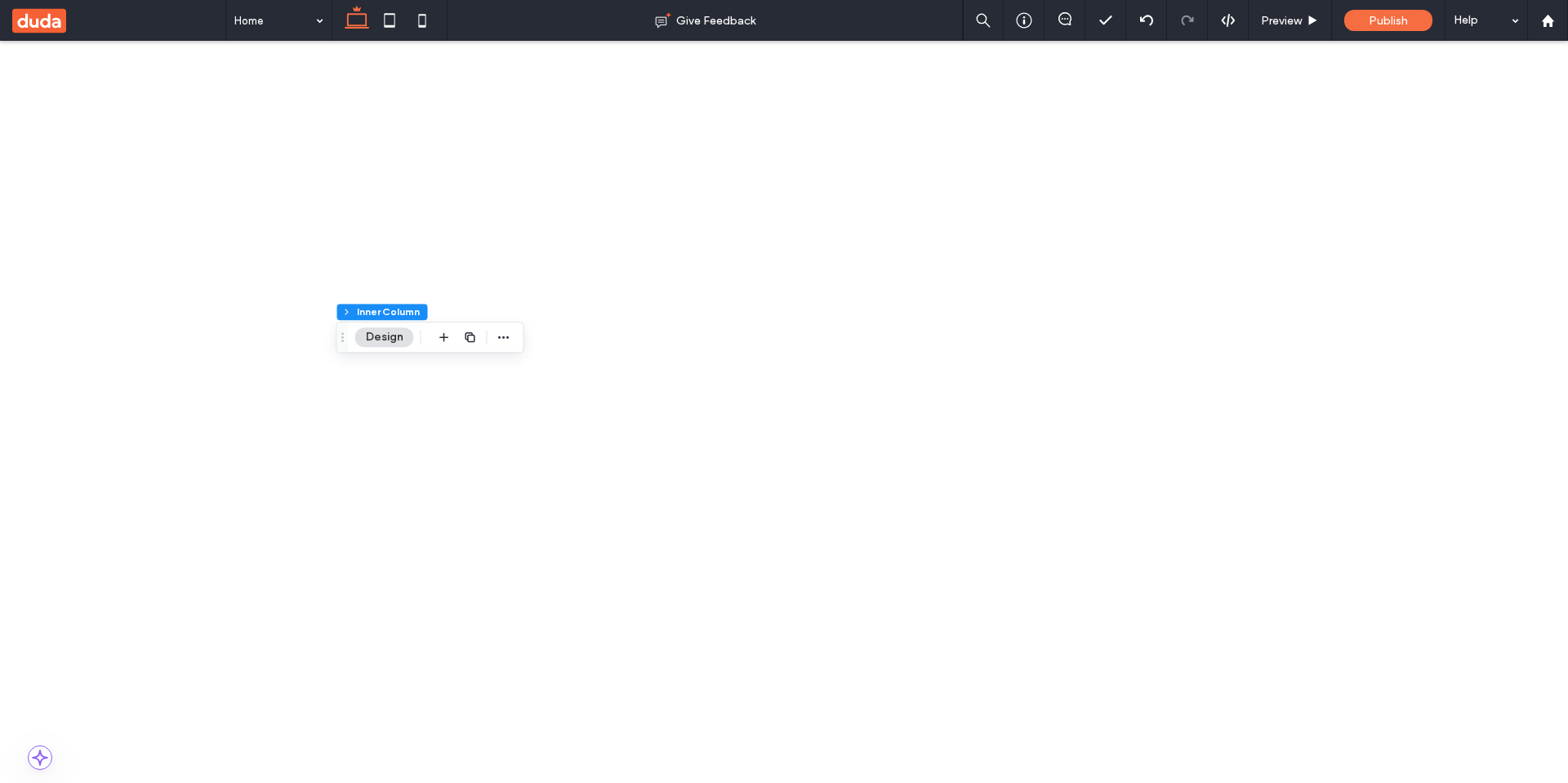
drag, startPoint x: 507, startPoint y: 1970, endPoint x: 522, endPoint y: 2009, distance: 41.8
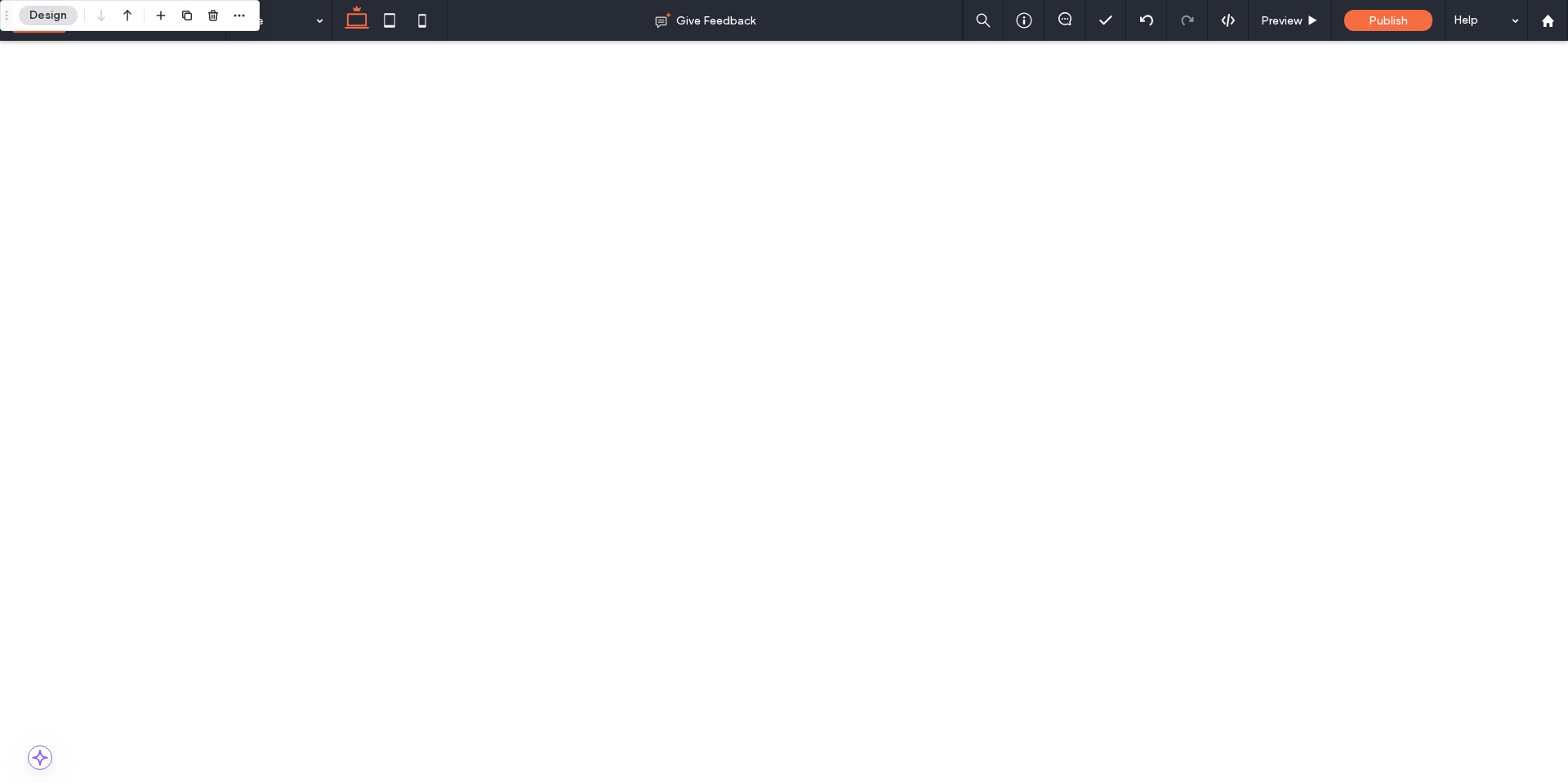
type input "**"
drag, startPoint x: 531, startPoint y: 1991, endPoint x: 848, endPoint y: 1629, distance: 481.2
type input "**"
type input "****"
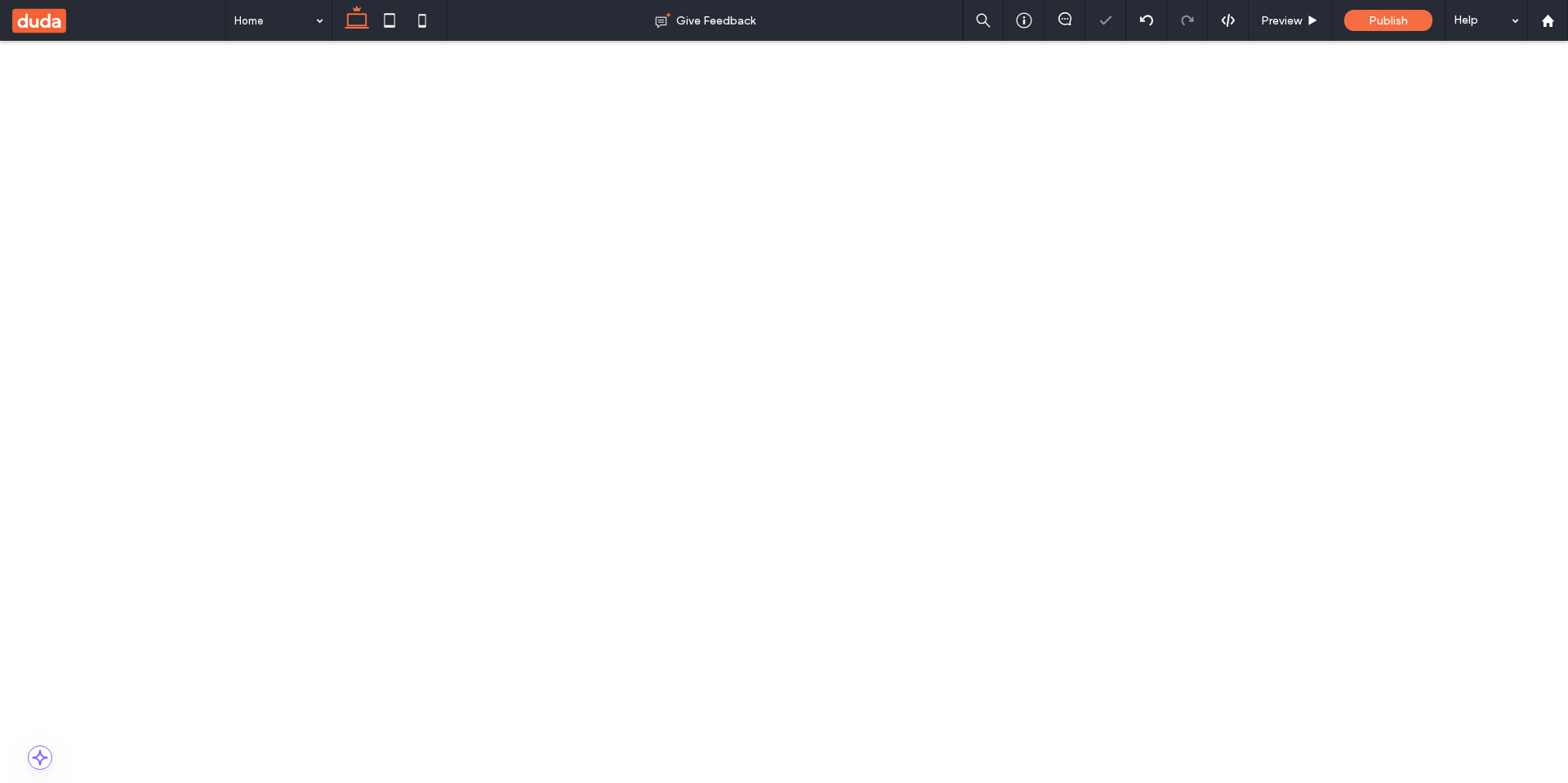
drag, startPoint x: 911, startPoint y: 1686, endPoint x: 647, endPoint y: 1982, distance: 396.6
type input "**"
type input "****"
drag, startPoint x: 430, startPoint y: 1916, endPoint x: 662, endPoint y: 1602, distance: 390.4
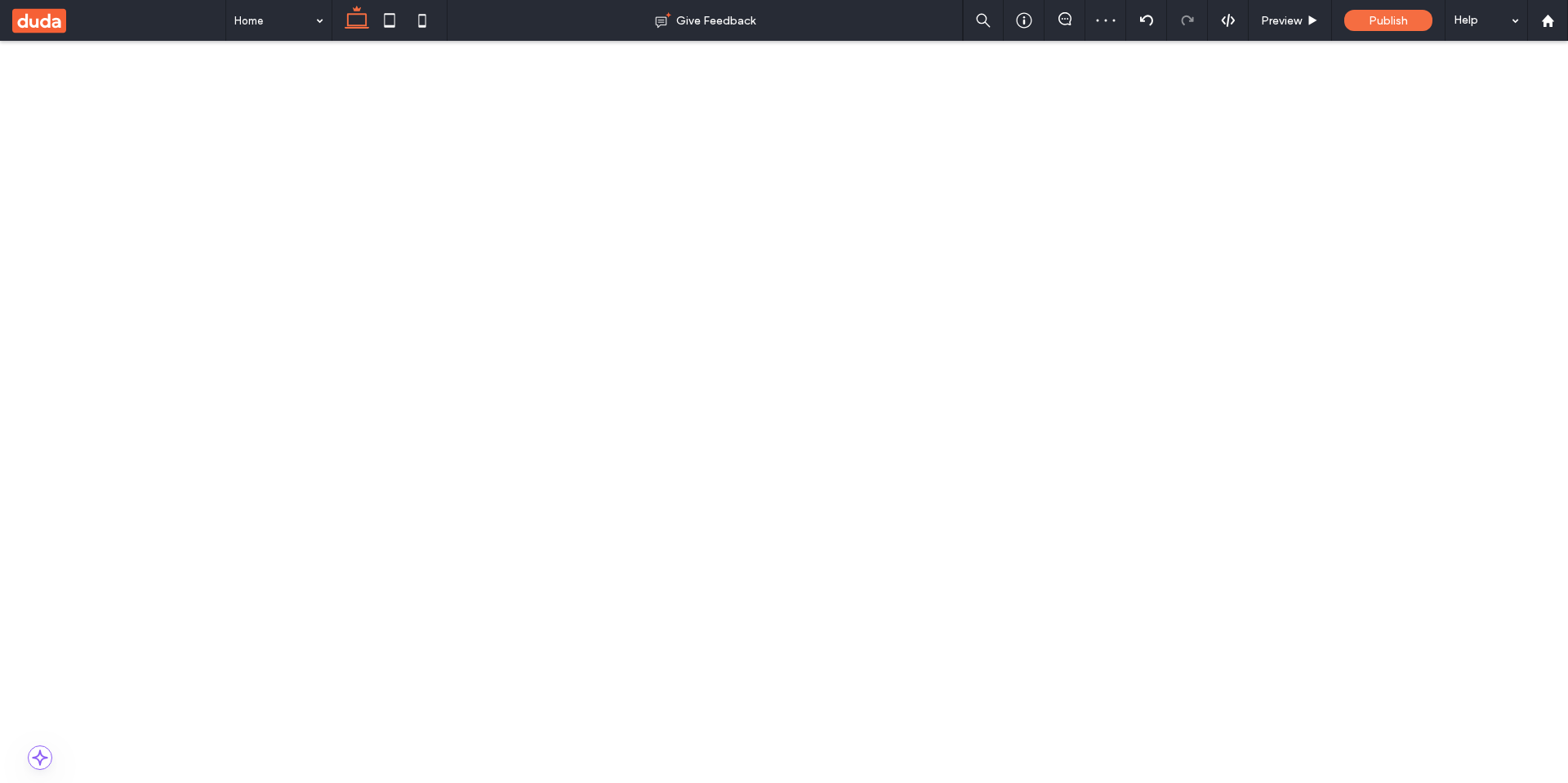
type input "**"
type input "****"
type input "**"
drag, startPoint x: 419, startPoint y: 2039, endPoint x: 625, endPoint y: 1720, distance: 379.7
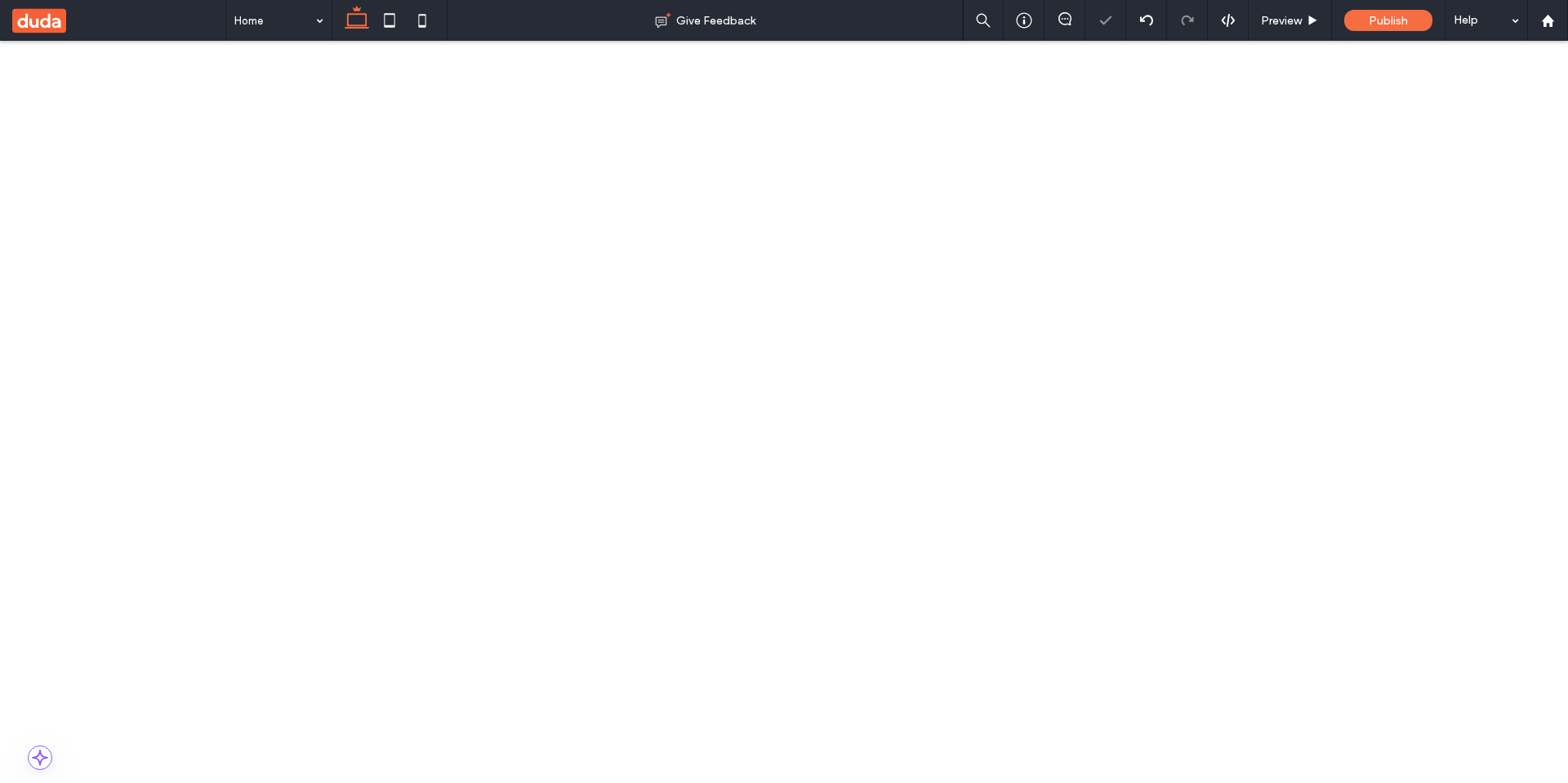
type input "**"
drag, startPoint x: 480, startPoint y: 1767, endPoint x: 584, endPoint y: 1753, distance: 104.9
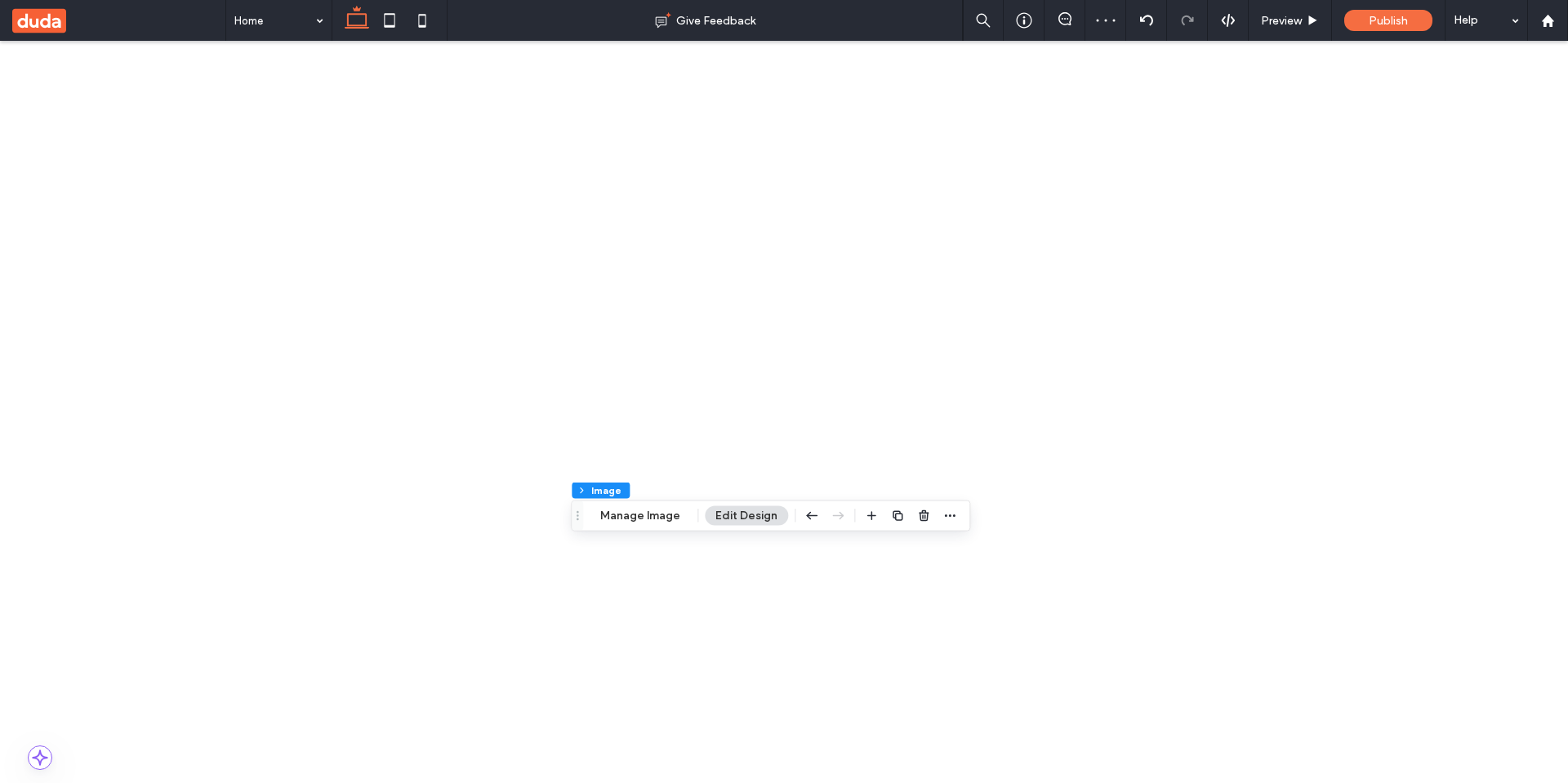
drag, startPoint x: 479, startPoint y: 1975, endPoint x: 516, endPoint y: 1873, distance: 108.5
type input "**"
drag, startPoint x: 513, startPoint y: 1695, endPoint x: 538, endPoint y: 1665, distance: 39.1
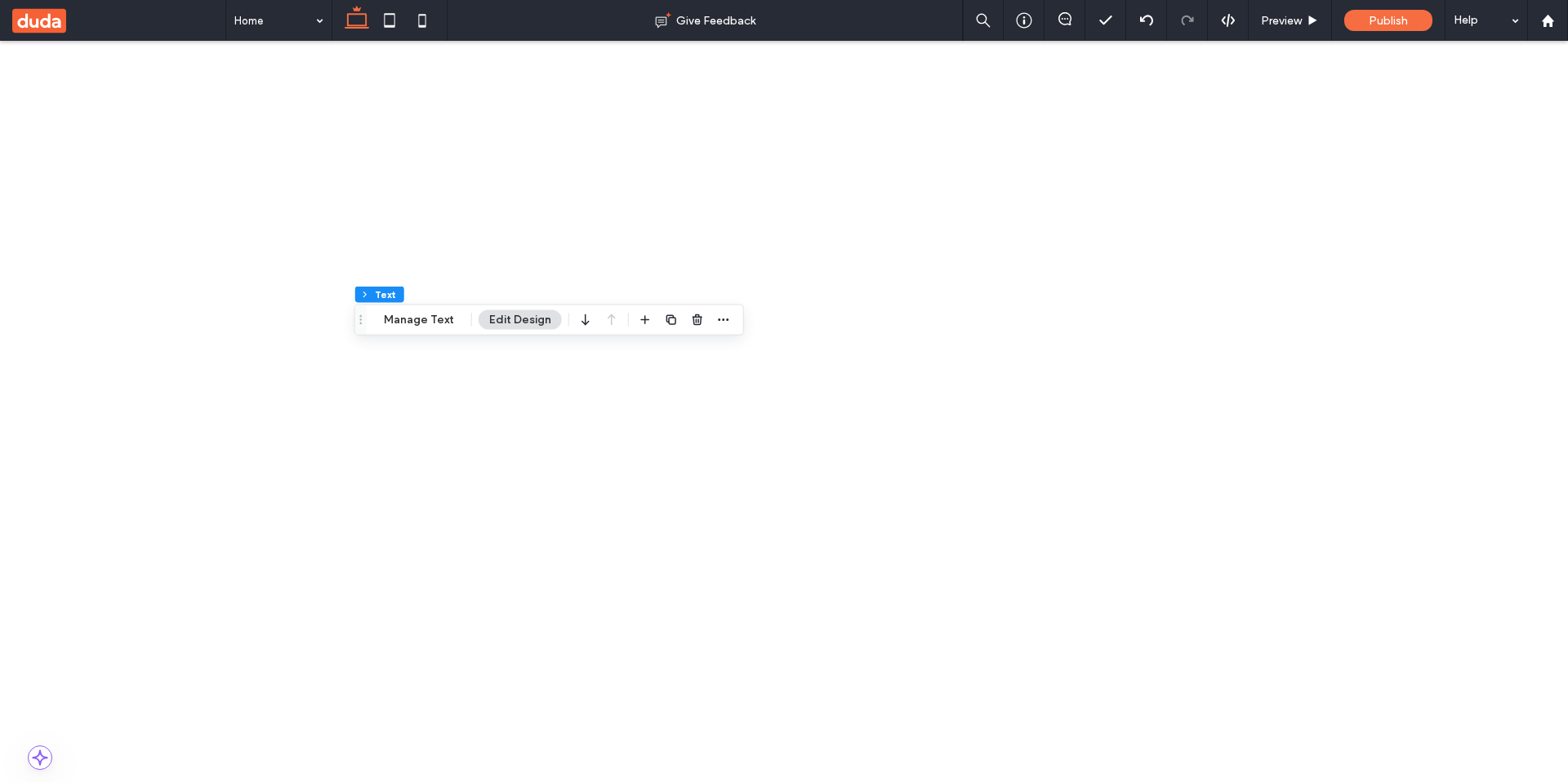
drag, startPoint x: 583, startPoint y: 1616, endPoint x: 617, endPoint y: 1581, distance: 48.8
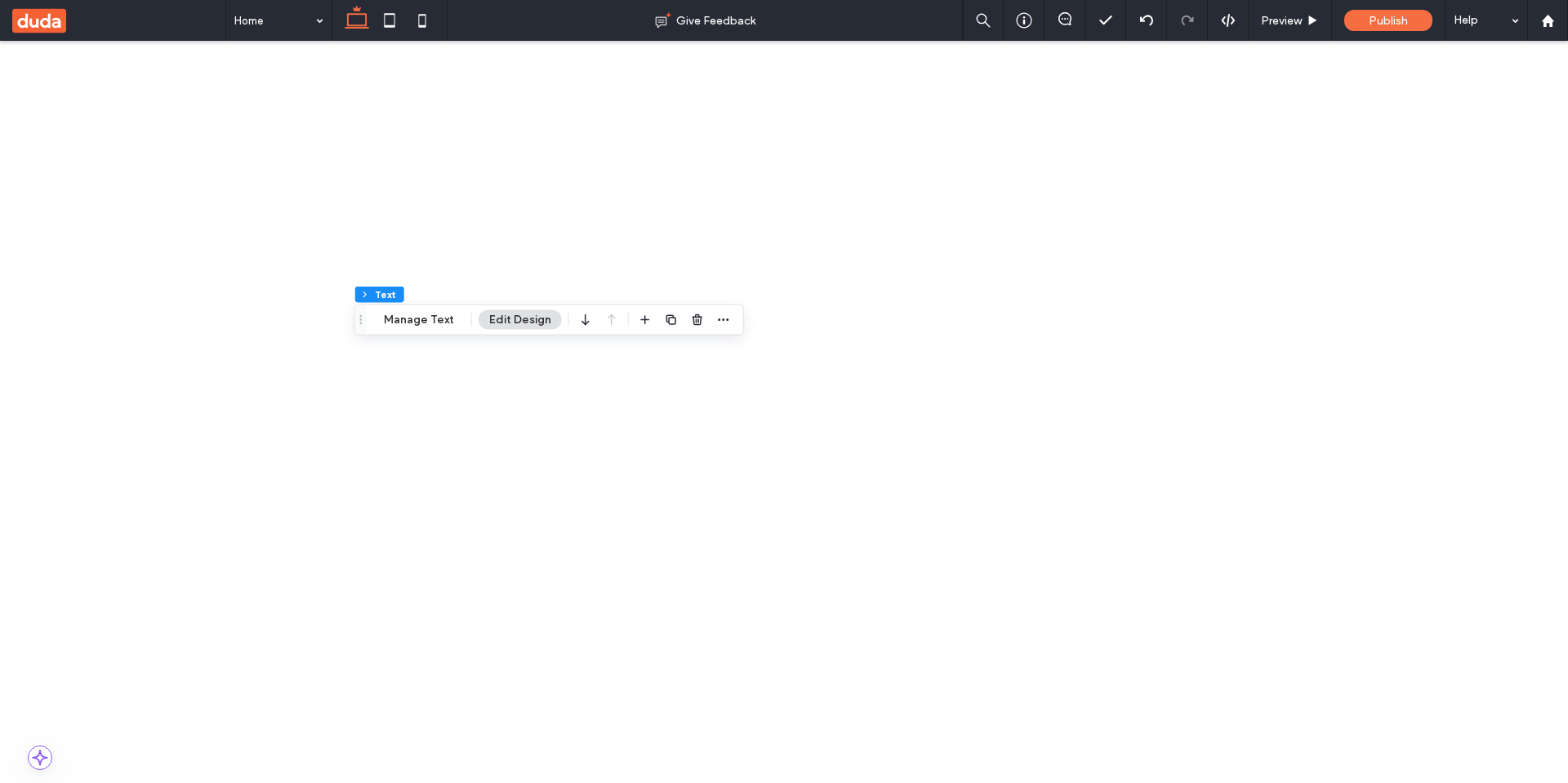
scroll to position [0, 0]
